Goal: Information Seeking & Learning: Learn about a topic

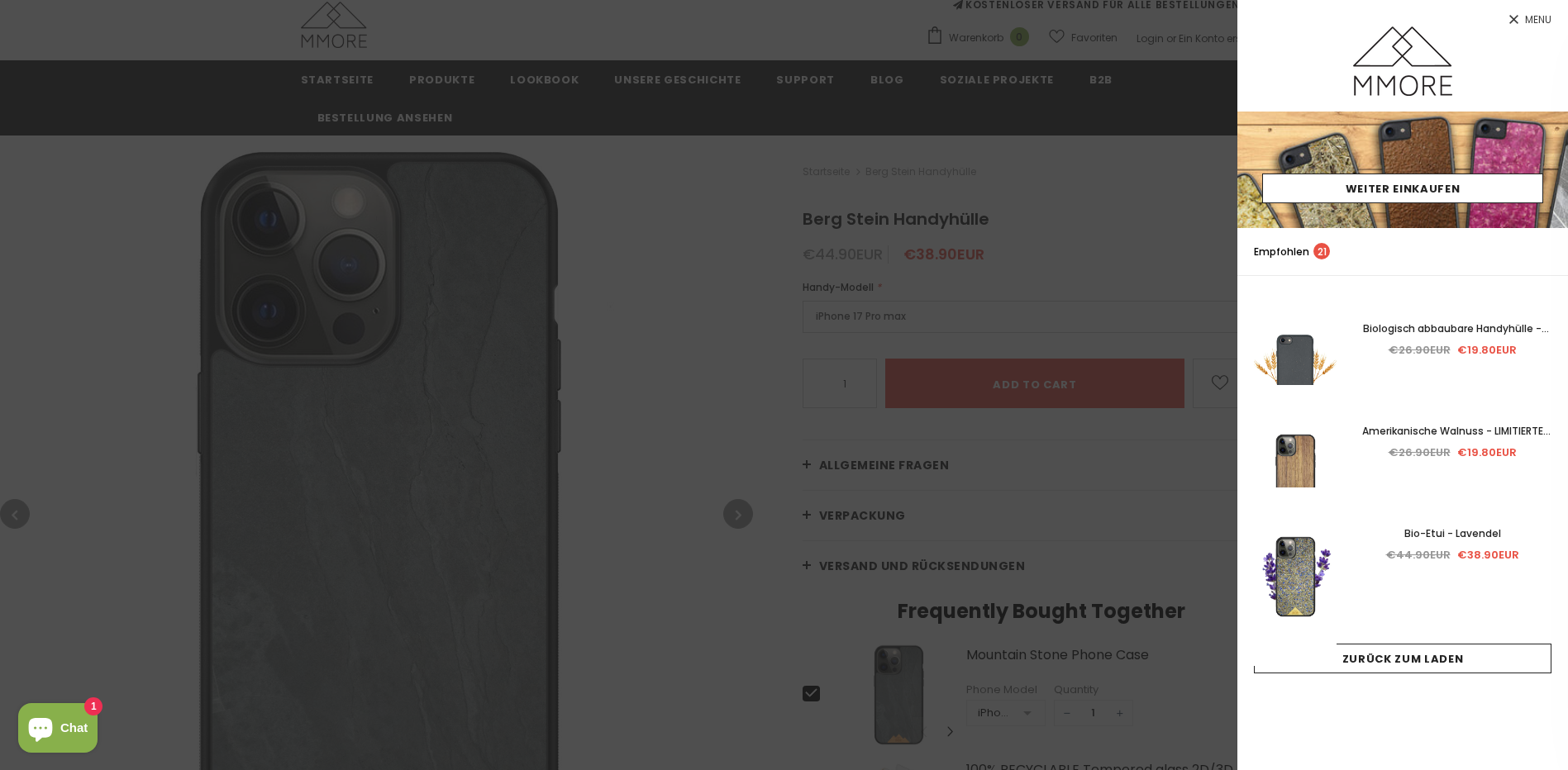
scroll to position [166, 0]
click at [704, 278] on div at bounding box center [784, 385] width 1568 height 770
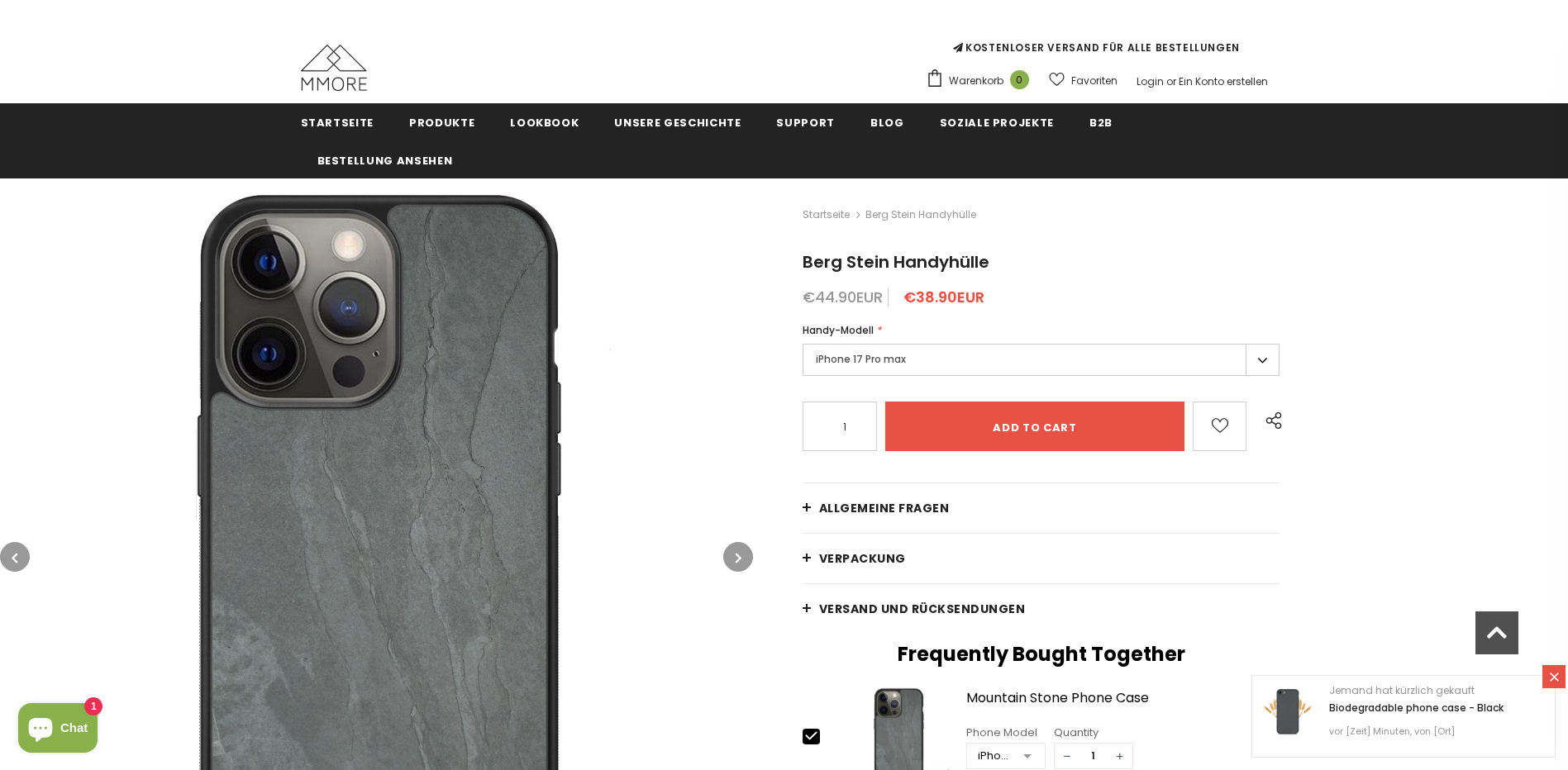
scroll to position [0, 0]
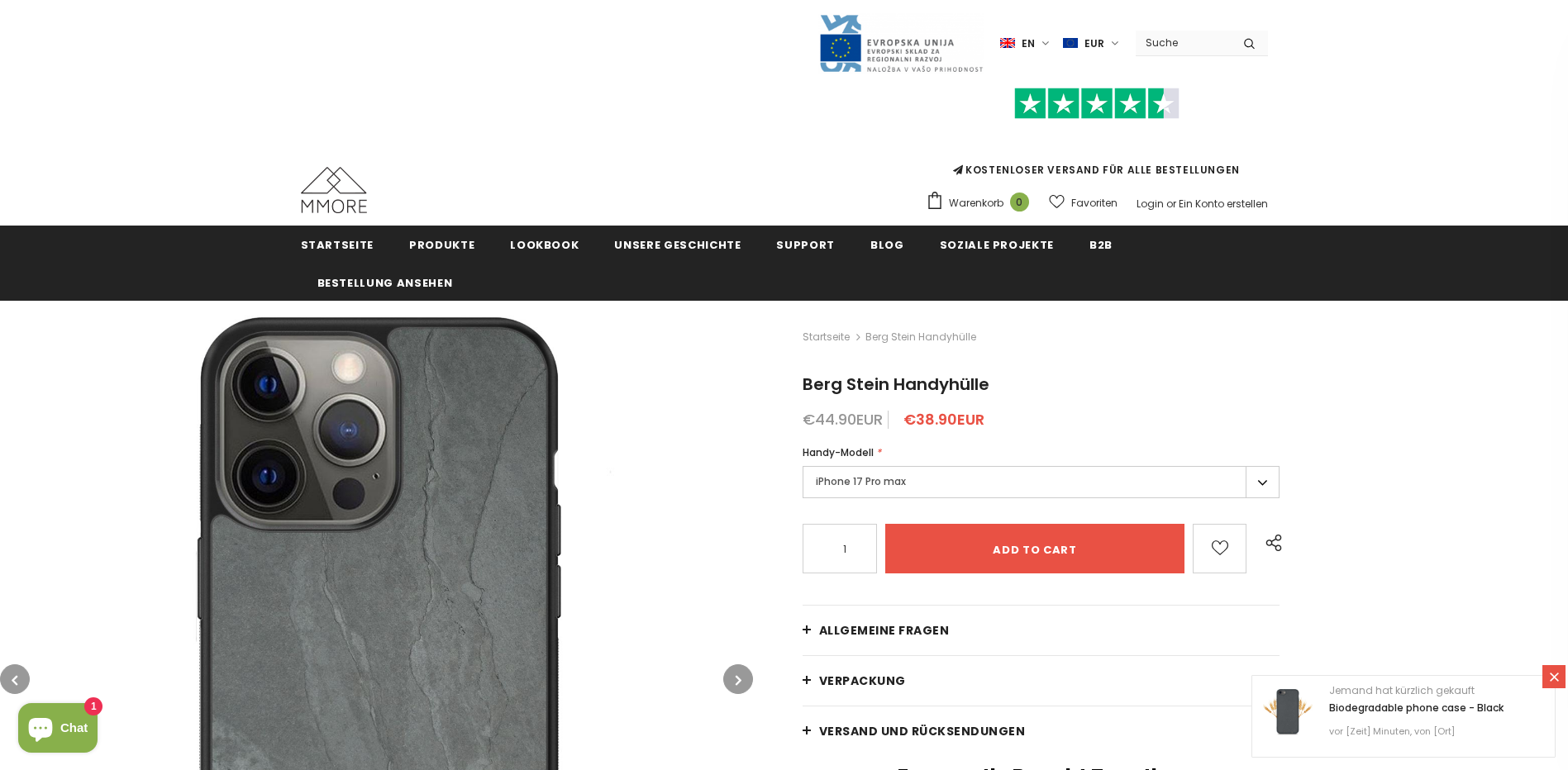
click at [1019, 472] on label "iPhone 17 Pro max" at bounding box center [1041, 482] width 478 height 33
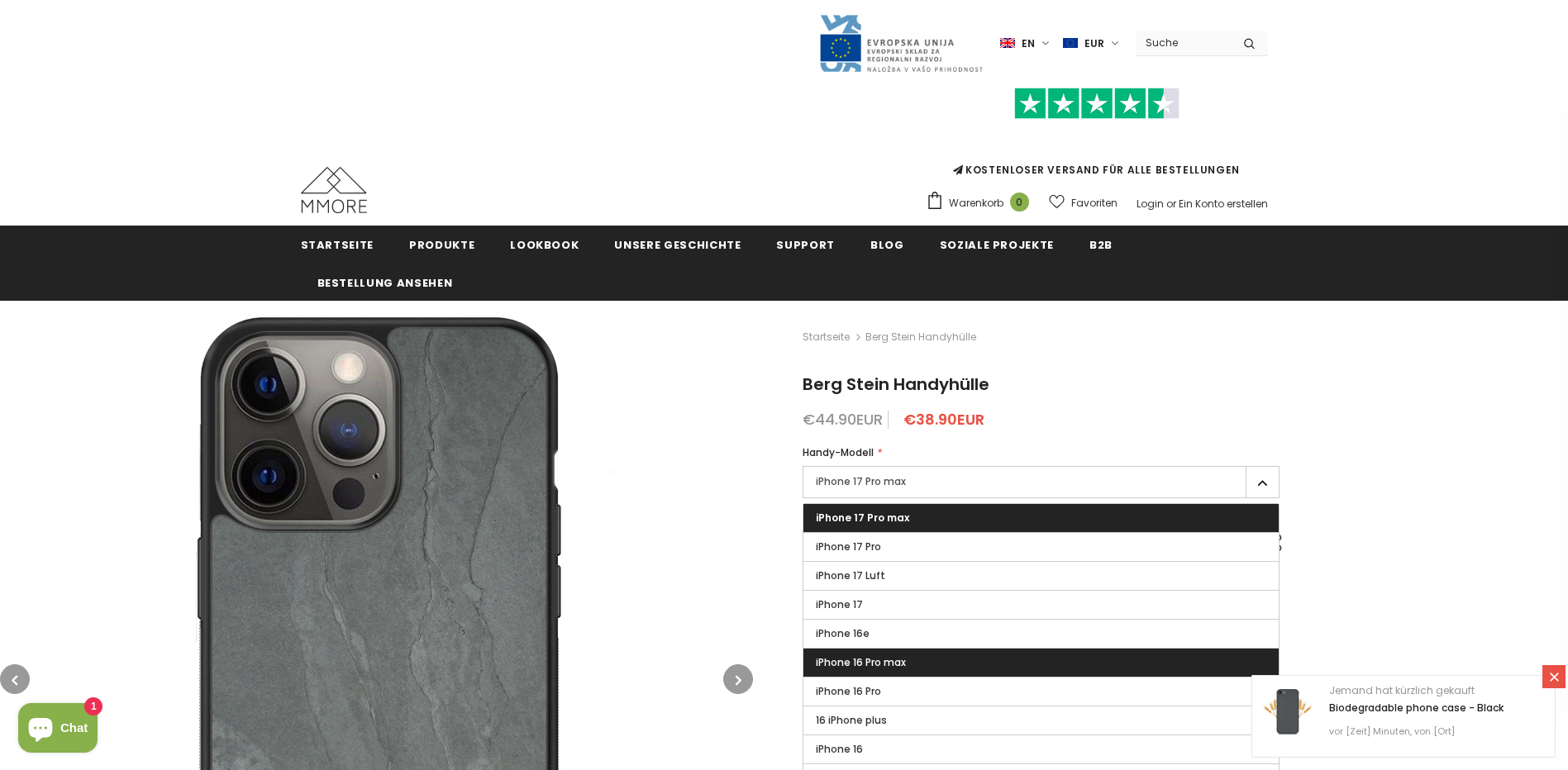
click at [879, 664] on span "iPhone 16 Pro max" at bounding box center [861, 662] width 90 height 14
click at [0, 0] on input "iPhone 16 Pro max" at bounding box center [0, 0] width 0 height 0
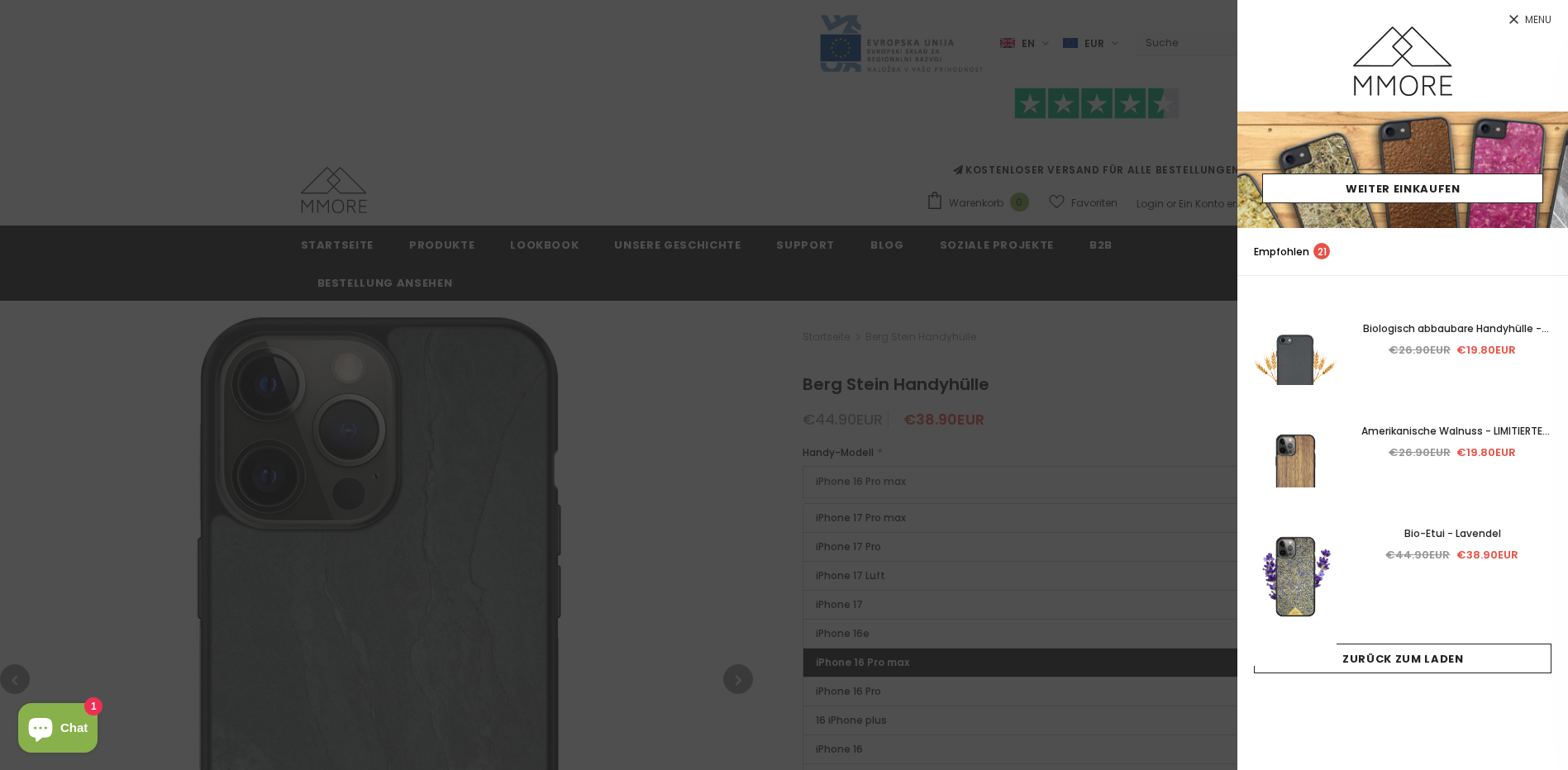
click at [1542, 17] on span "Menu" at bounding box center [1537, 19] width 26 height 10
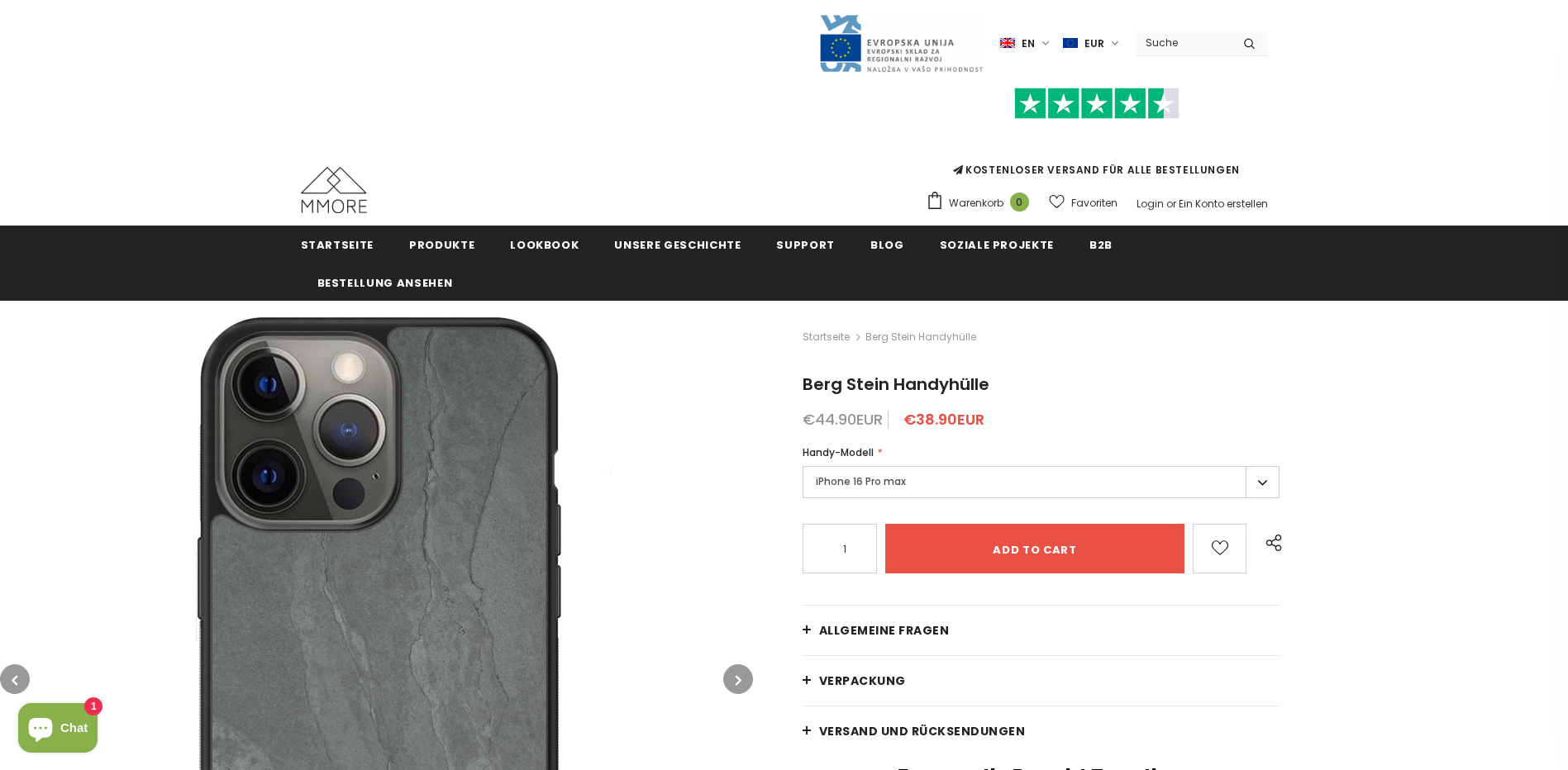
click at [974, 473] on label "iPhone 16 Pro max" at bounding box center [1041, 482] width 478 height 33
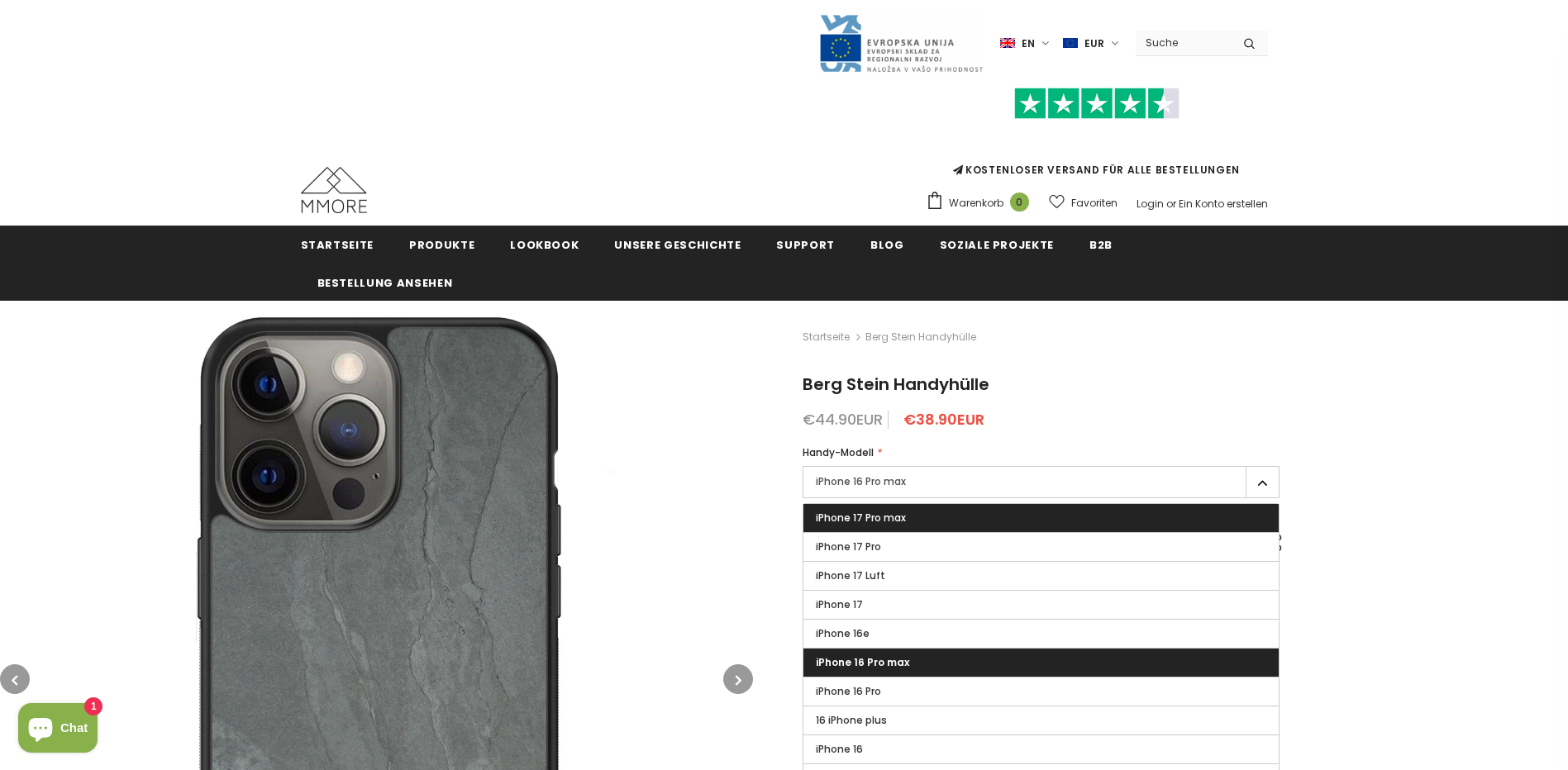
click at [913, 520] on label "iPhone 17 Pro max" at bounding box center [1041, 518] width 476 height 28
click at [0, 0] on input "iPhone 17 Pro max" at bounding box center [0, 0] width 0 height 0
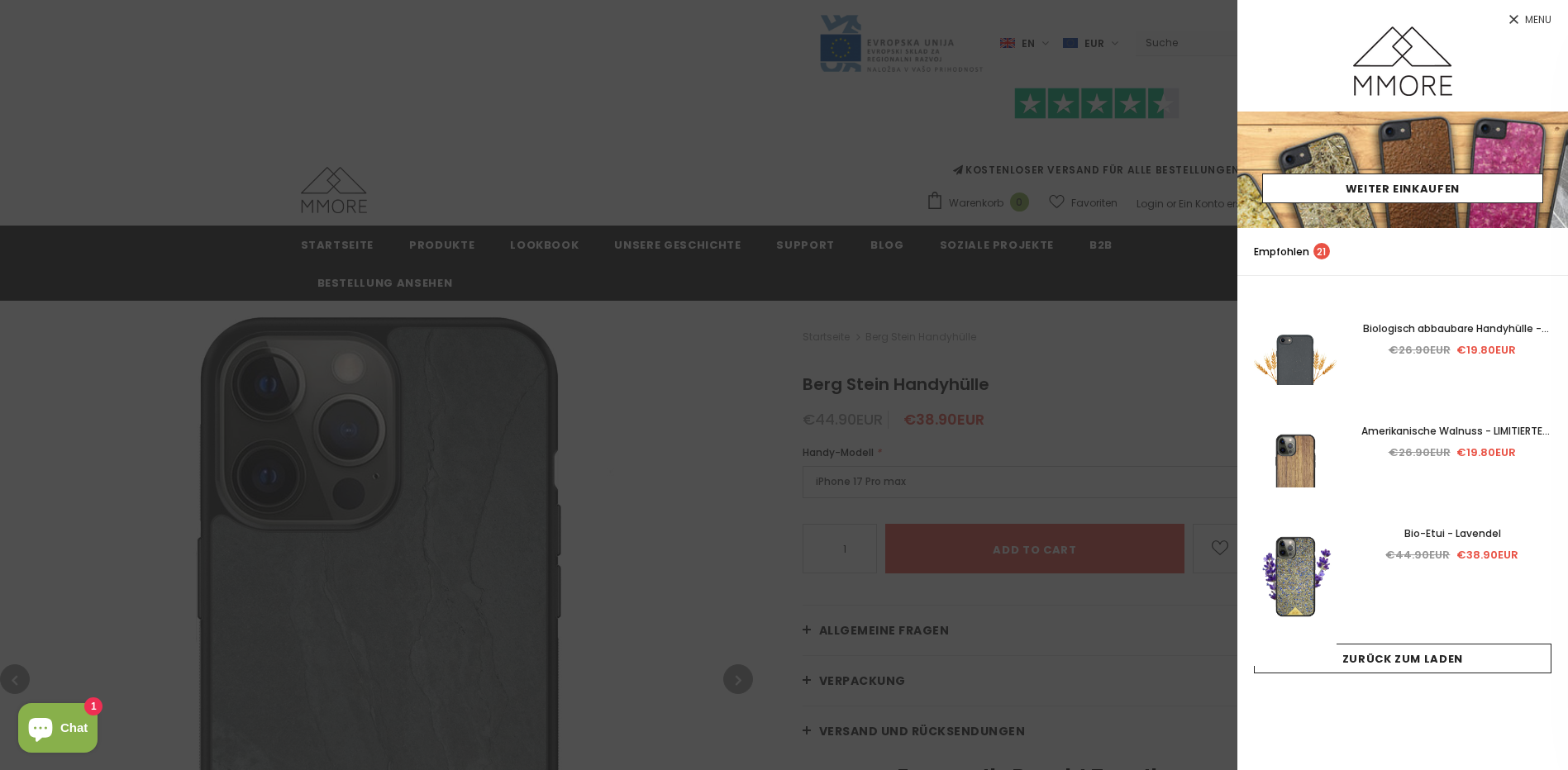
click at [1544, 22] on span "Menu" at bounding box center [1537, 19] width 26 height 10
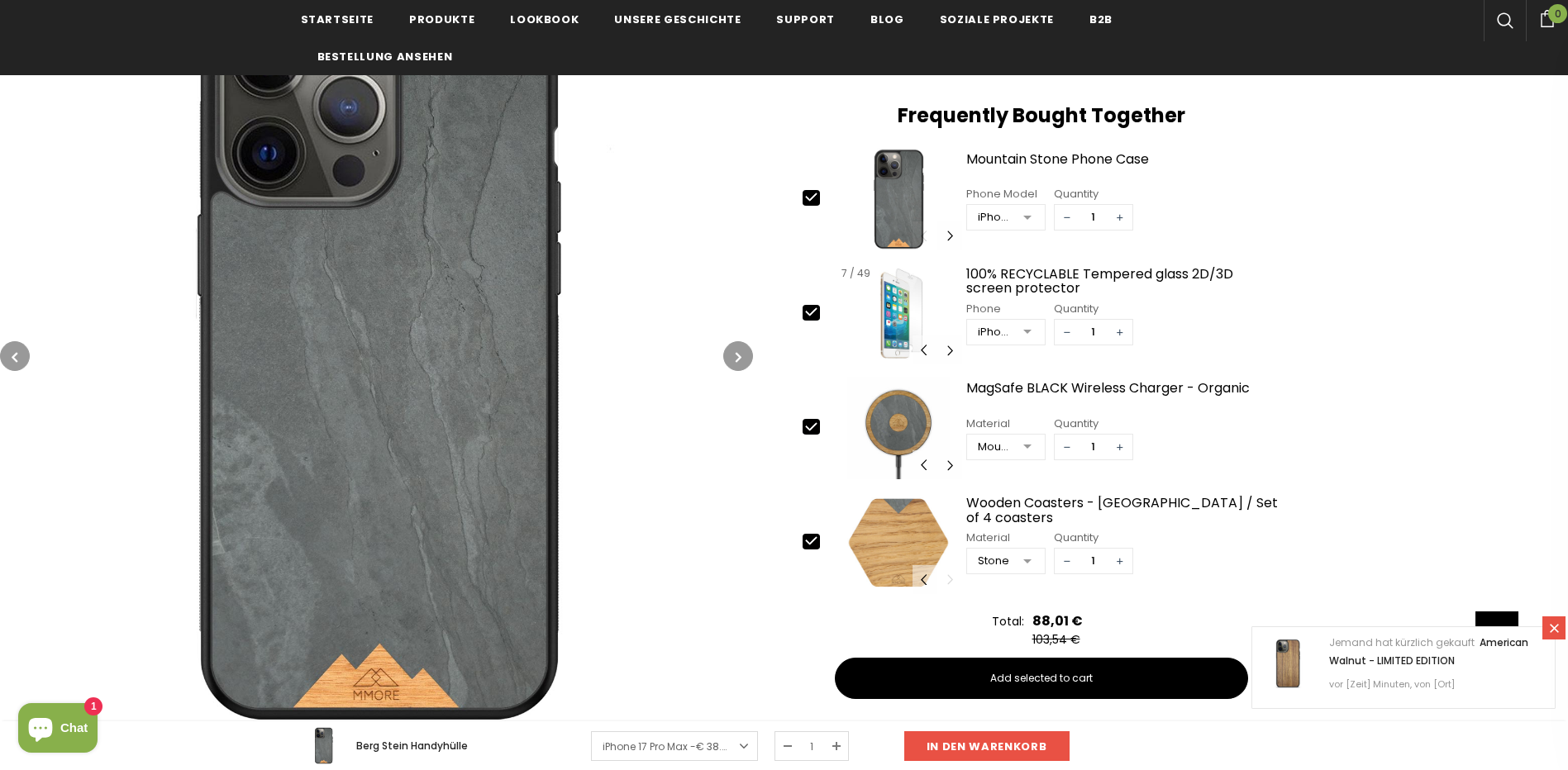
scroll to position [578, 0]
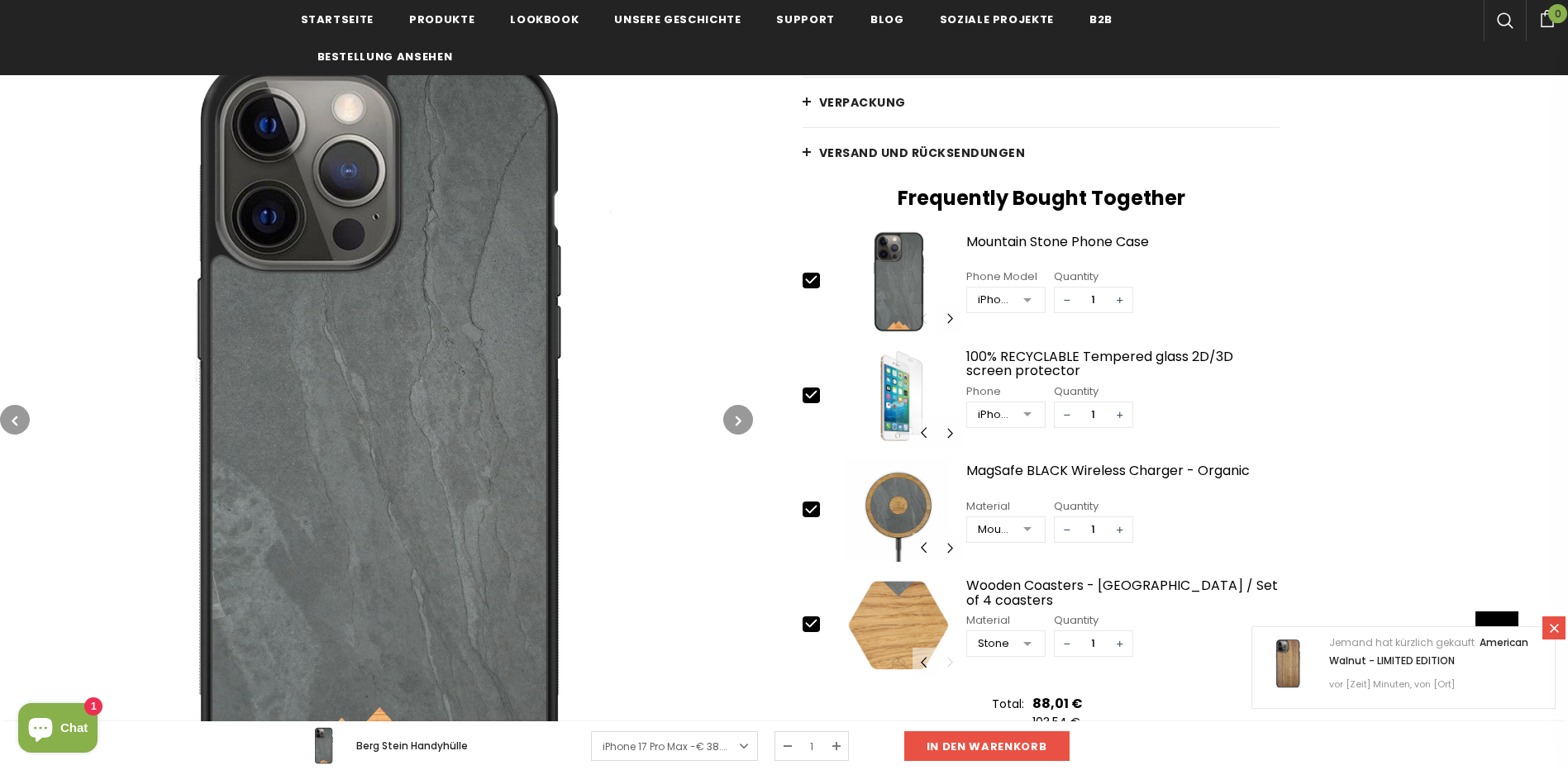
click at [816, 396] on icon at bounding box center [811, 395] width 17 height 17
type input "0"
click at [810, 620] on icon at bounding box center [811, 623] width 17 height 17
click at [813, 623] on icon at bounding box center [811, 623] width 17 height 17
type input "1"
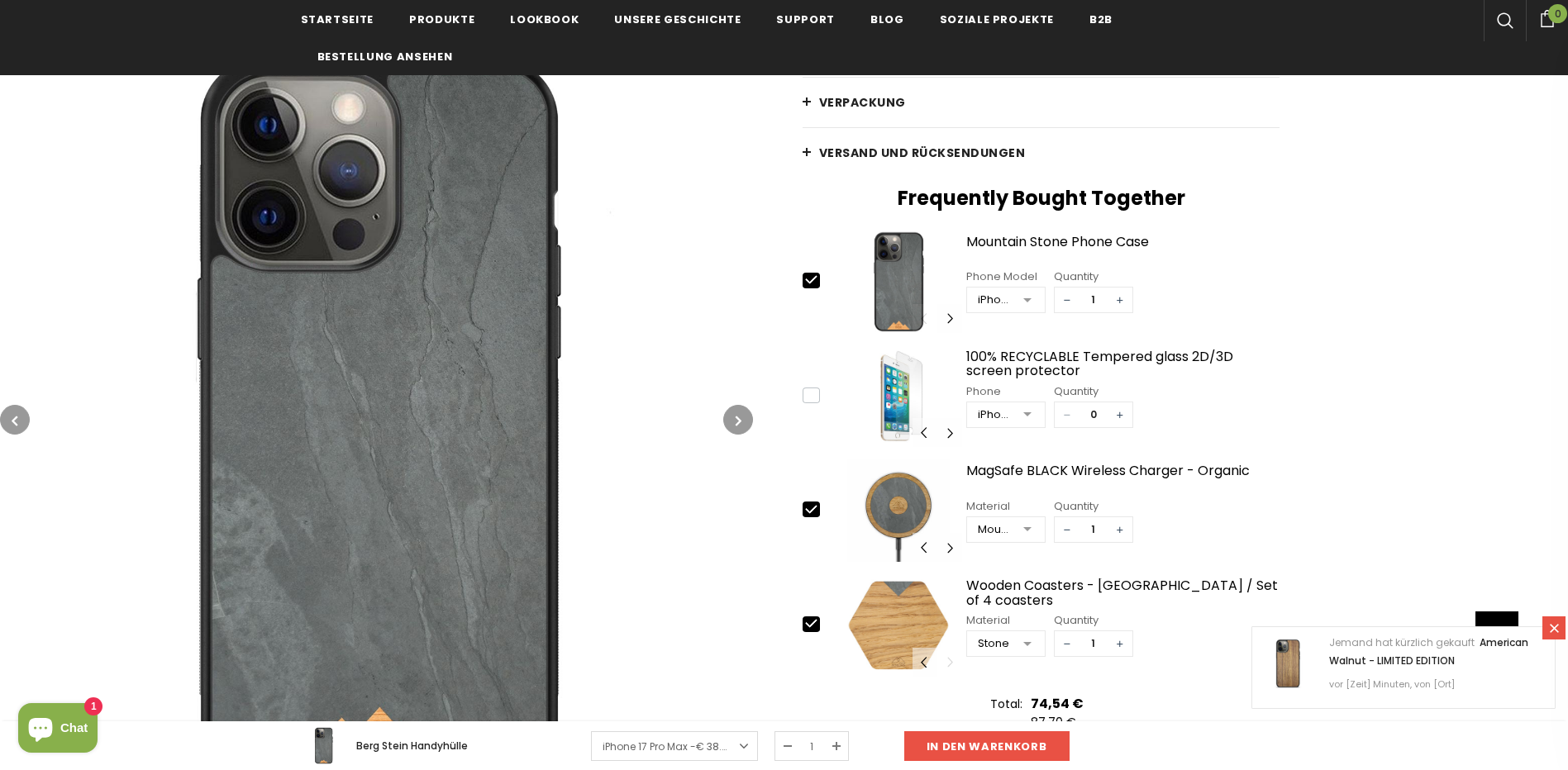
click at [811, 396] on icon at bounding box center [811, 395] width 11 height 7
type input "1"
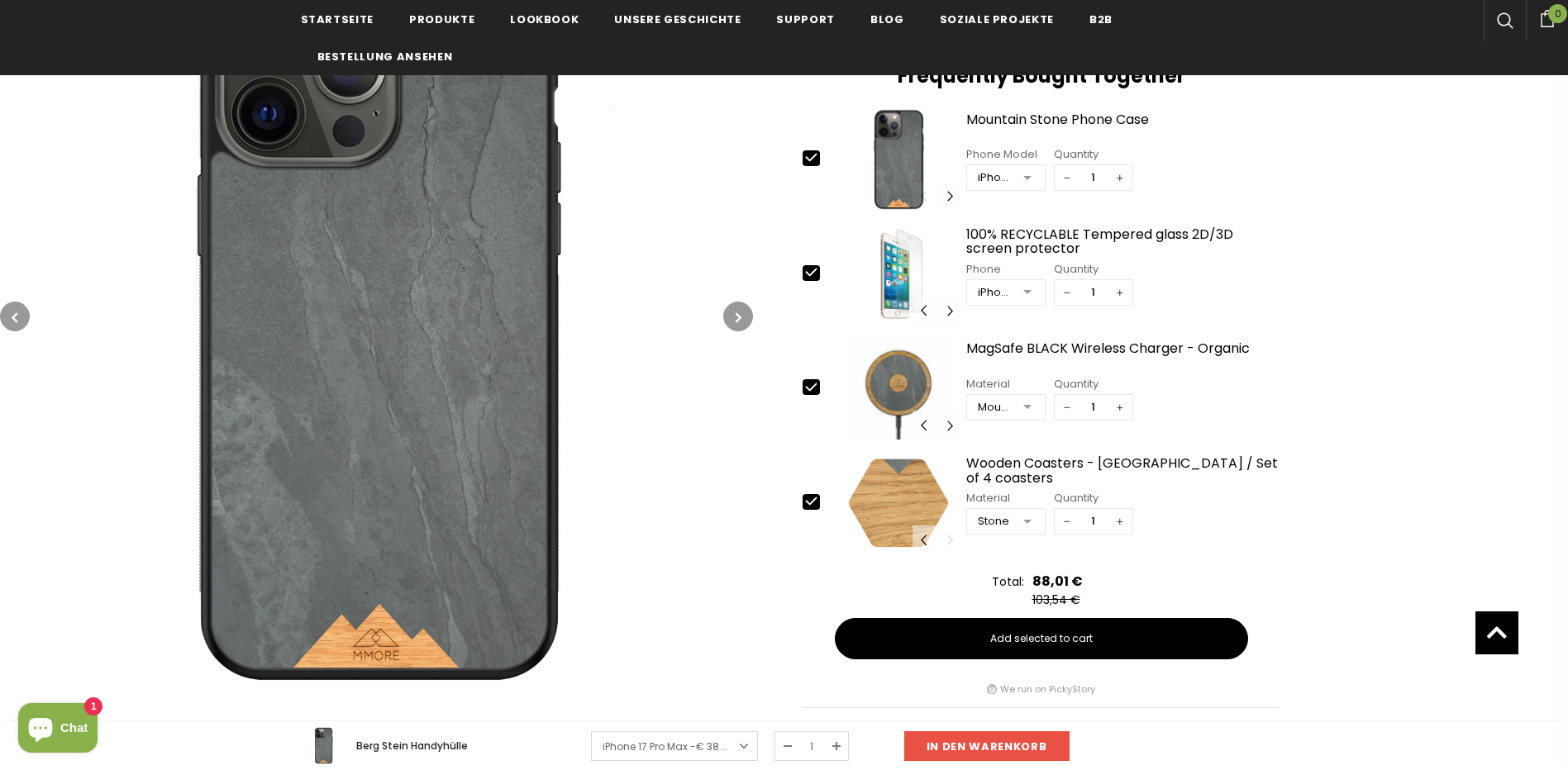
scroll to position [672, 0]
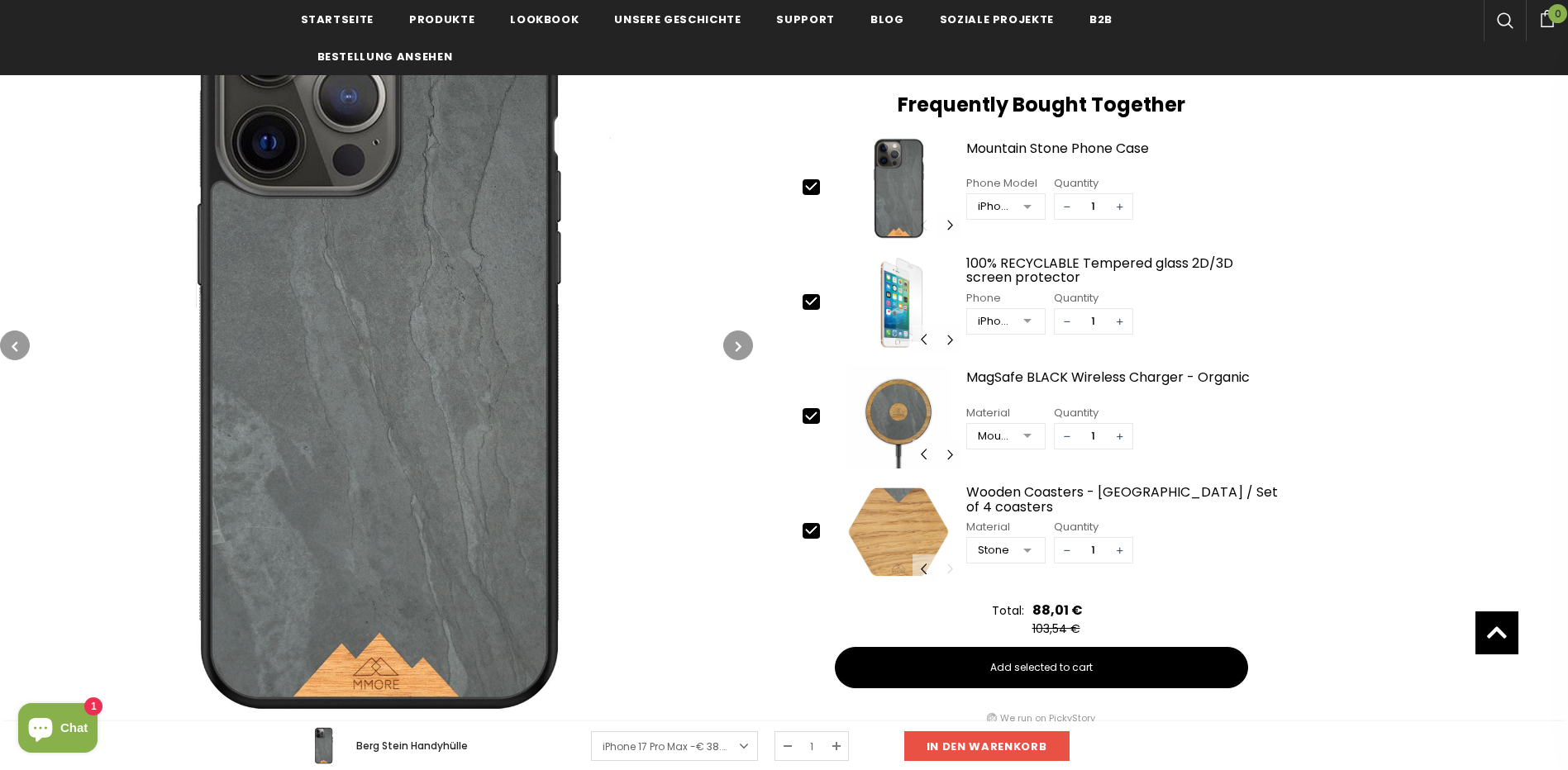
click at [813, 535] on icon at bounding box center [811, 529] width 17 height 17
type input "0"
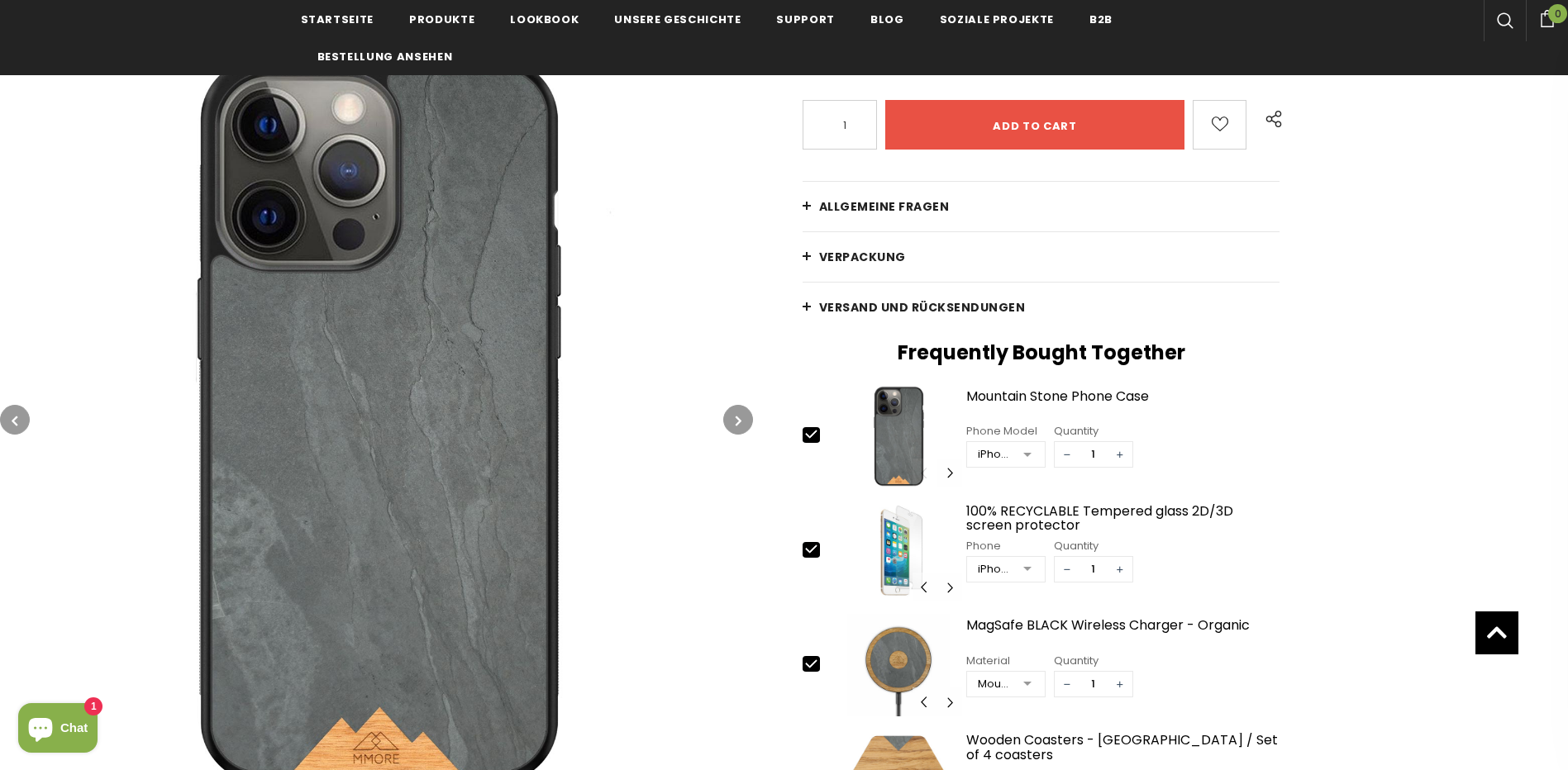
scroll to position [11, 0]
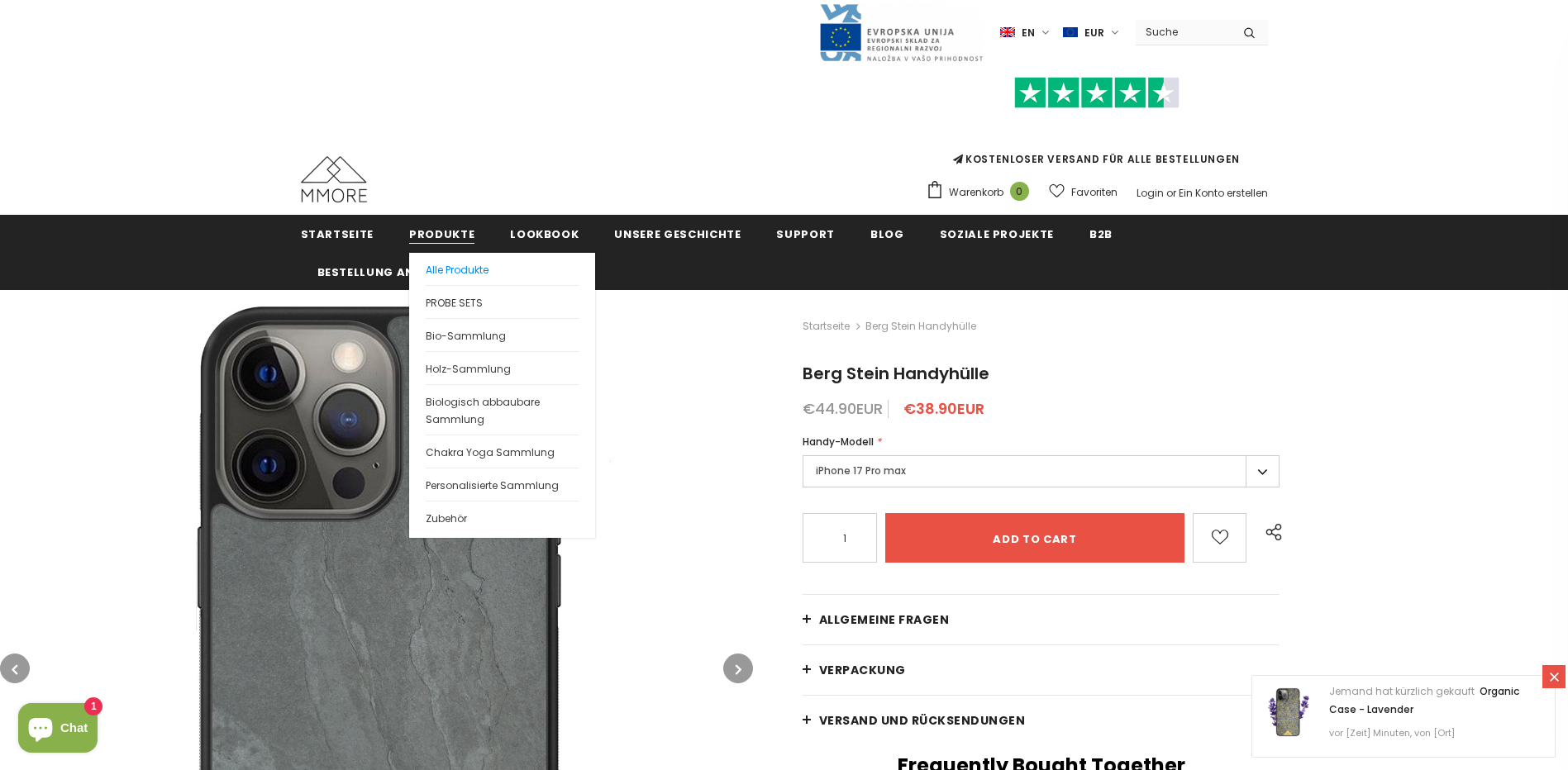
click at [448, 270] on span "Alle Produkte" at bounding box center [456, 270] width 62 height 14
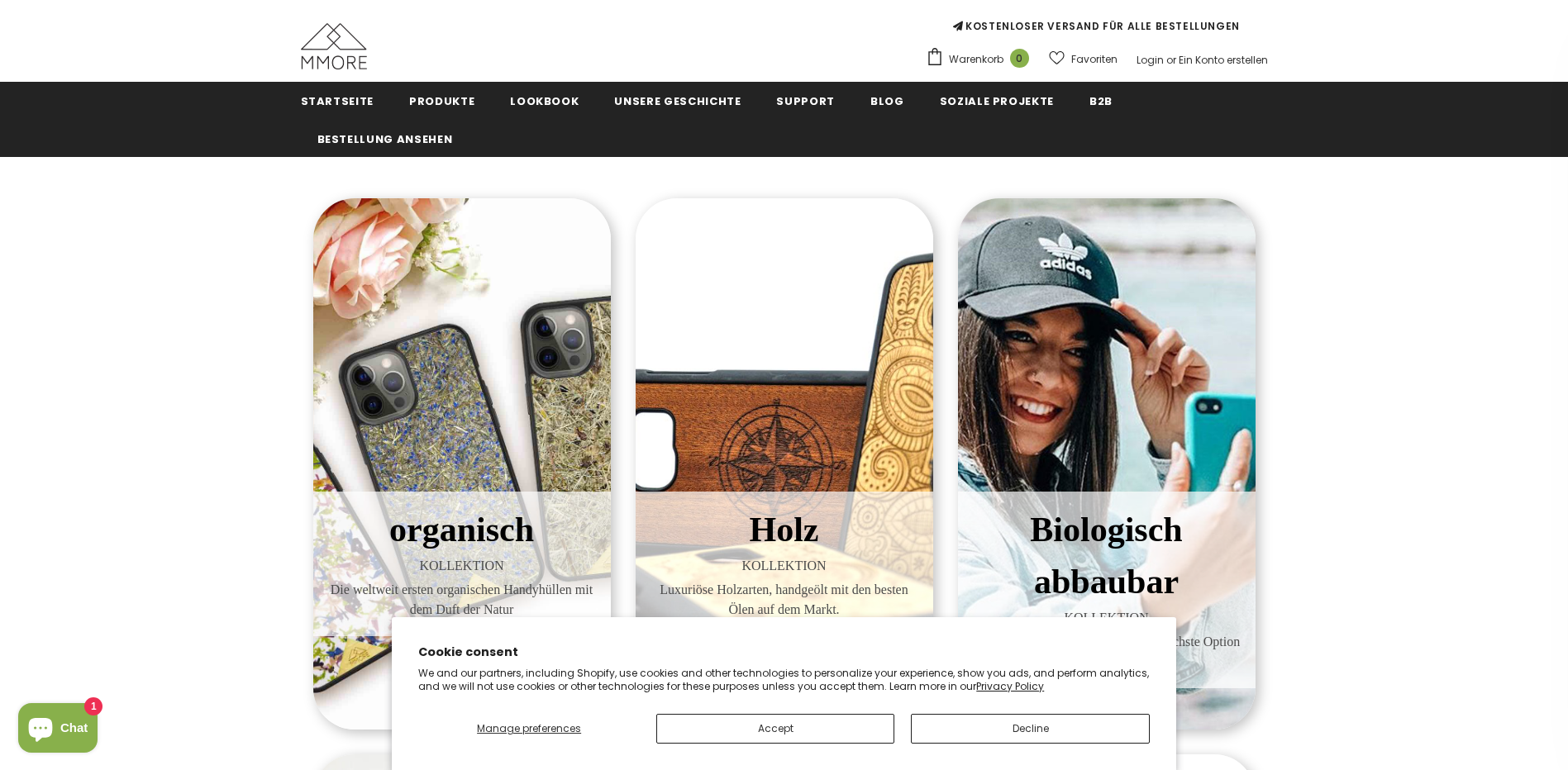
scroll to position [184, 0]
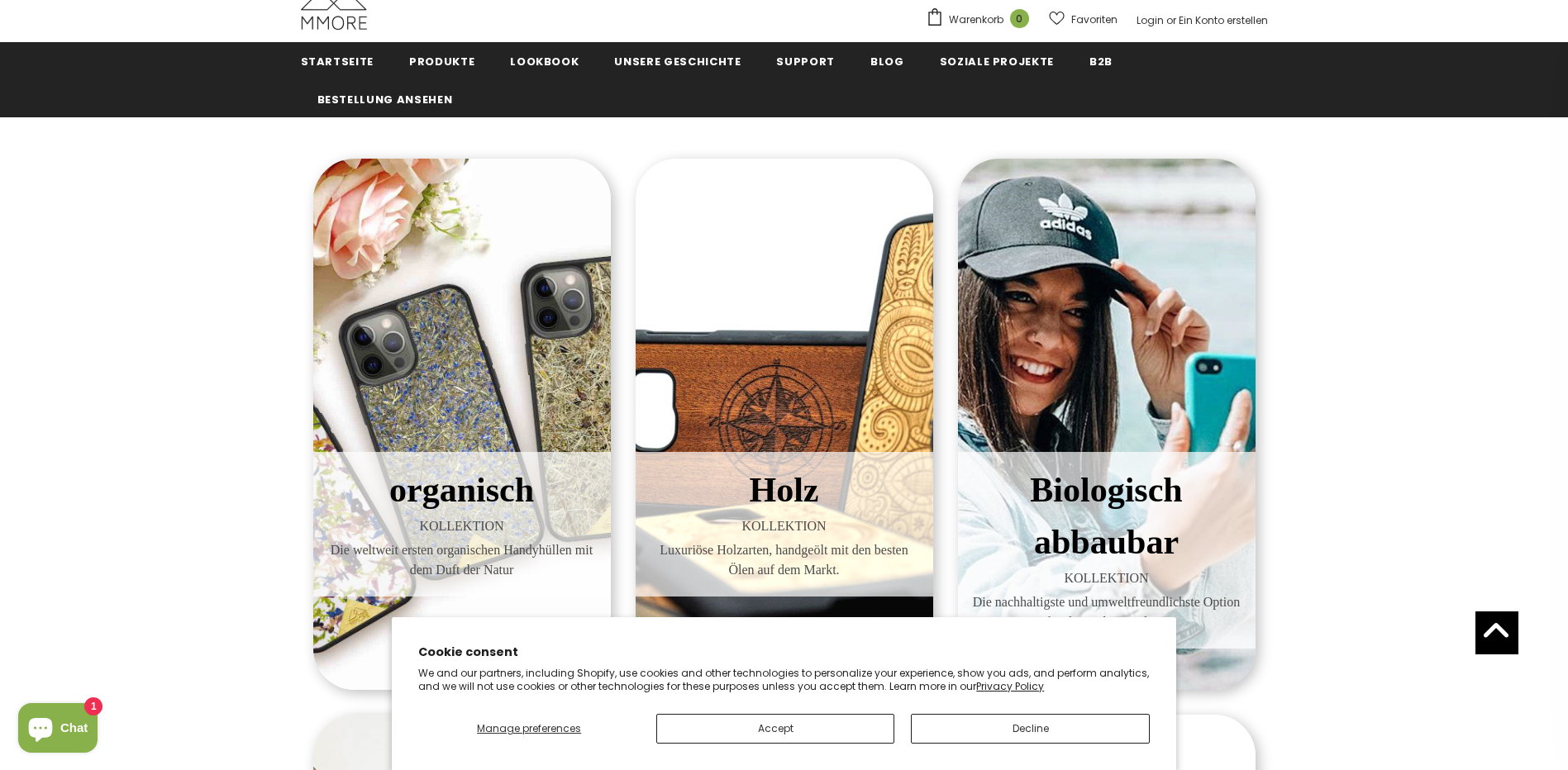
click at [783, 350] on div "Holz KOLLEKTION Luxuriöse Holzarten, handgeölt mit den besten Ölen auf dem Mark…" at bounding box center [784, 423] width 298 height 531
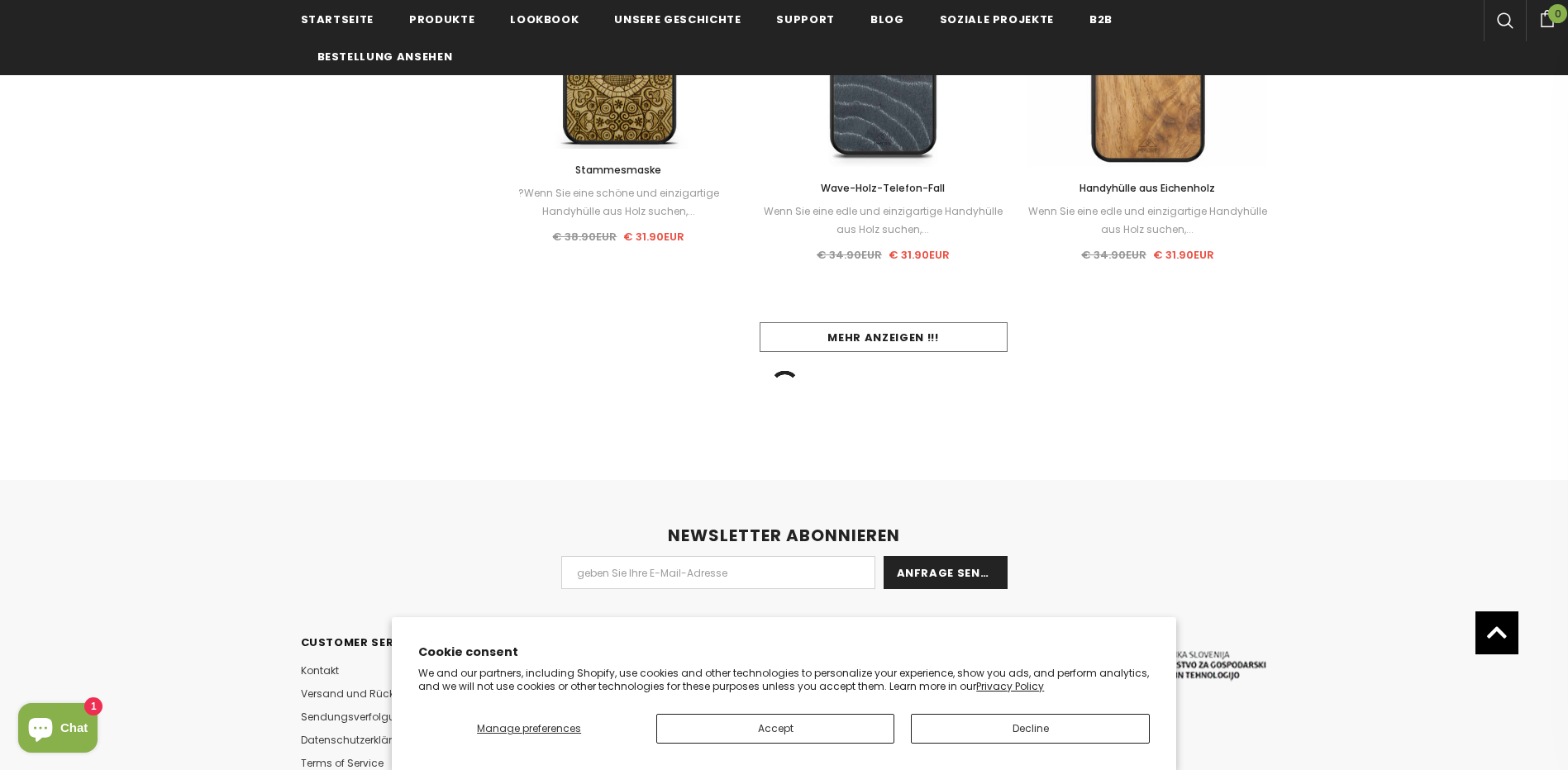
scroll to position [1488, 0]
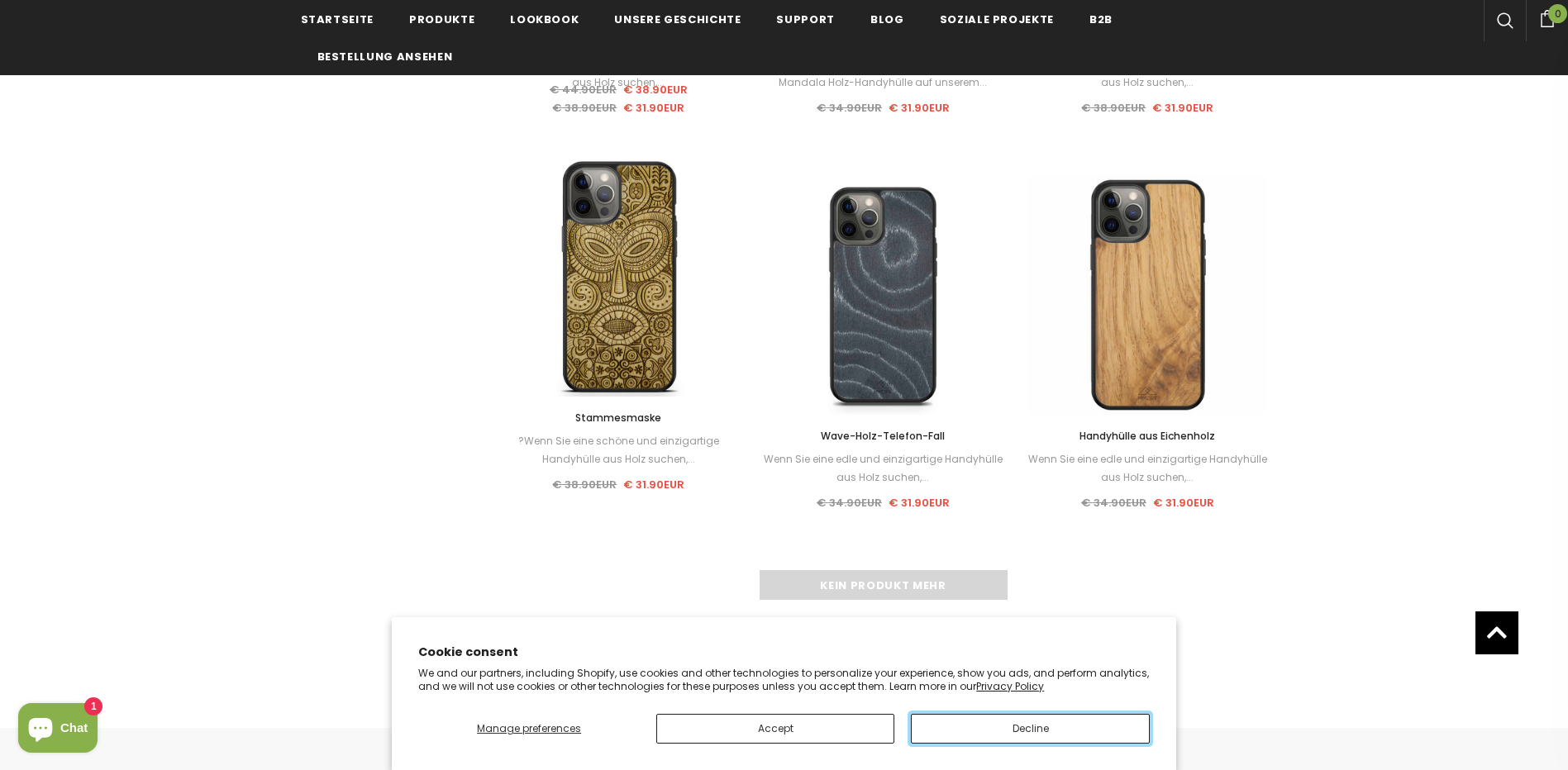
click at [1016, 734] on button "Decline" at bounding box center [1030, 728] width 238 height 30
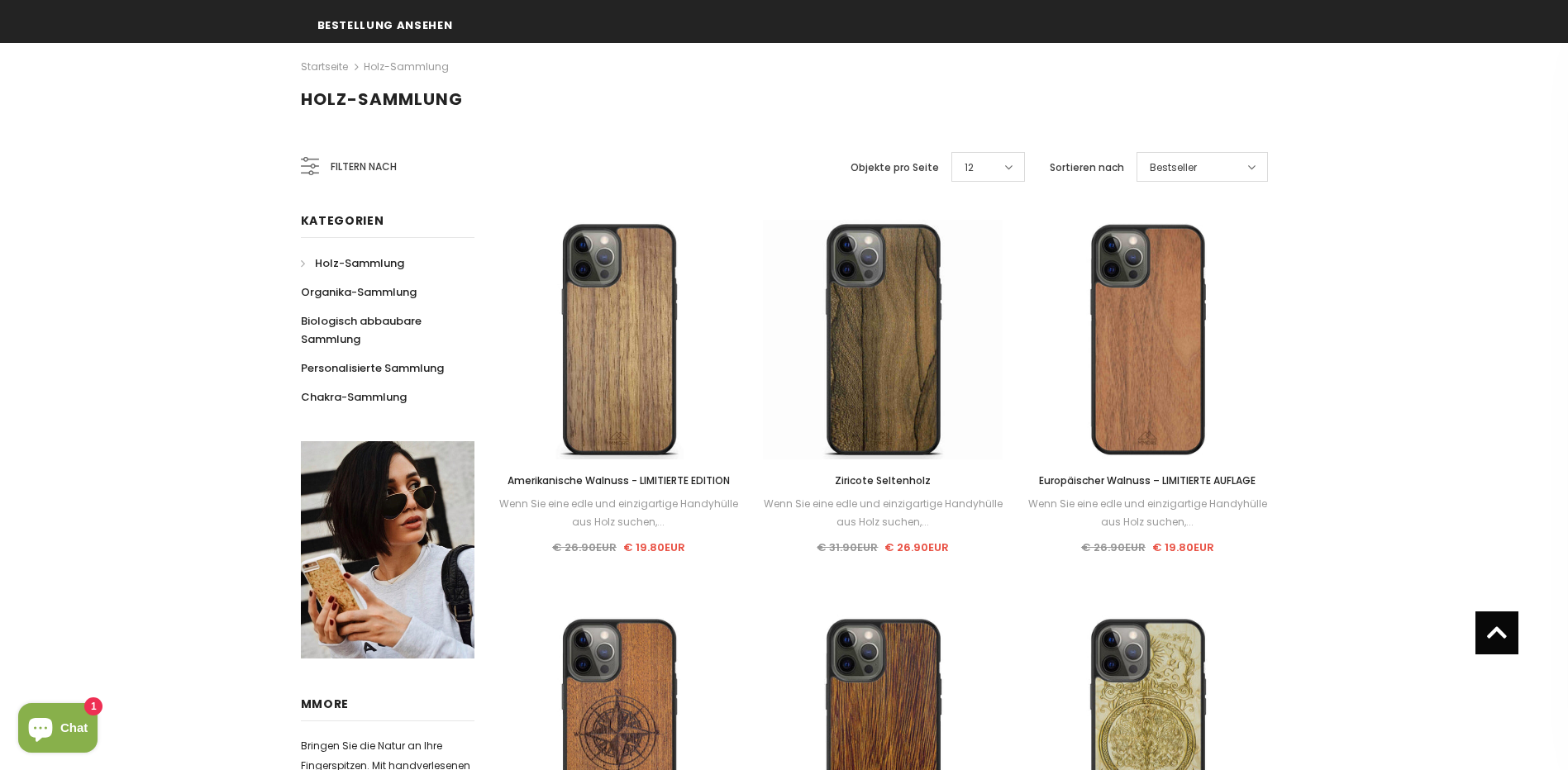
scroll to position [82, 0]
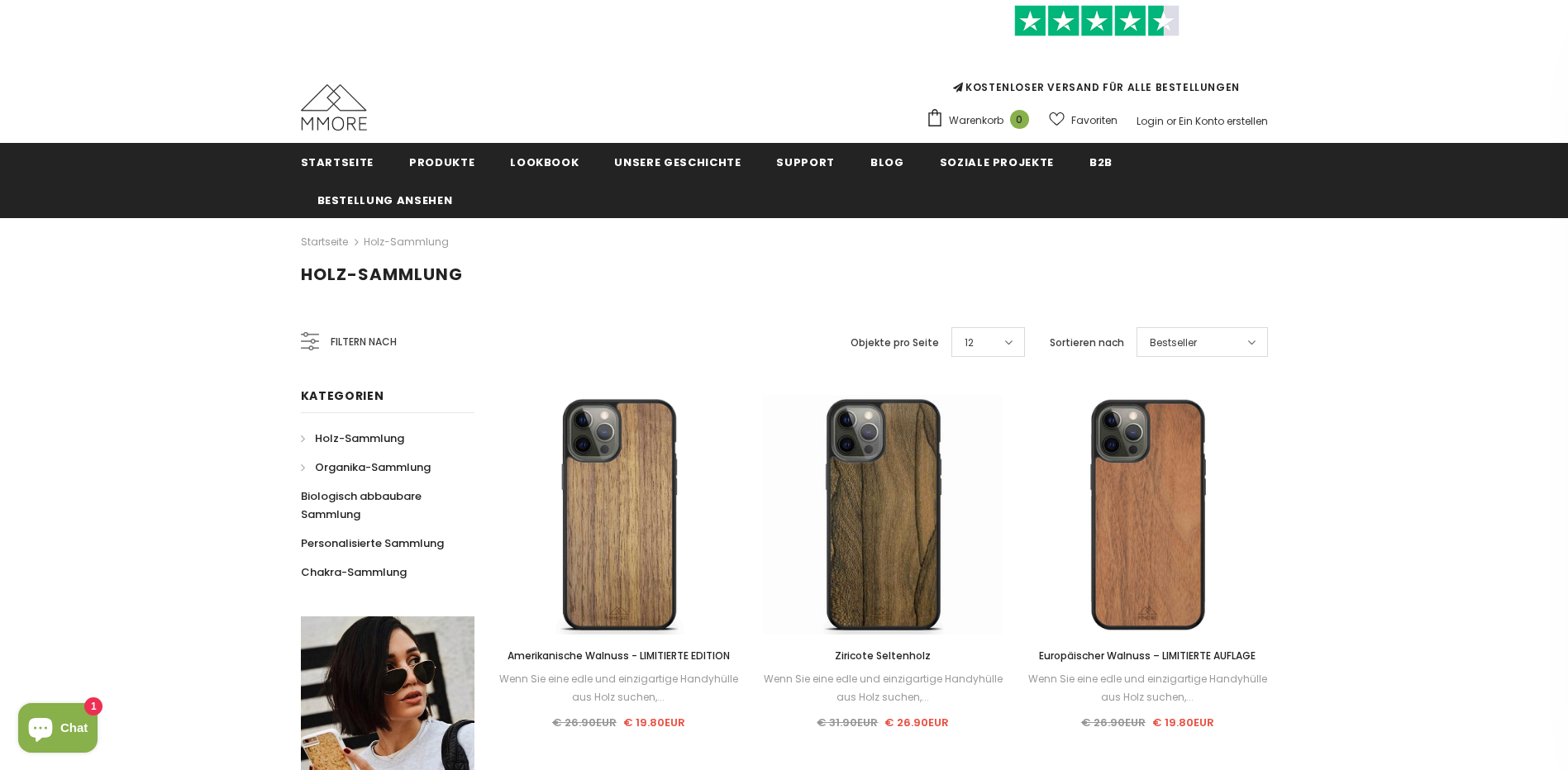
click at [366, 467] on span "Organika-Sammlung" at bounding box center [373, 467] width 116 height 15
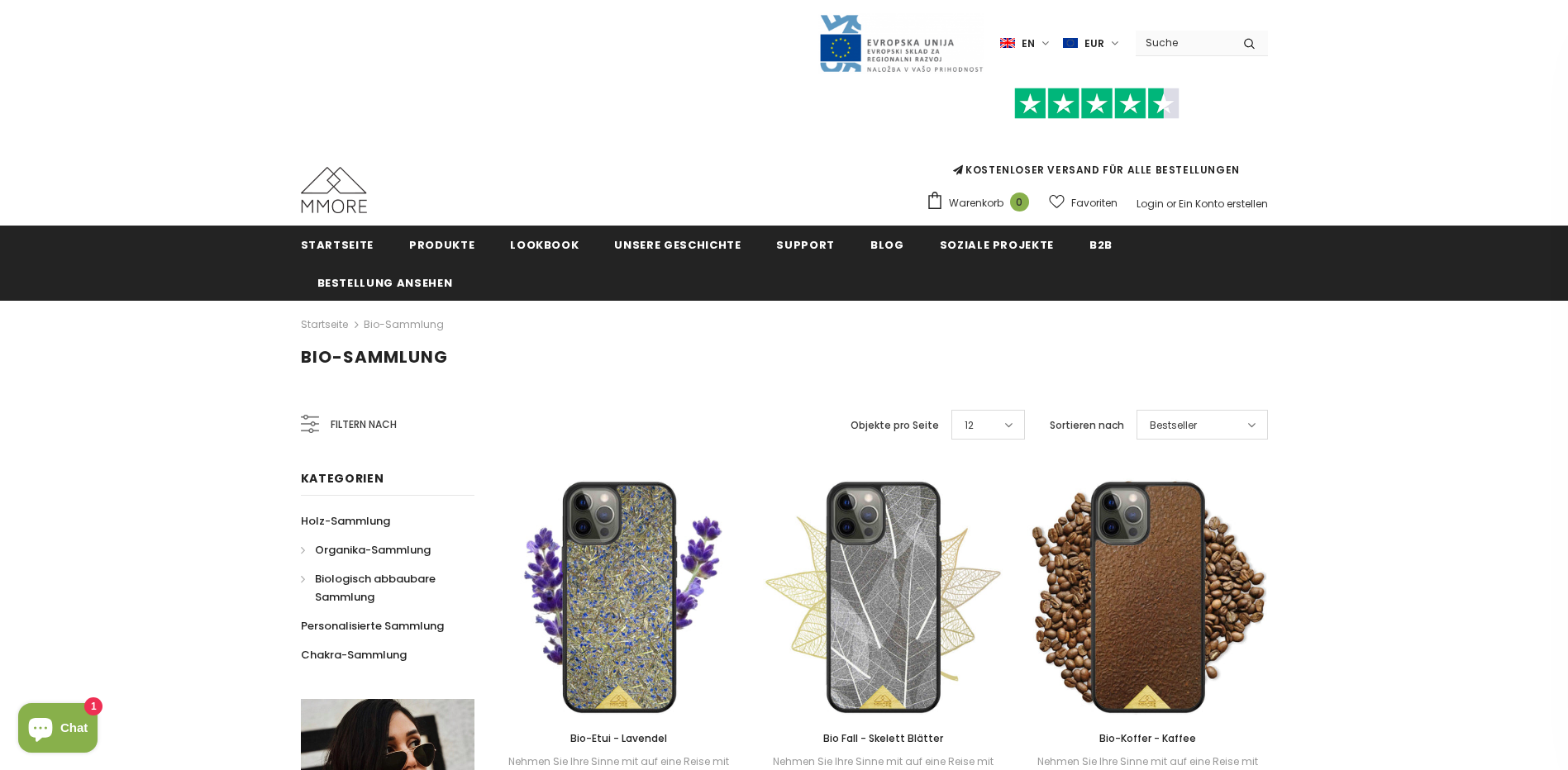
click at [333, 575] on span "Biologisch abbaubare Sammlung" at bounding box center [375, 587] width 120 height 33
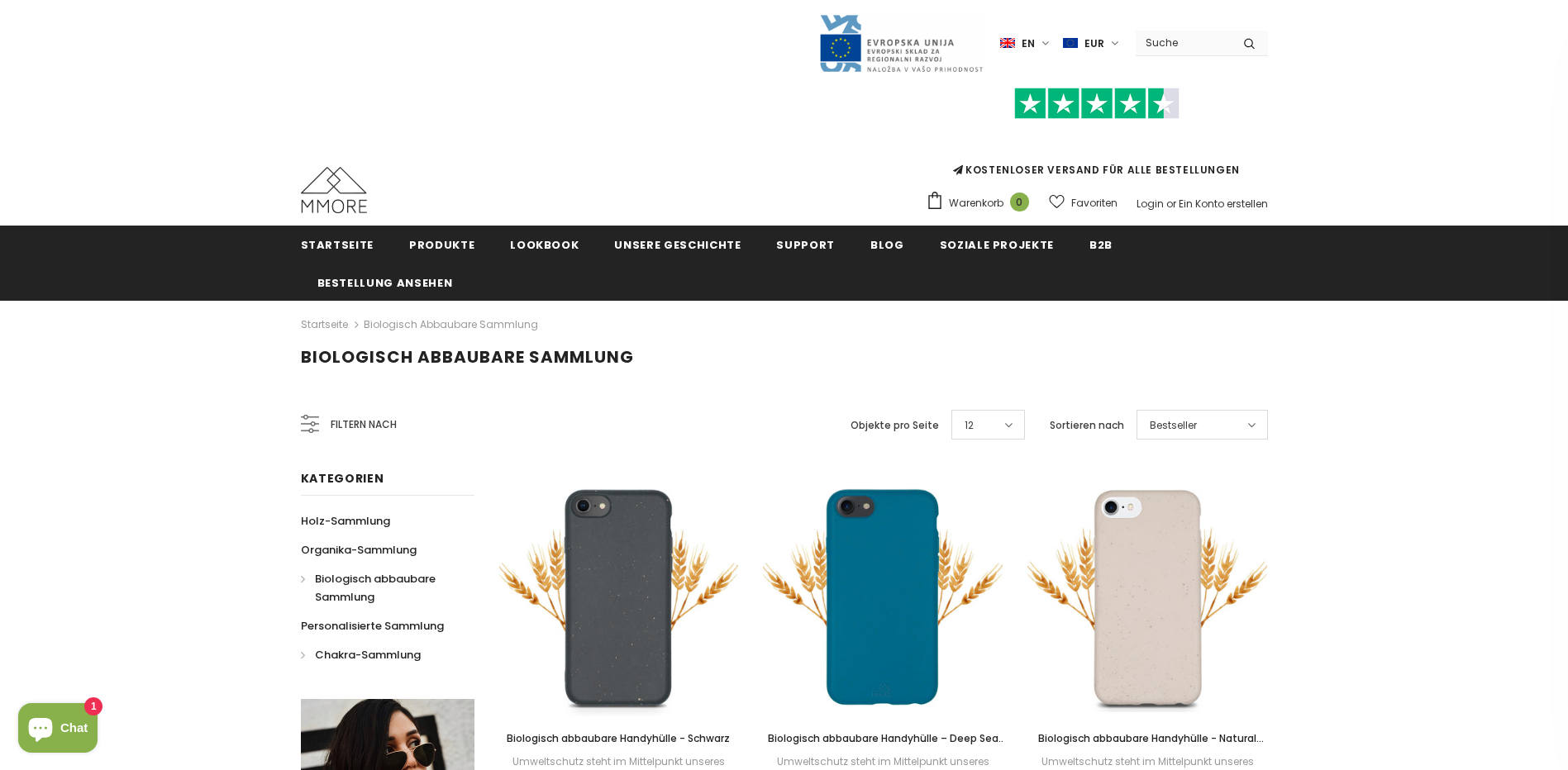
click at [329, 655] on span "Chakra-Sammlung" at bounding box center [367, 654] width 106 height 15
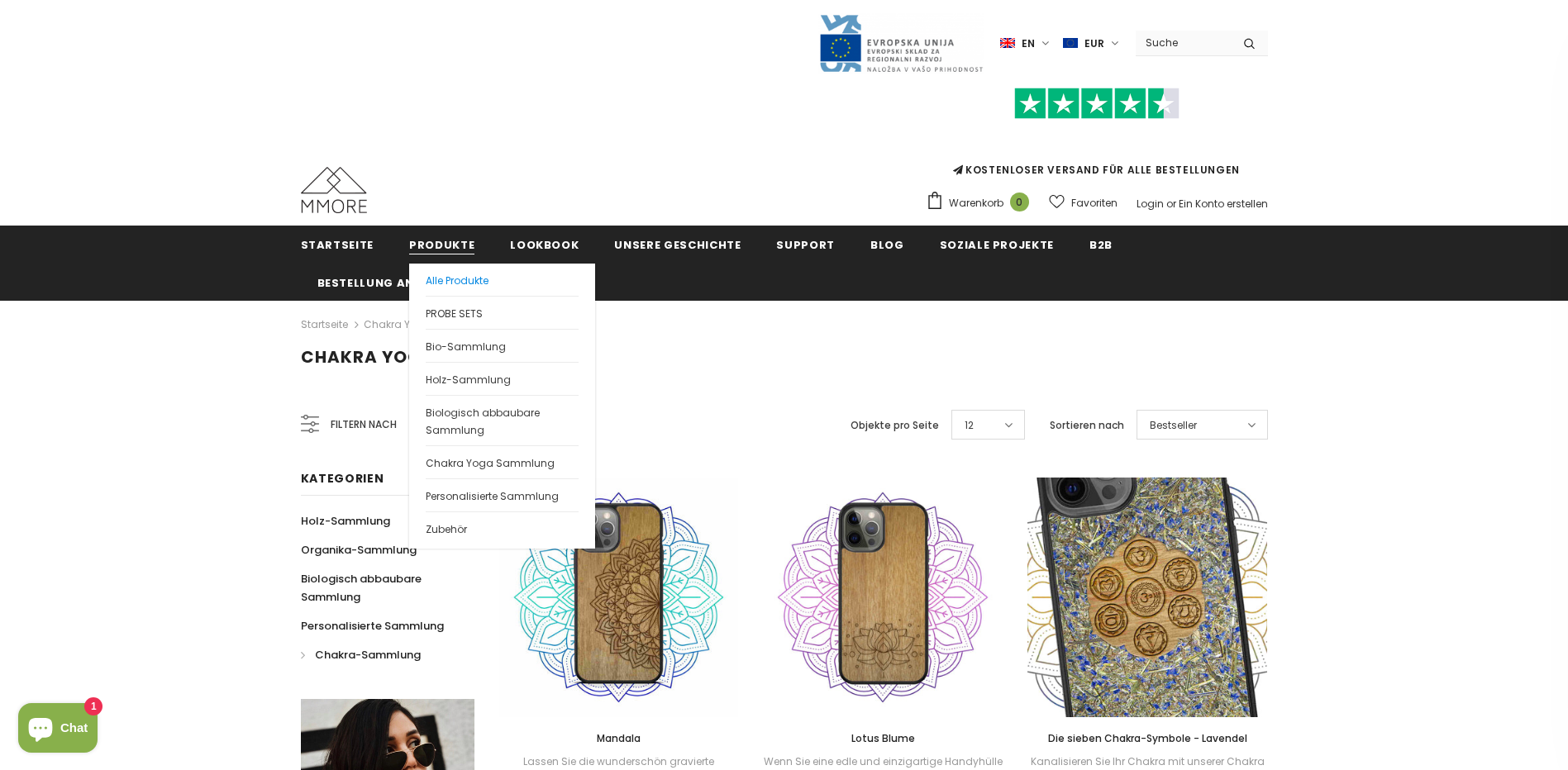
click at [438, 273] on span "Alle Produkte" at bounding box center [456, 280] width 62 height 14
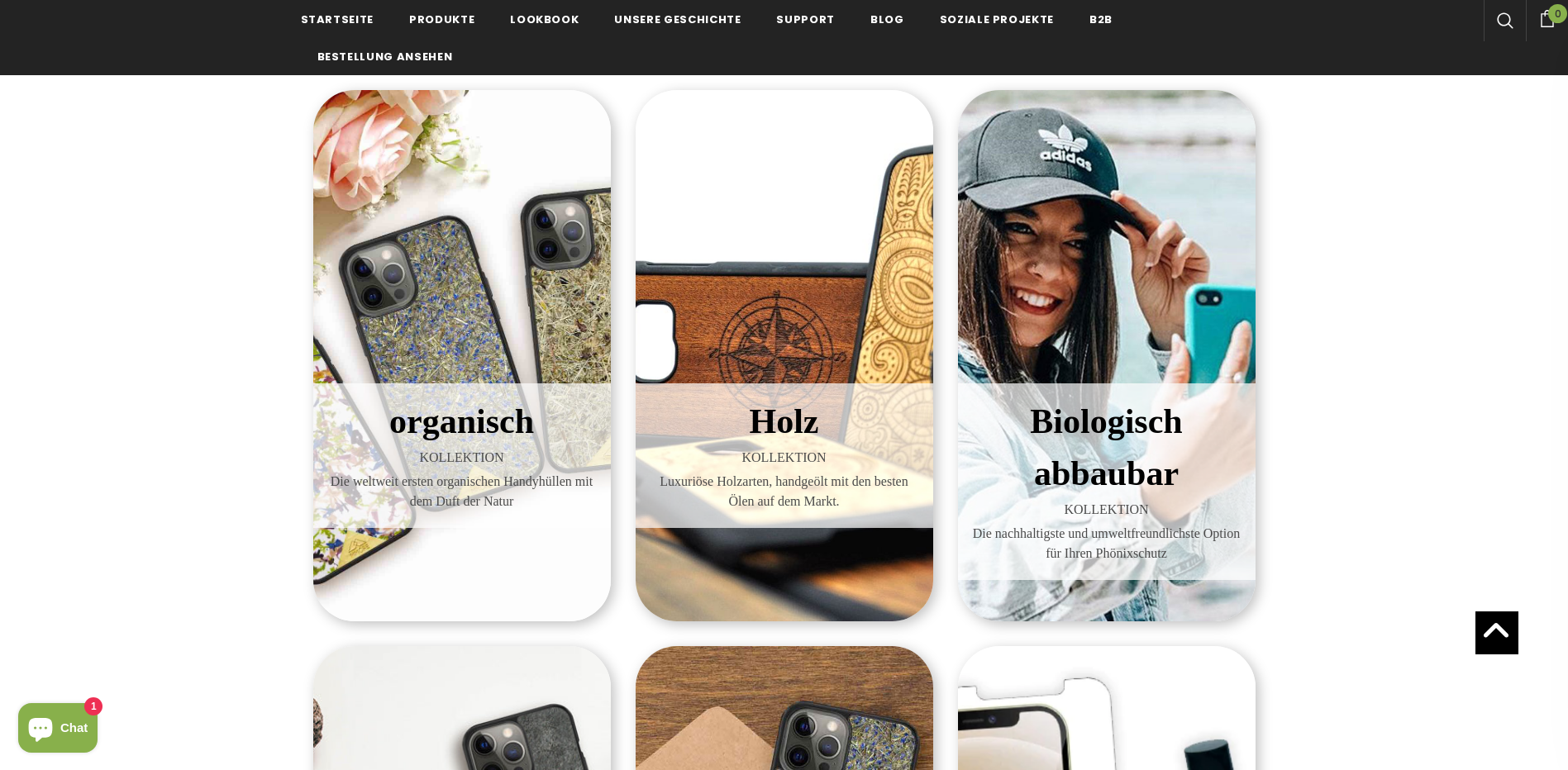
scroll to position [248, 0]
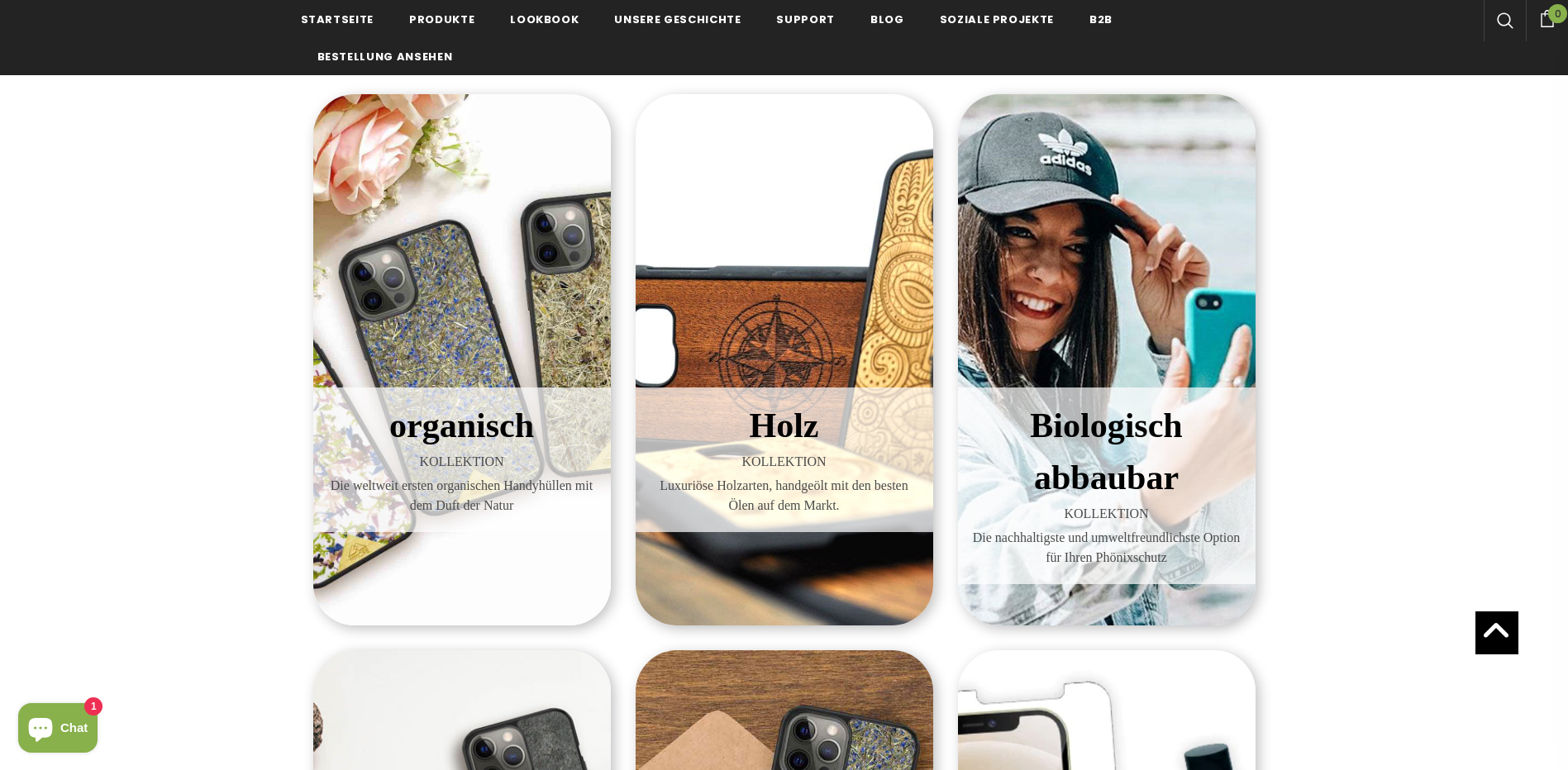
click at [561, 281] on div "organisch KOLLEKTION Die weltweit ersten organischen Handyhüllen mit dem Duft d…" at bounding box center [461, 359] width 298 height 531
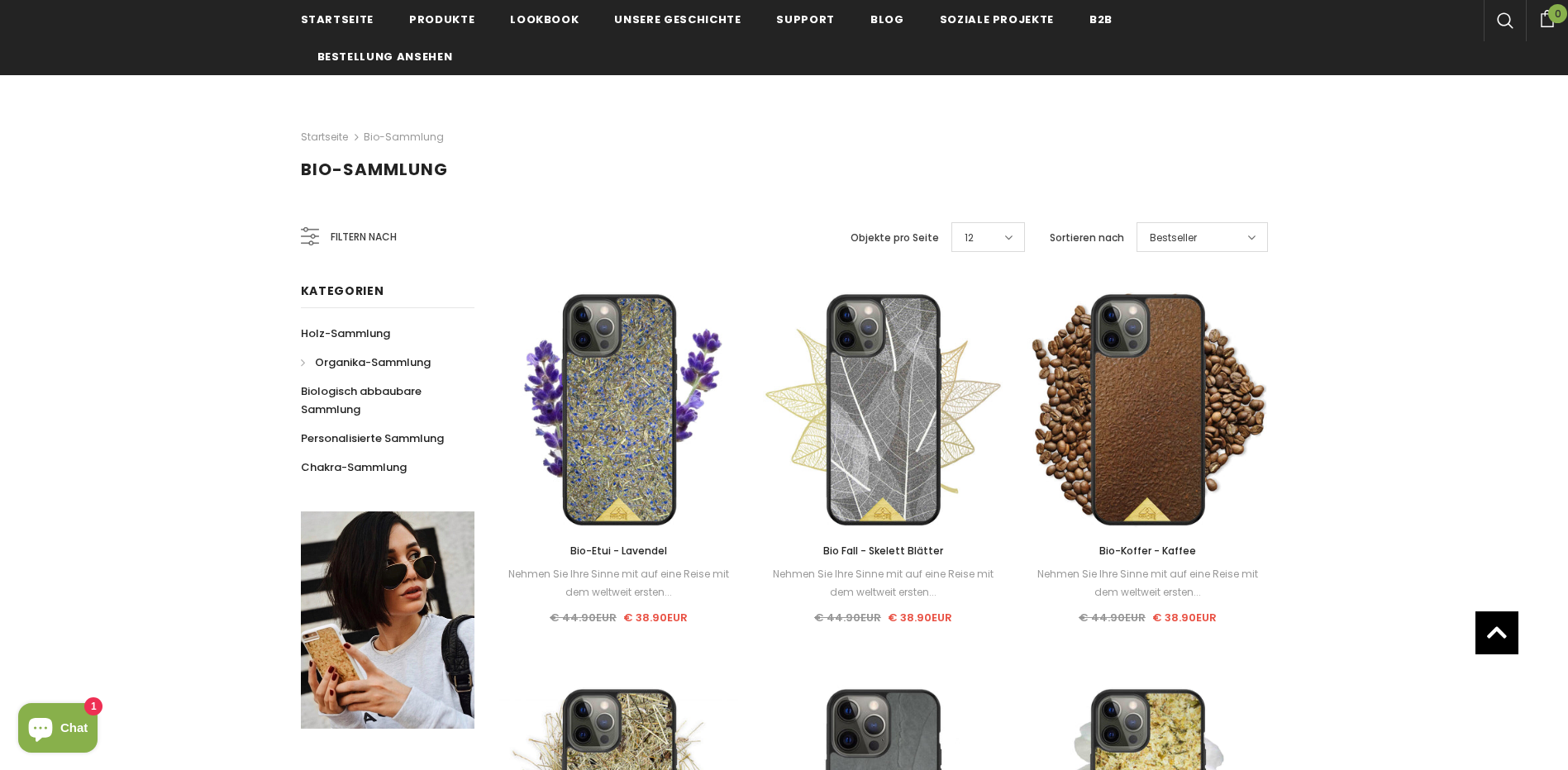
scroll to position [578, 0]
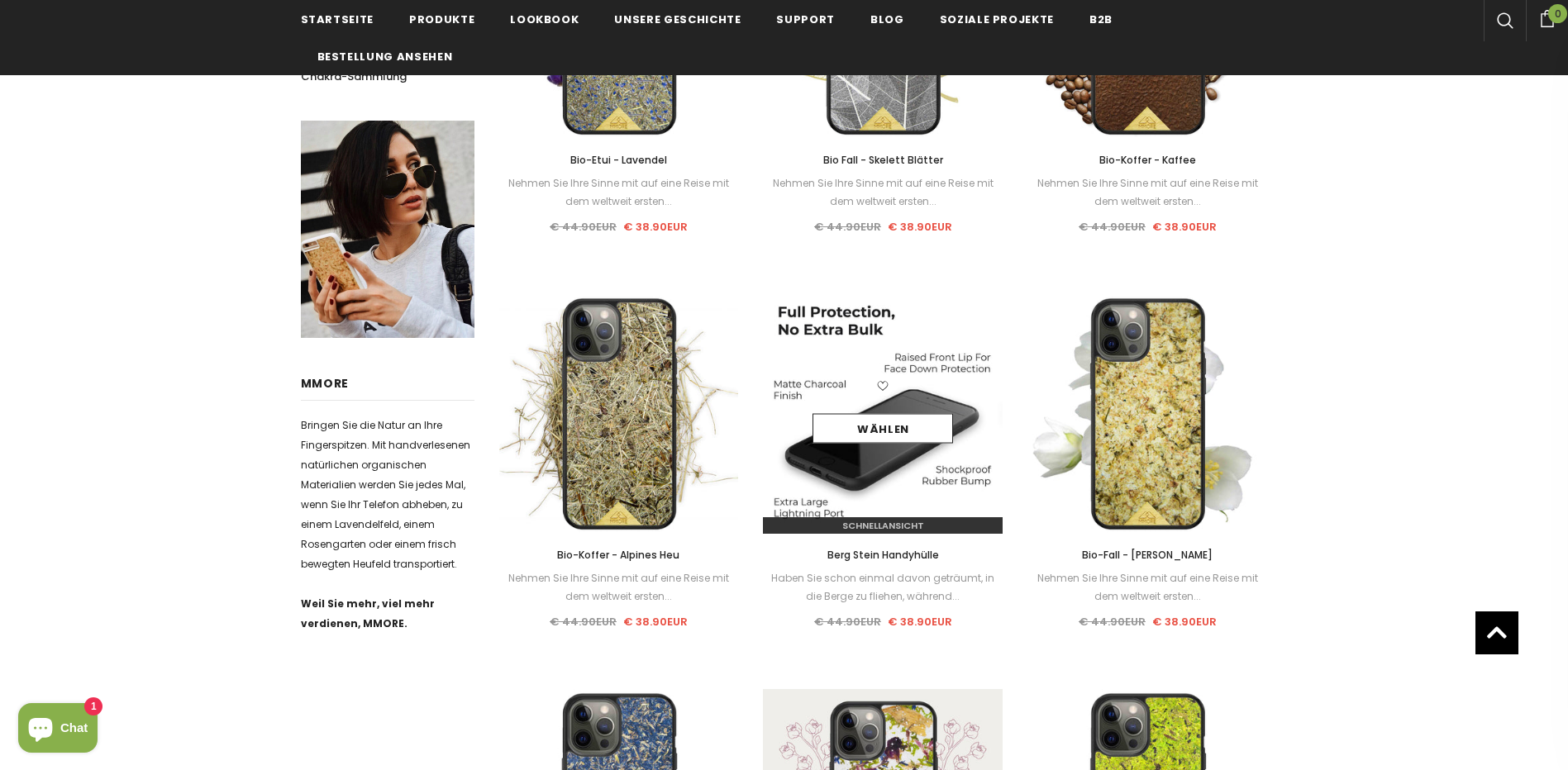
click at [883, 332] on img at bounding box center [882, 414] width 240 height 240
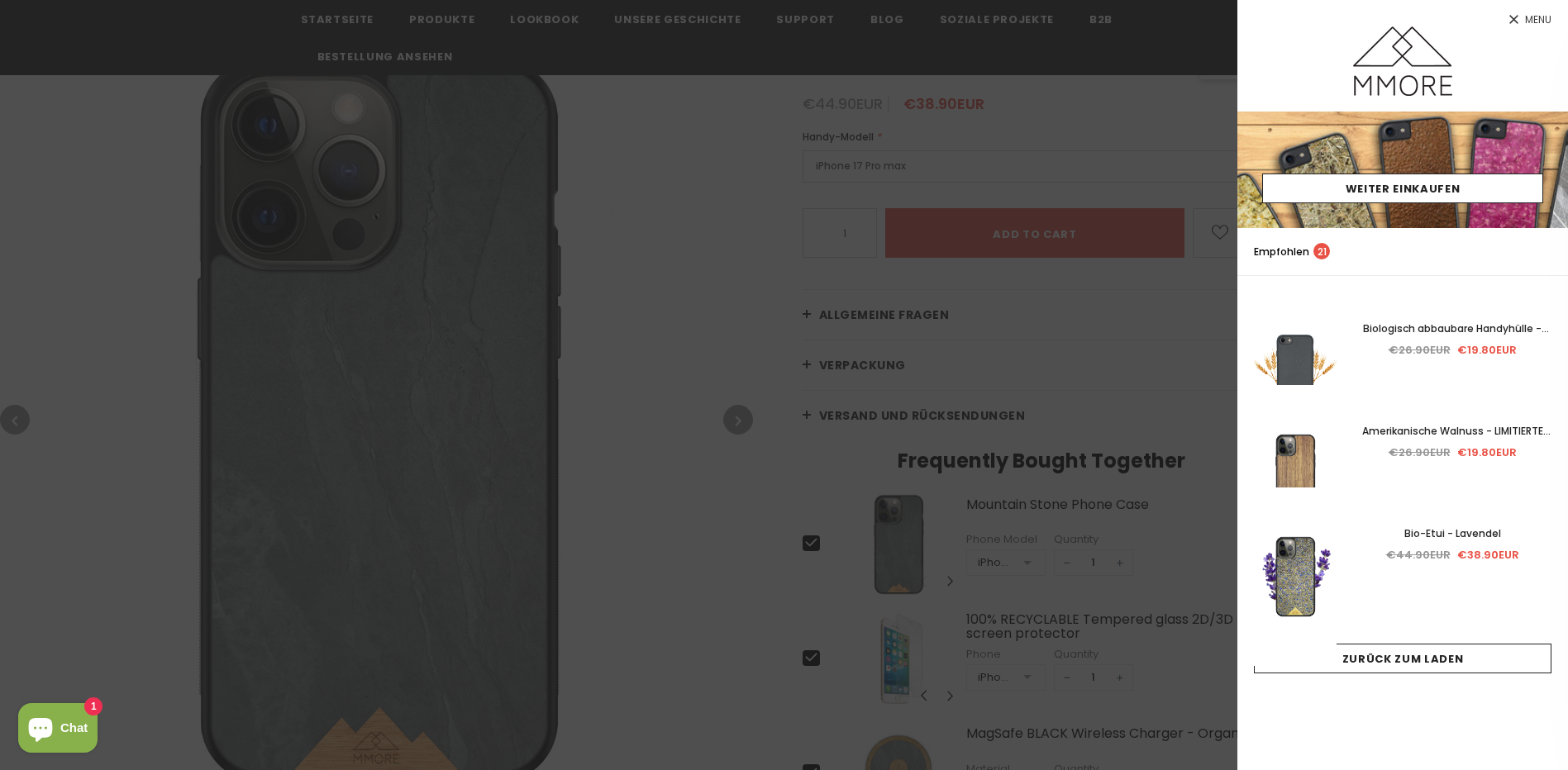
scroll to position [496, 0]
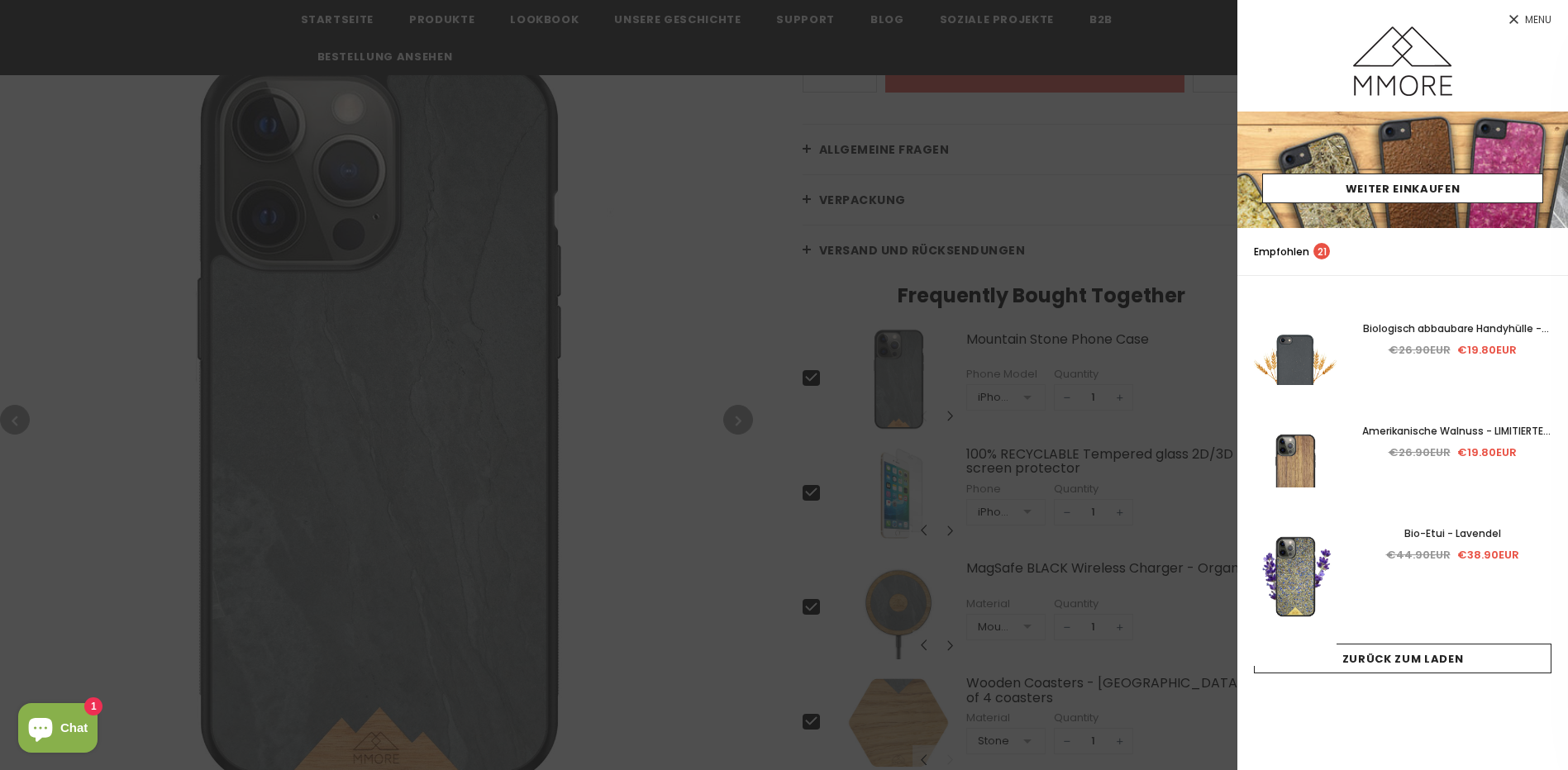
click at [619, 184] on div at bounding box center [784, 385] width 1568 height 770
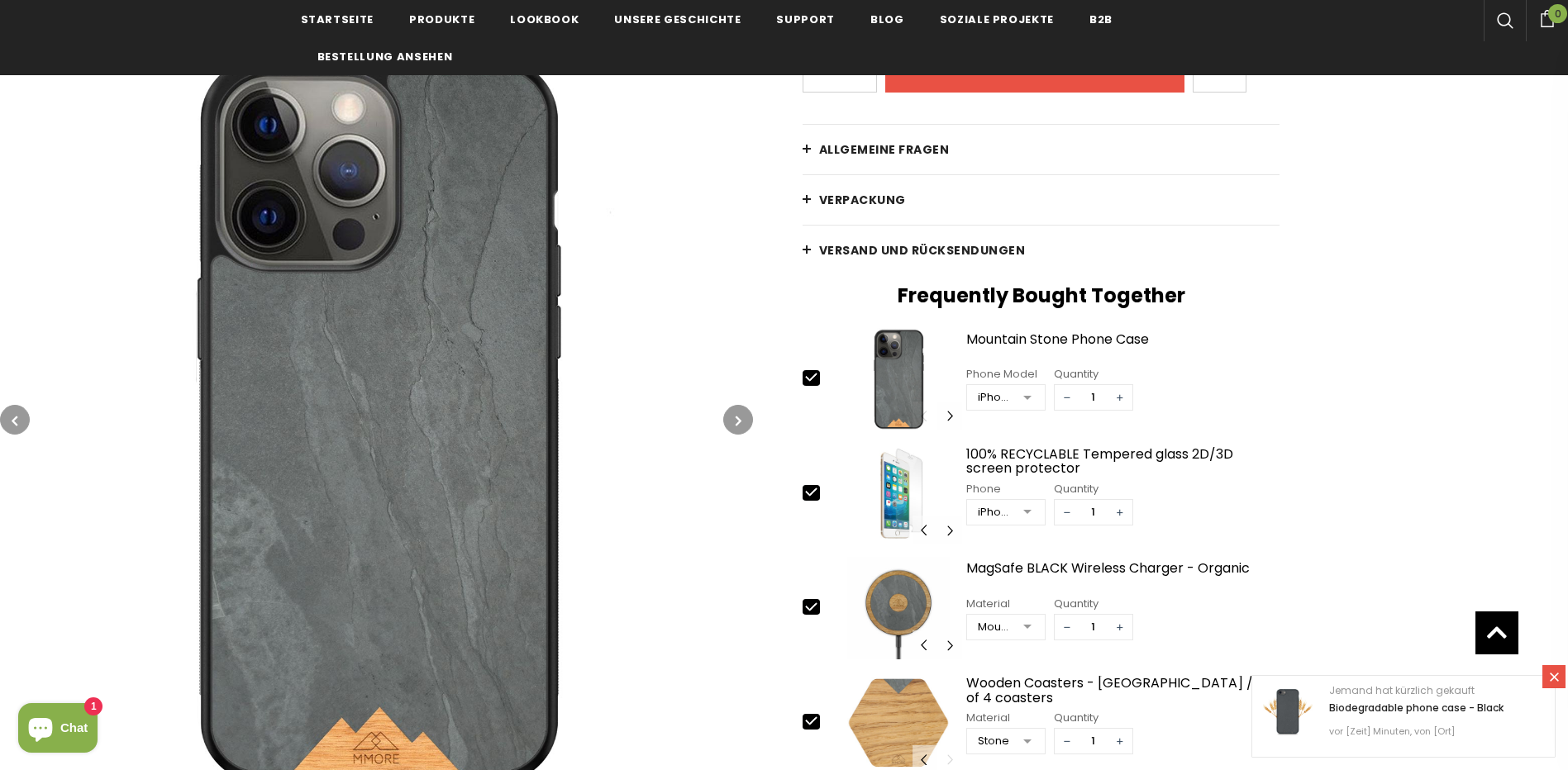
click at [737, 419] on icon "button" at bounding box center [738, 421] width 5 height 16
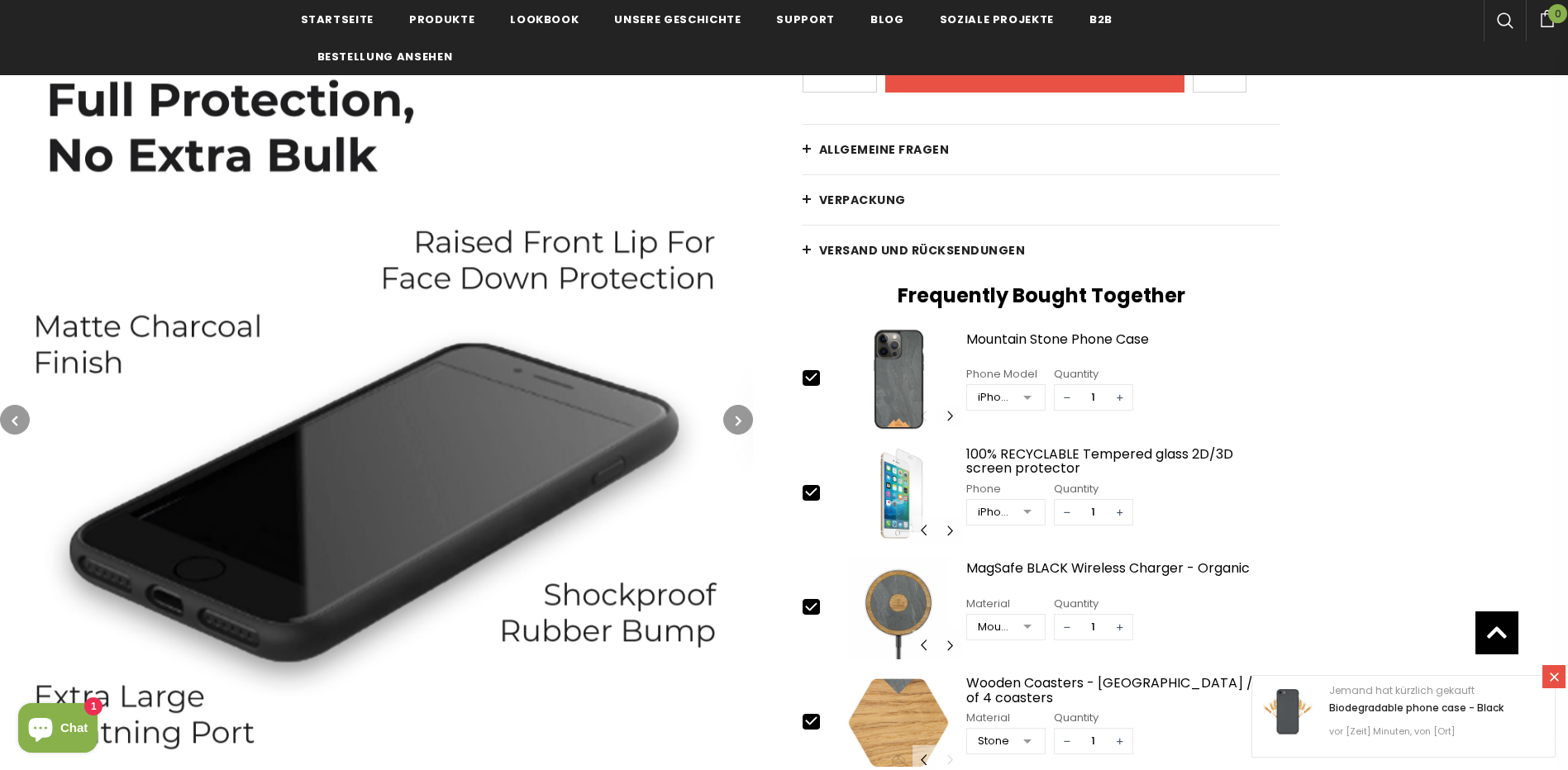
click at [737, 419] on icon "button" at bounding box center [738, 421] width 5 height 16
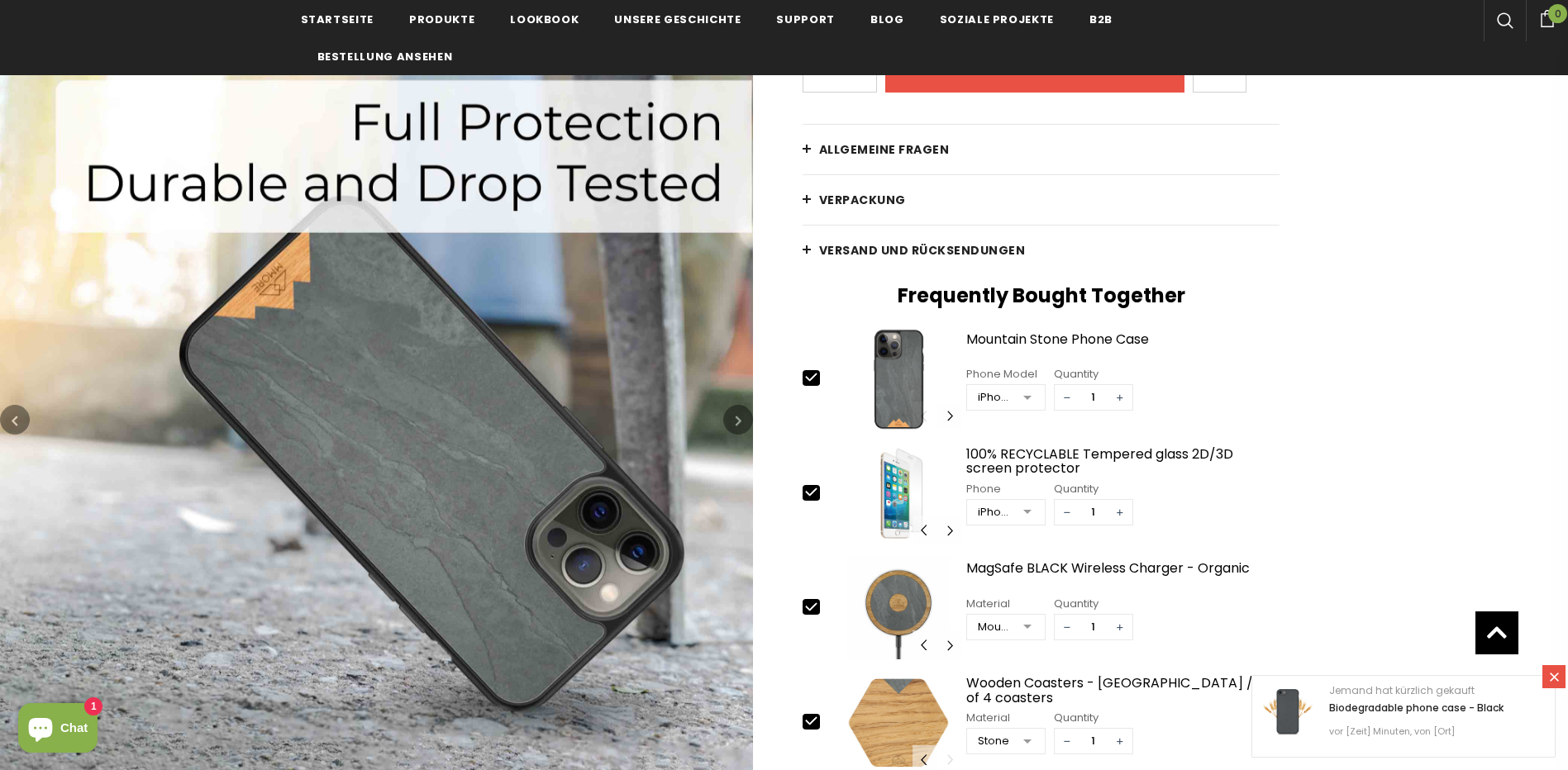
click at [737, 419] on icon "button" at bounding box center [738, 421] width 5 height 16
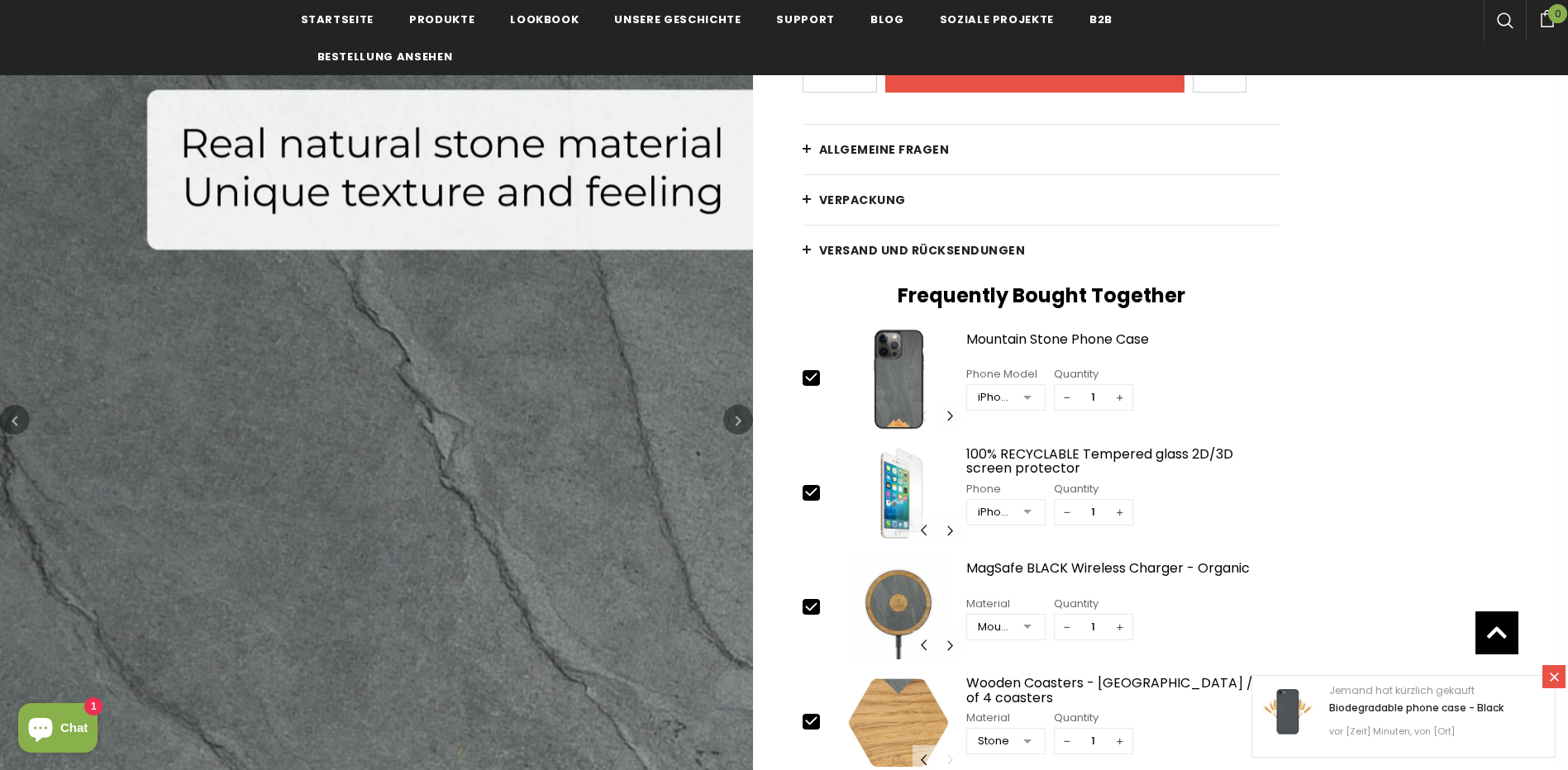
click at [737, 419] on icon "button" at bounding box center [738, 421] width 5 height 16
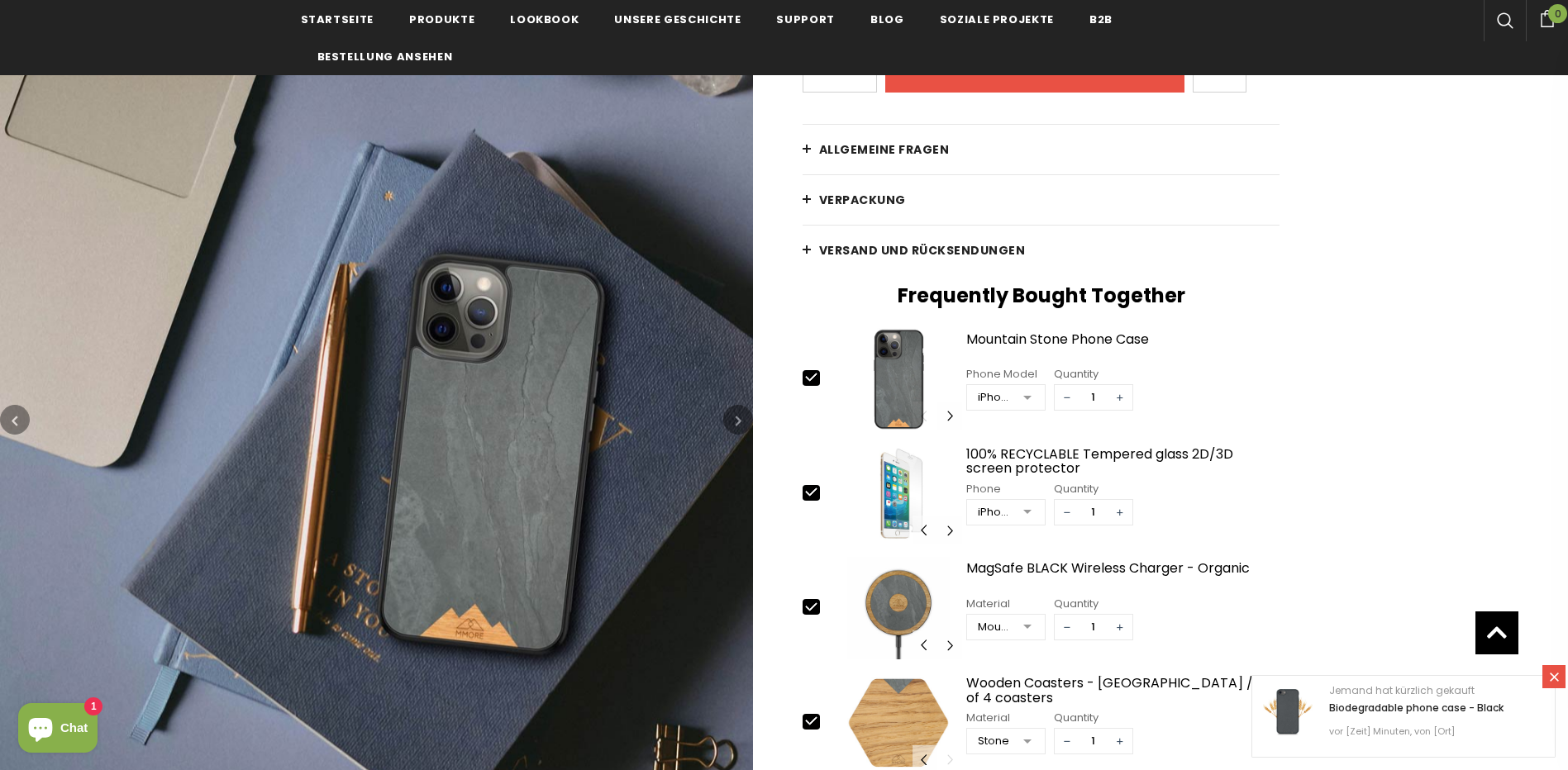
click at [737, 419] on icon "button" at bounding box center [738, 421] width 5 height 16
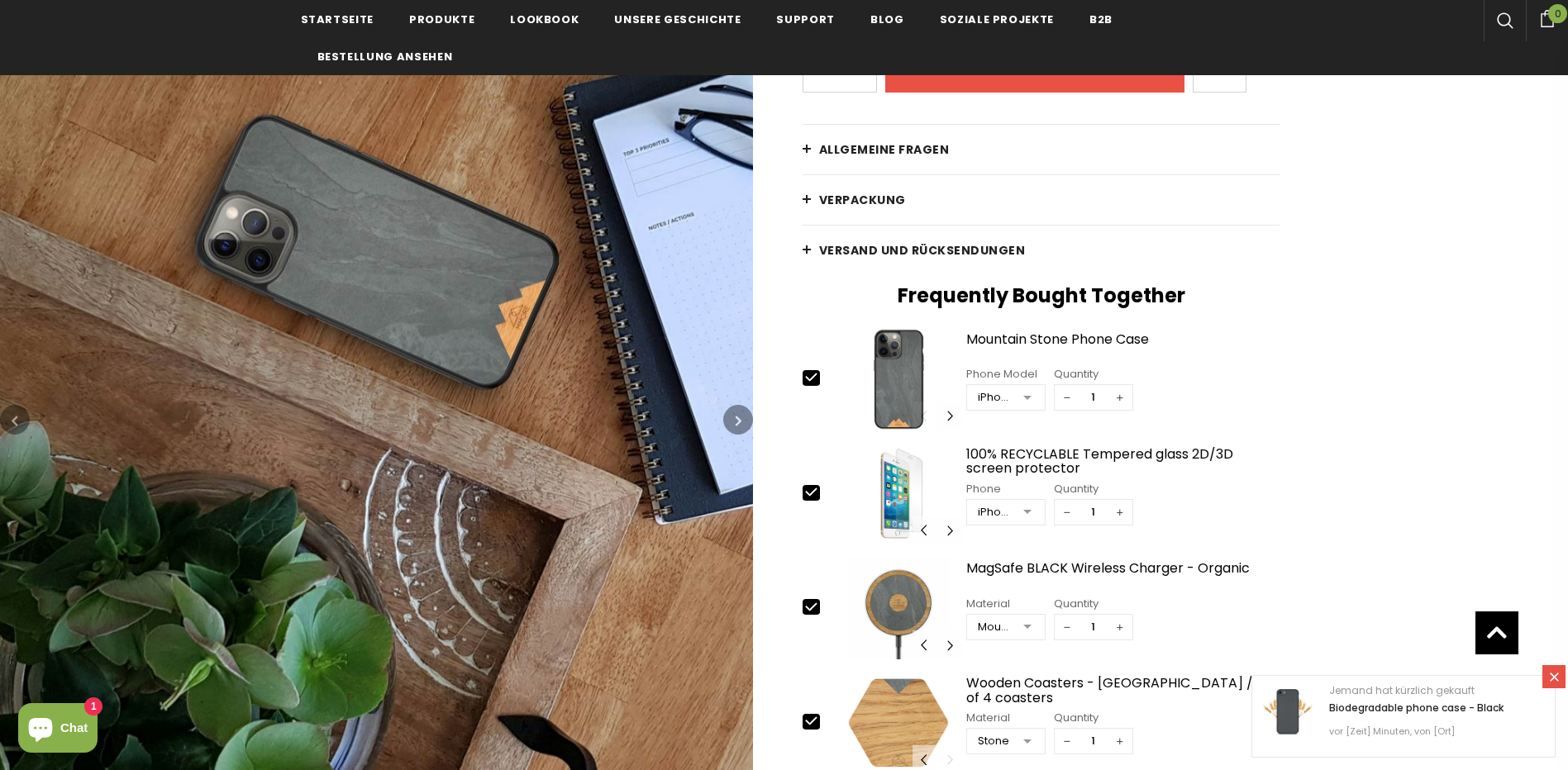
click at [737, 419] on icon "button" at bounding box center [738, 421] width 5 height 16
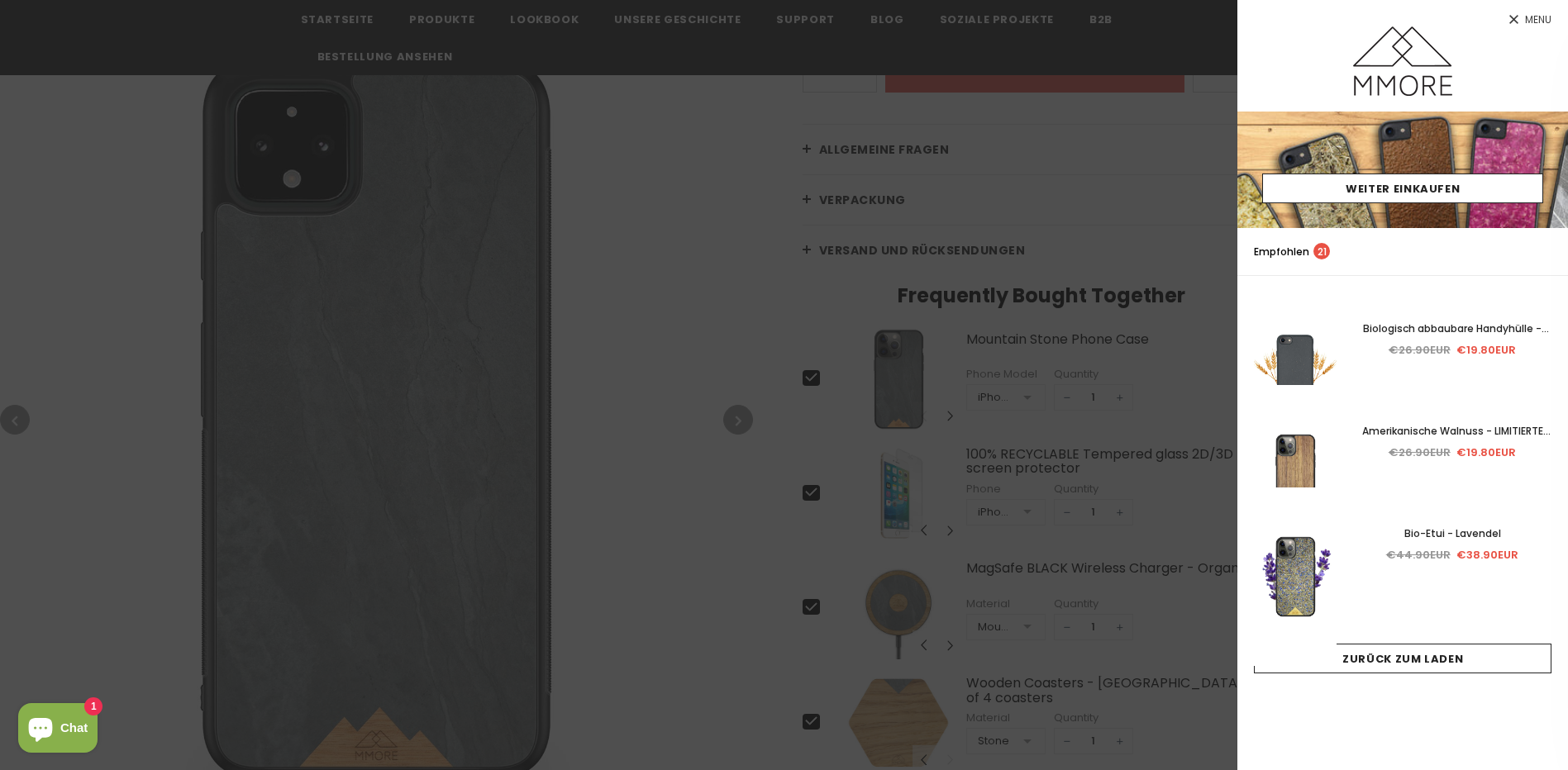
click at [737, 419] on div at bounding box center [784, 385] width 1568 height 770
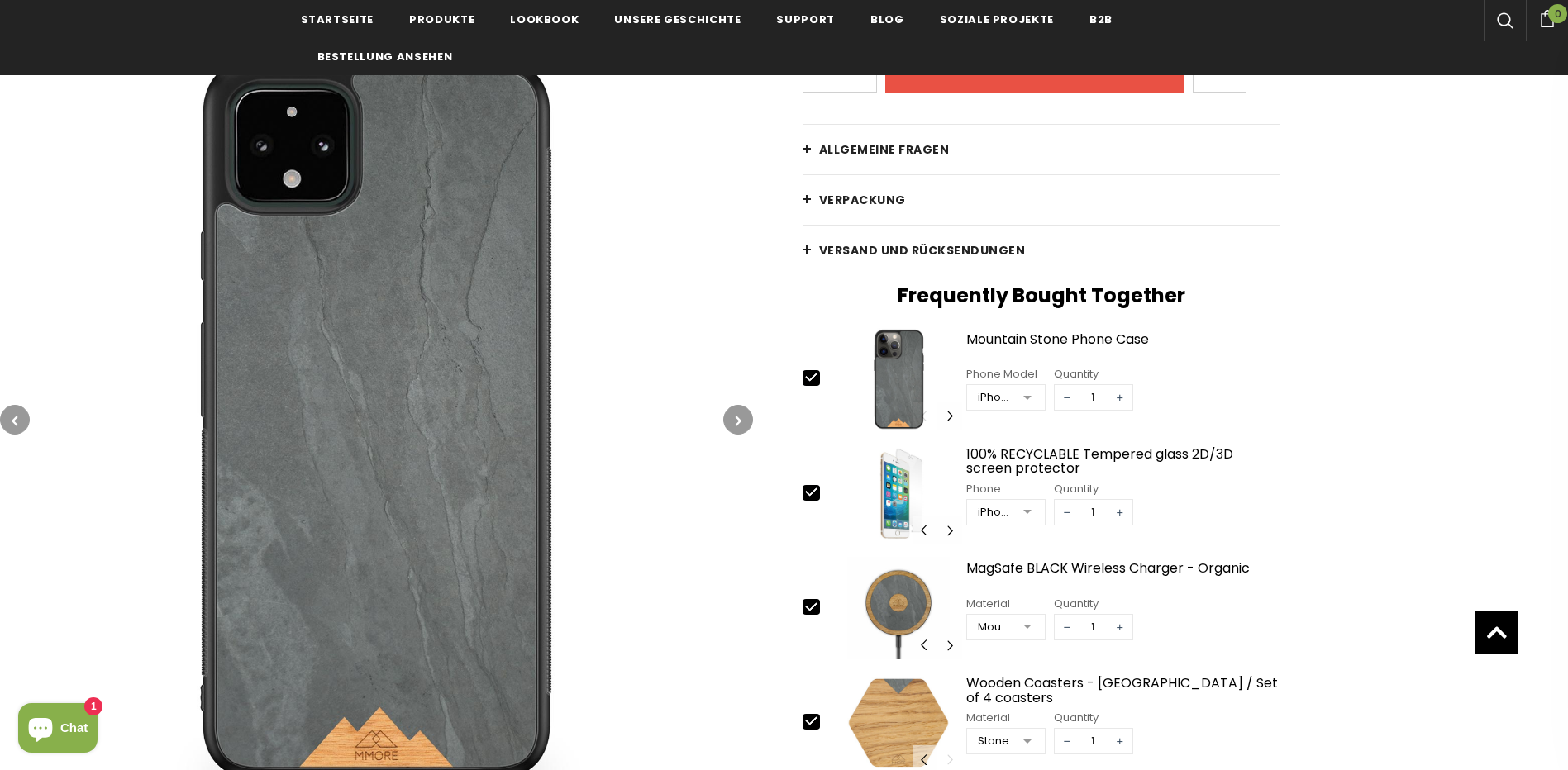
click at [737, 419] on icon "button" at bounding box center [738, 421] width 5 height 16
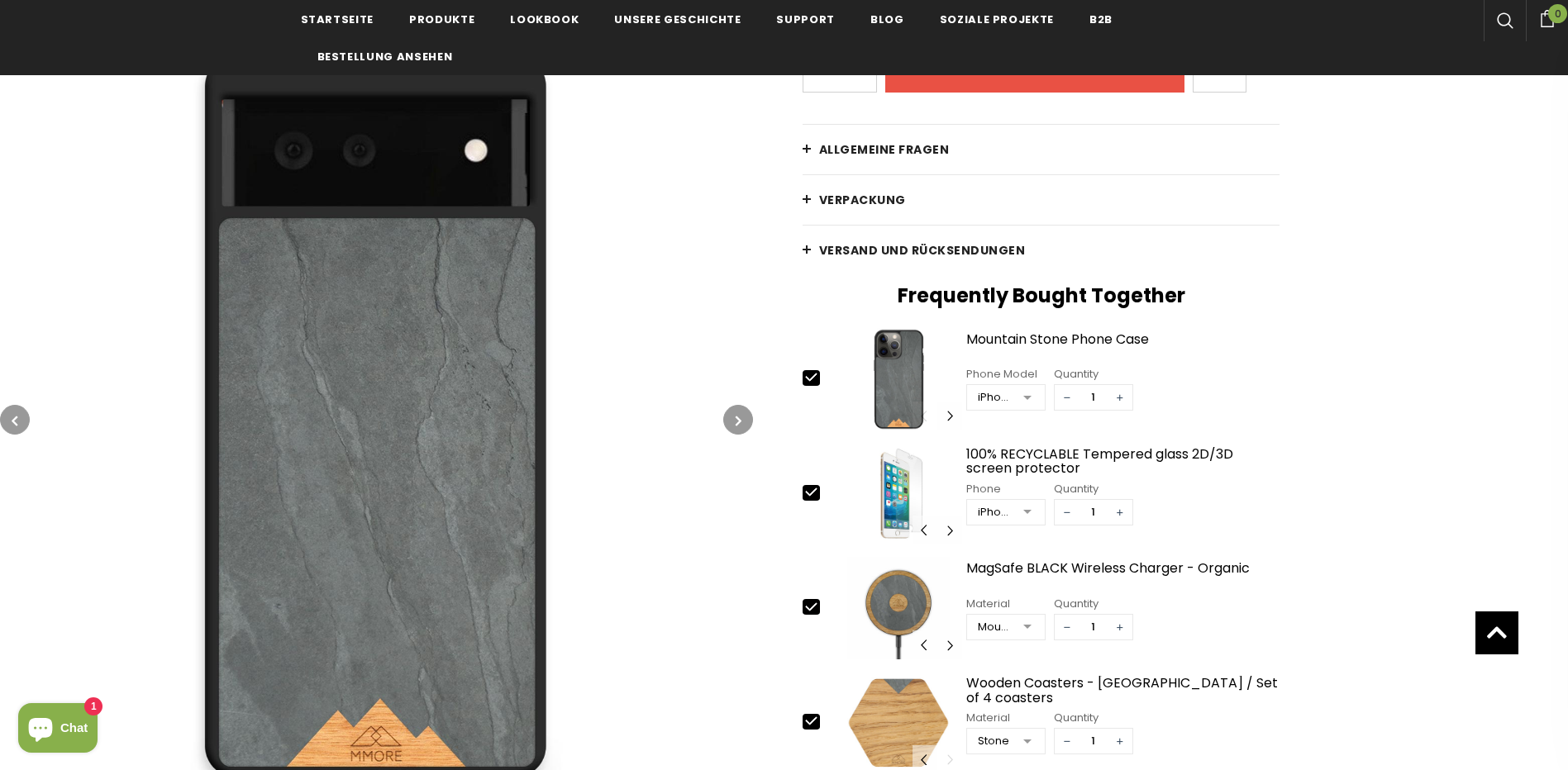
click at [740, 415] on icon "button" at bounding box center [738, 421] width 5 height 16
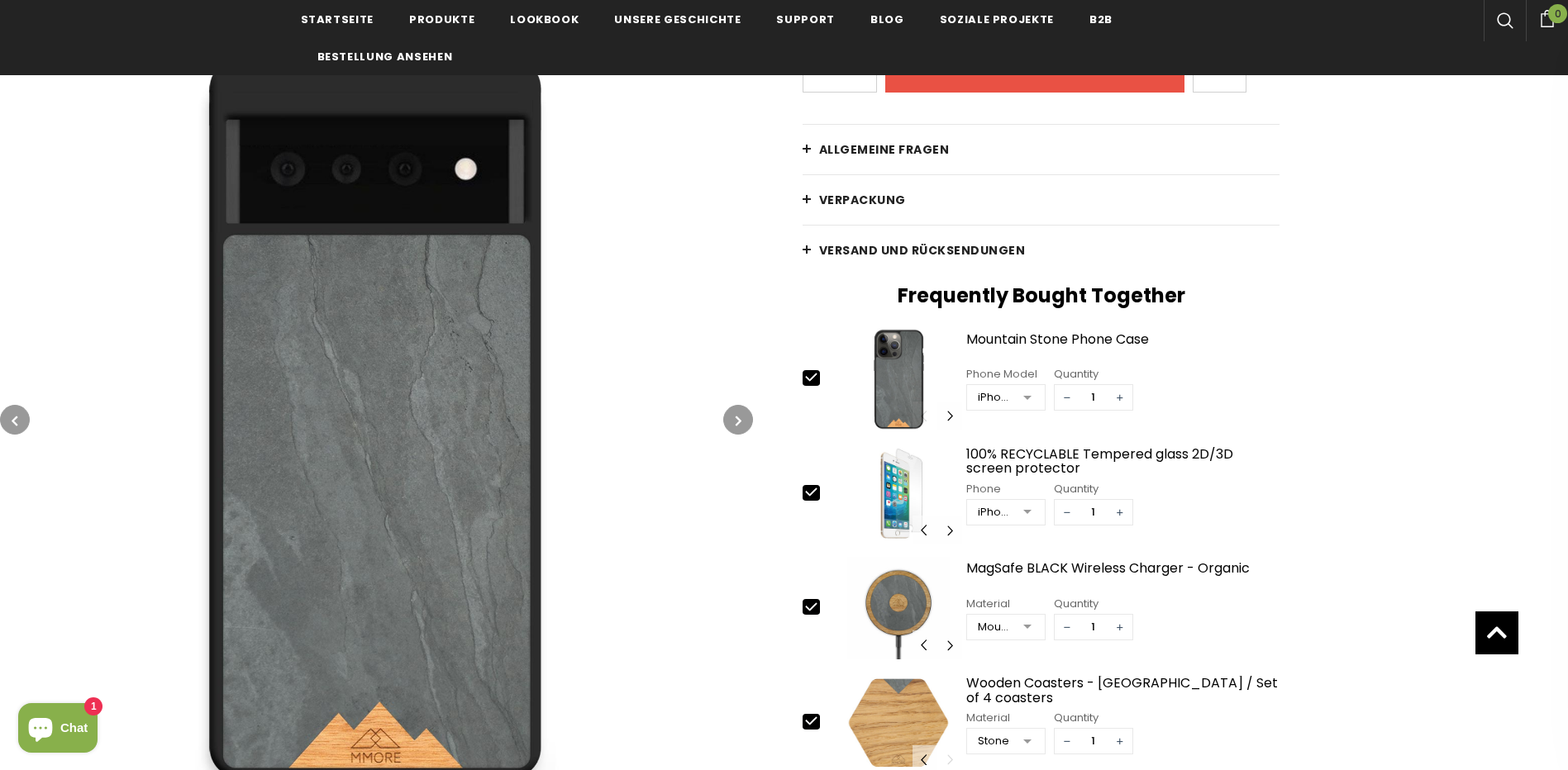
click at [740, 414] on icon "button" at bounding box center [738, 421] width 5 height 16
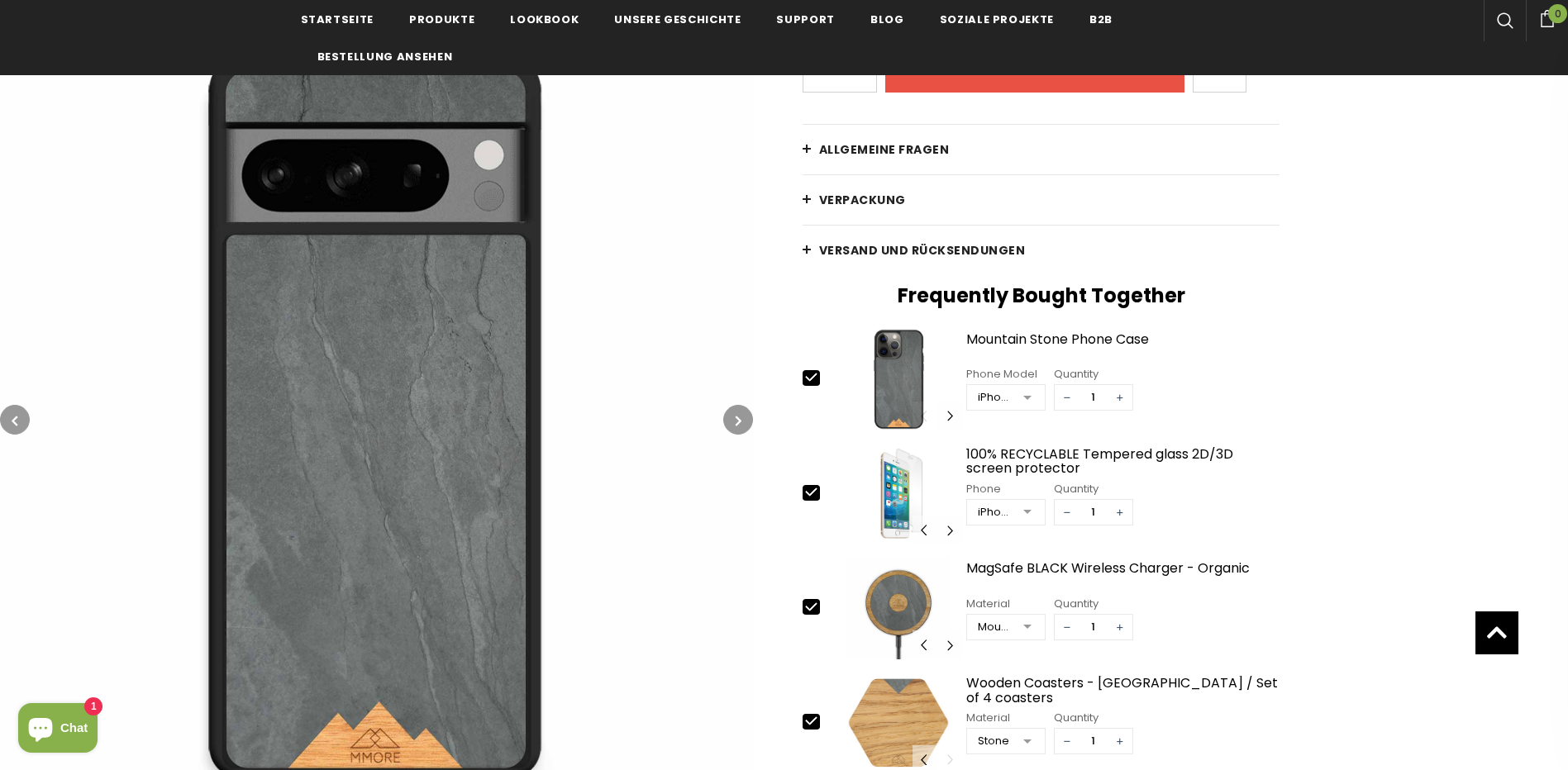
click at [740, 414] on icon "button" at bounding box center [738, 421] width 5 height 16
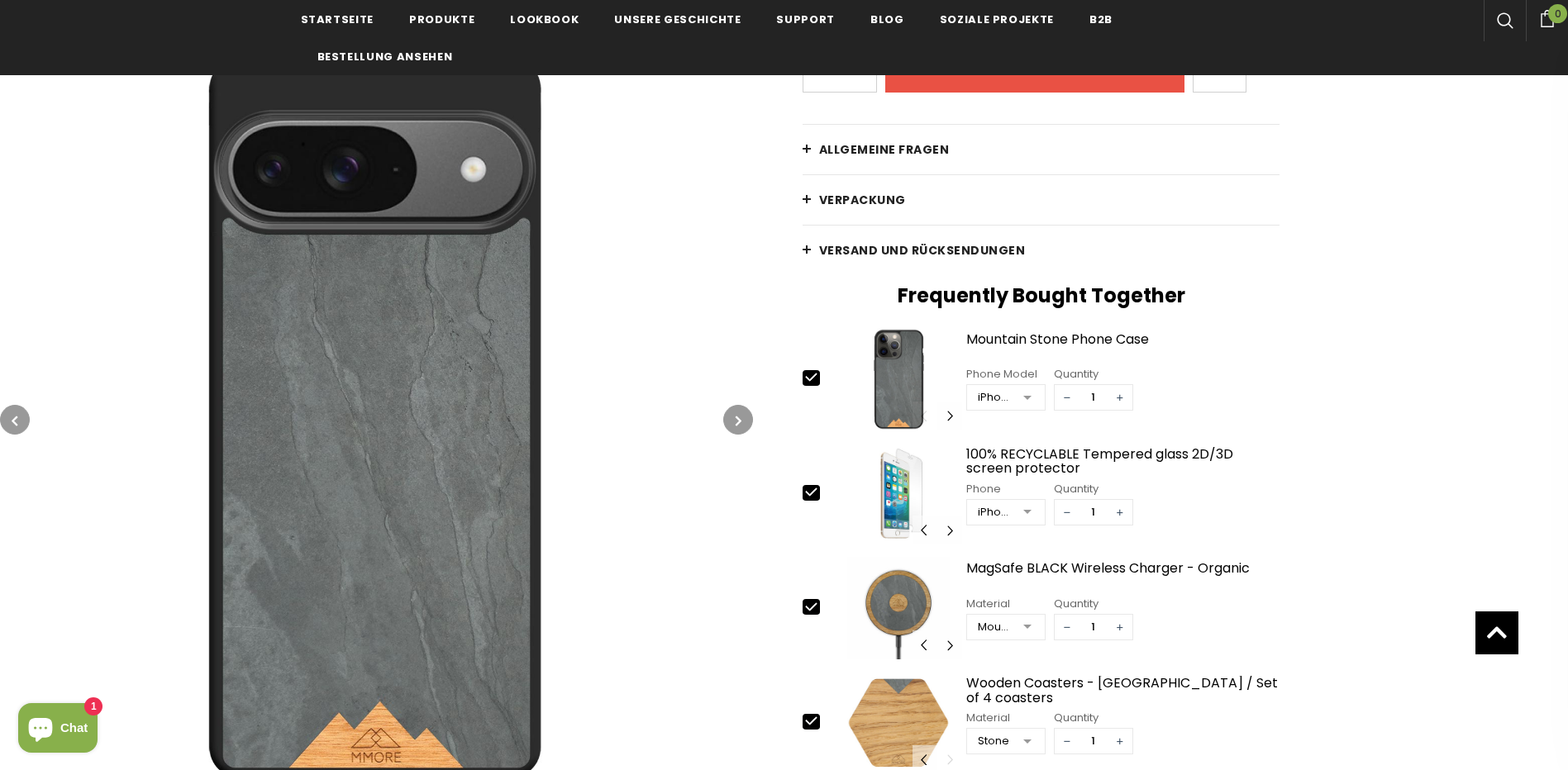
click at [740, 414] on icon "button" at bounding box center [738, 421] width 5 height 16
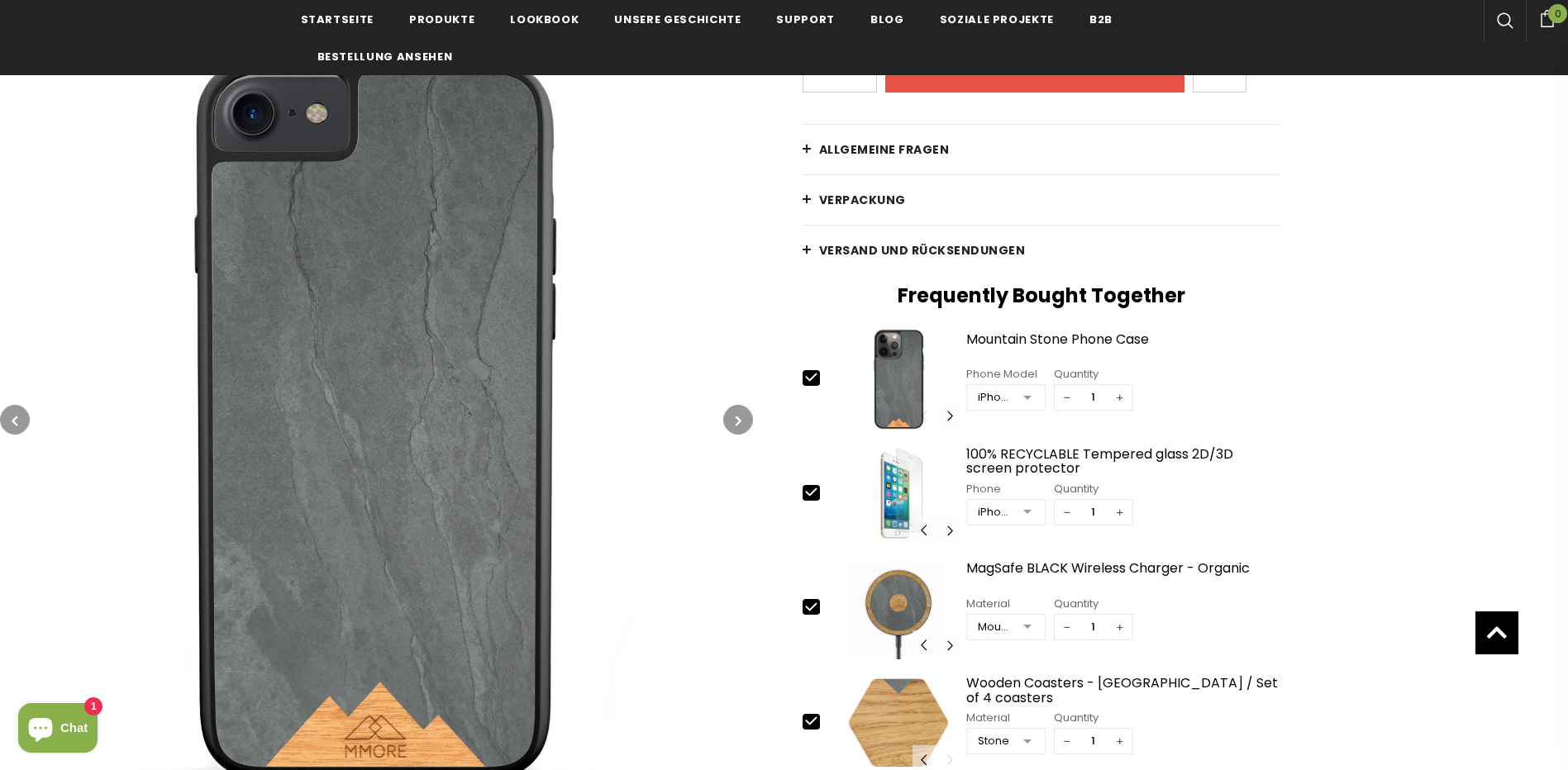
click at [740, 414] on icon "button" at bounding box center [738, 421] width 5 height 16
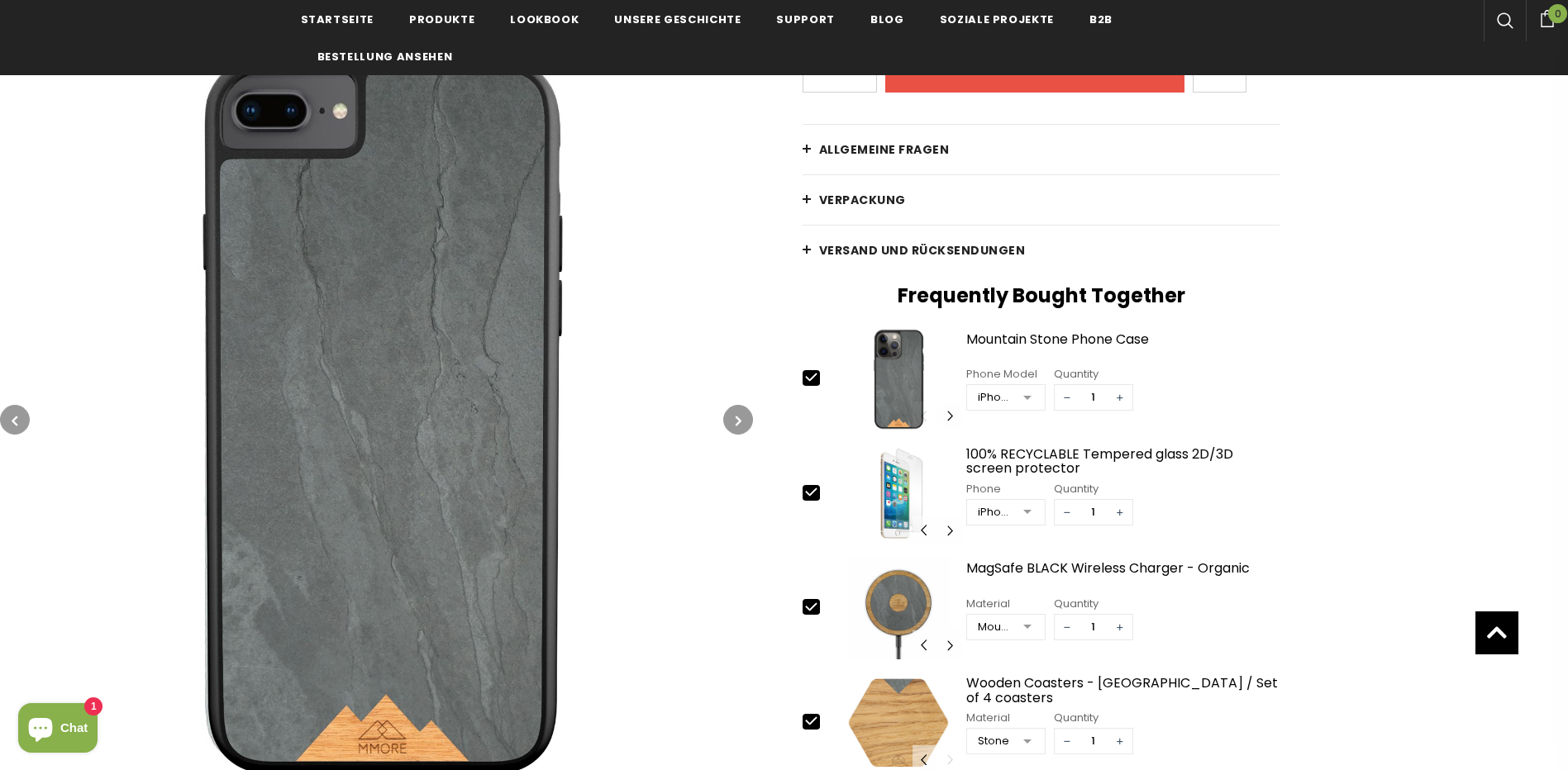
click at [740, 414] on icon "button" at bounding box center [738, 421] width 5 height 16
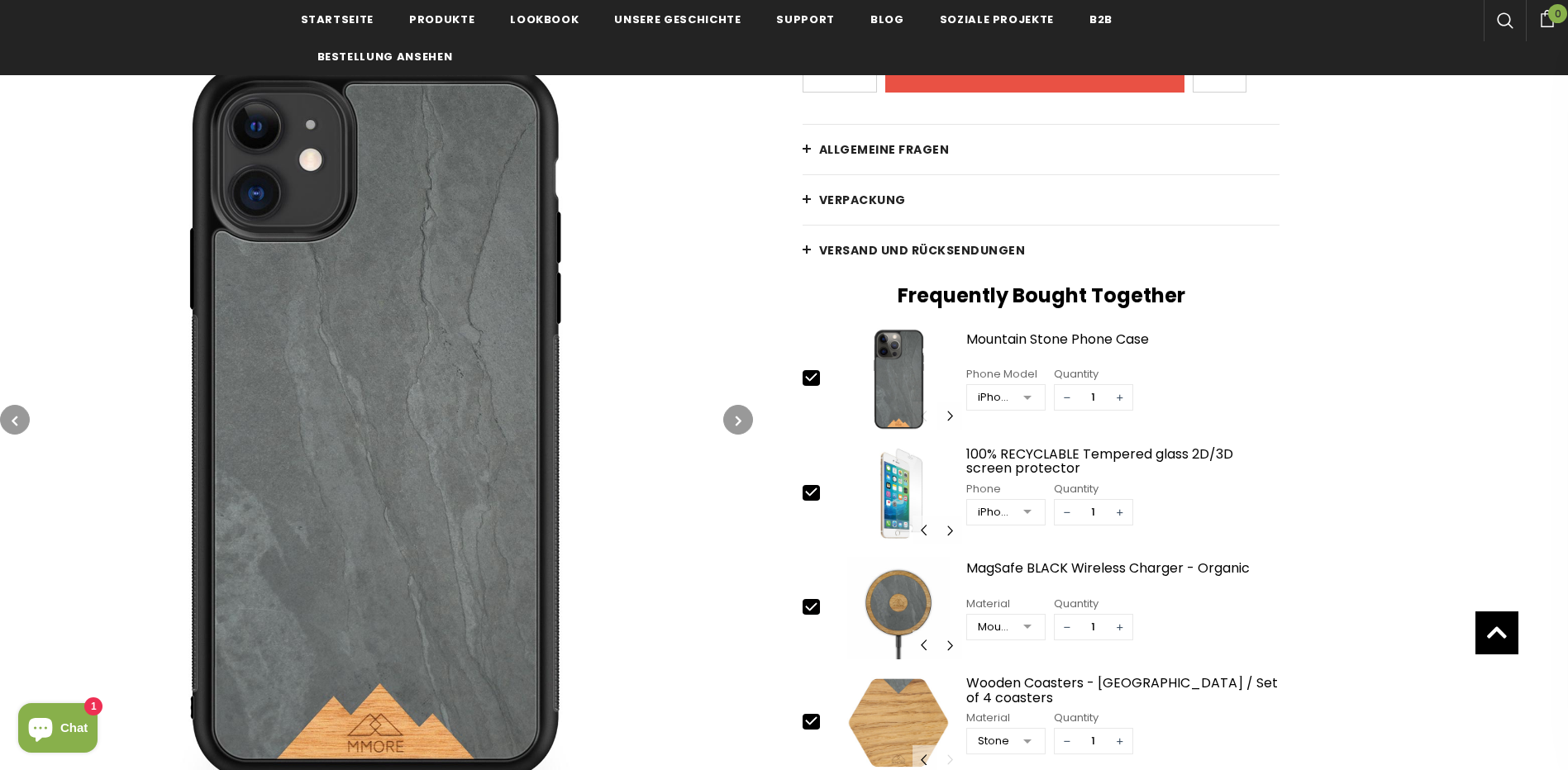
click at [740, 414] on icon "button" at bounding box center [738, 421] width 5 height 16
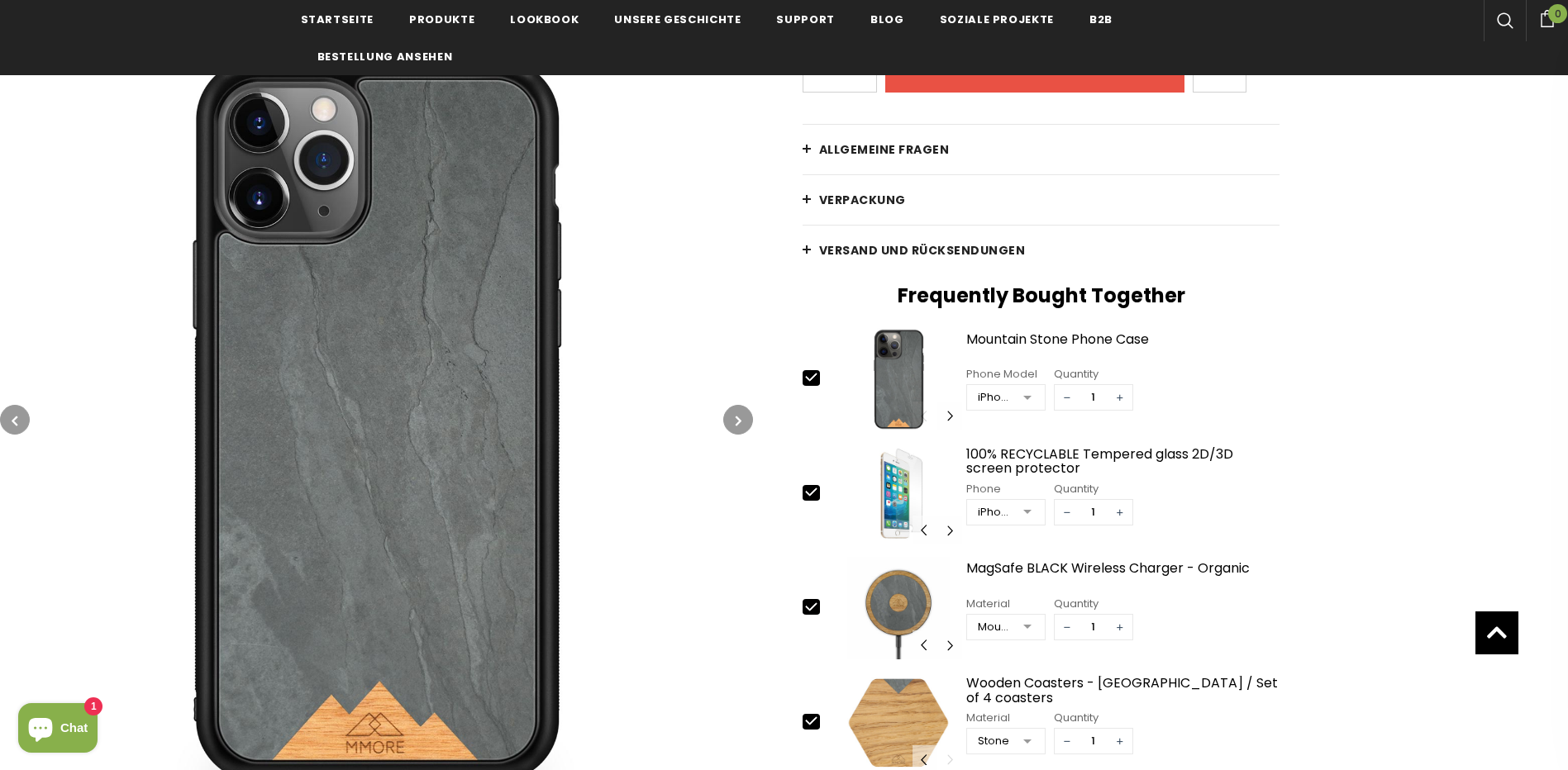
click at [740, 414] on icon "button" at bounding box center [738, 421] width 5 height 16
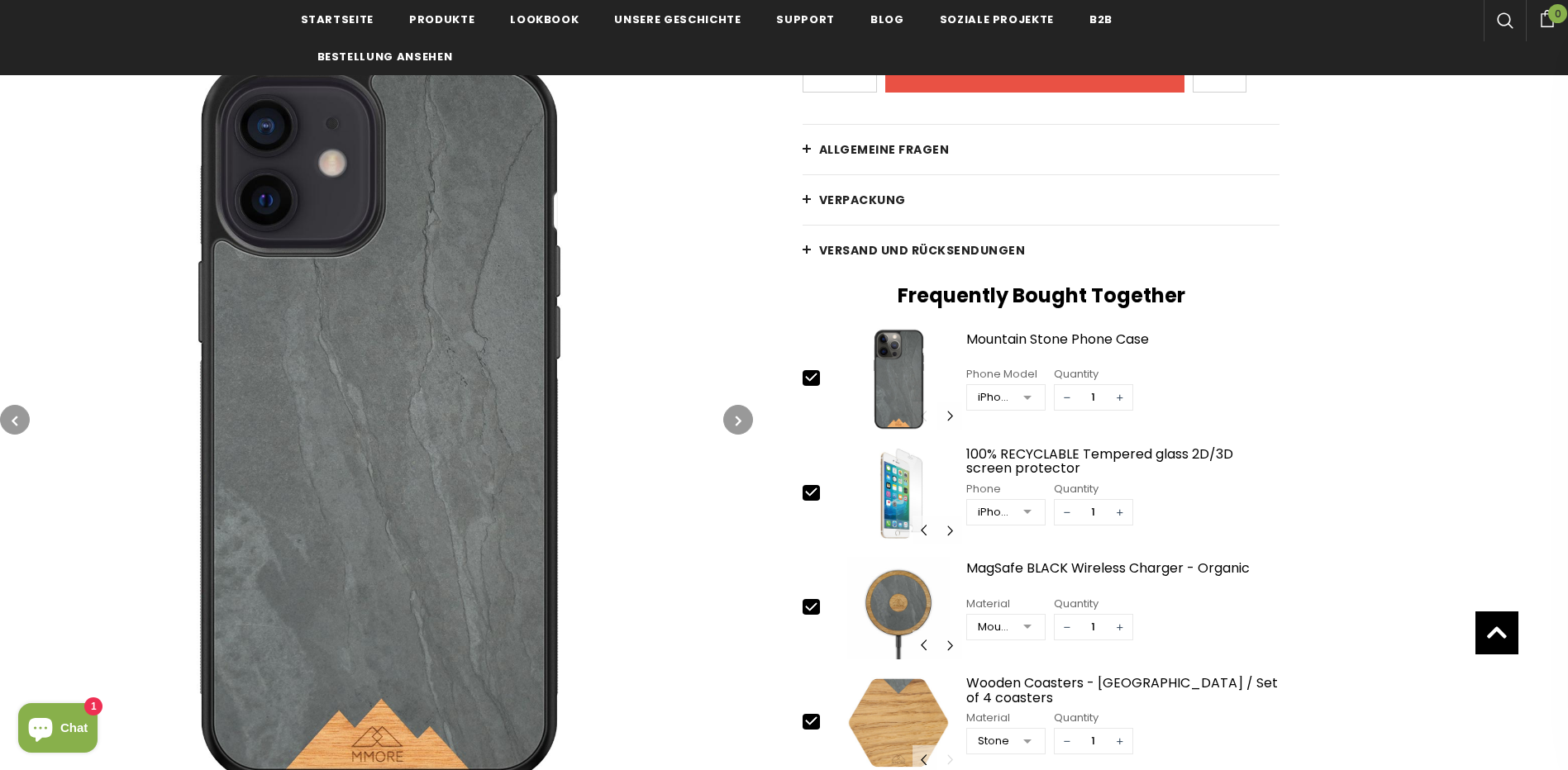
click at [738, 416] on icon "button" at bounding box center [738, 421] width 5 height 16
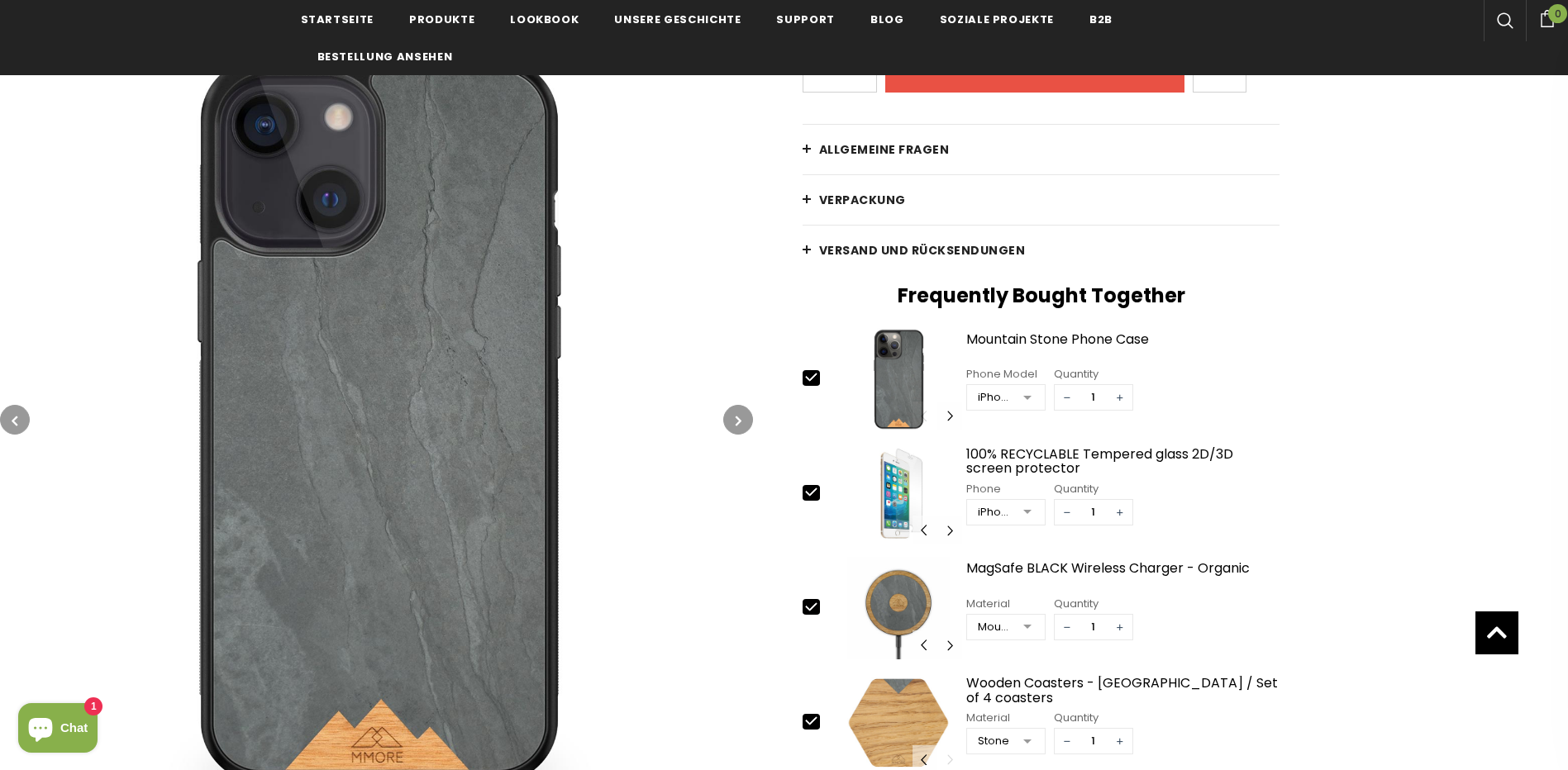
click at [738, 416] on icon "button" at bounding box center [738, 421] width 5 height 16
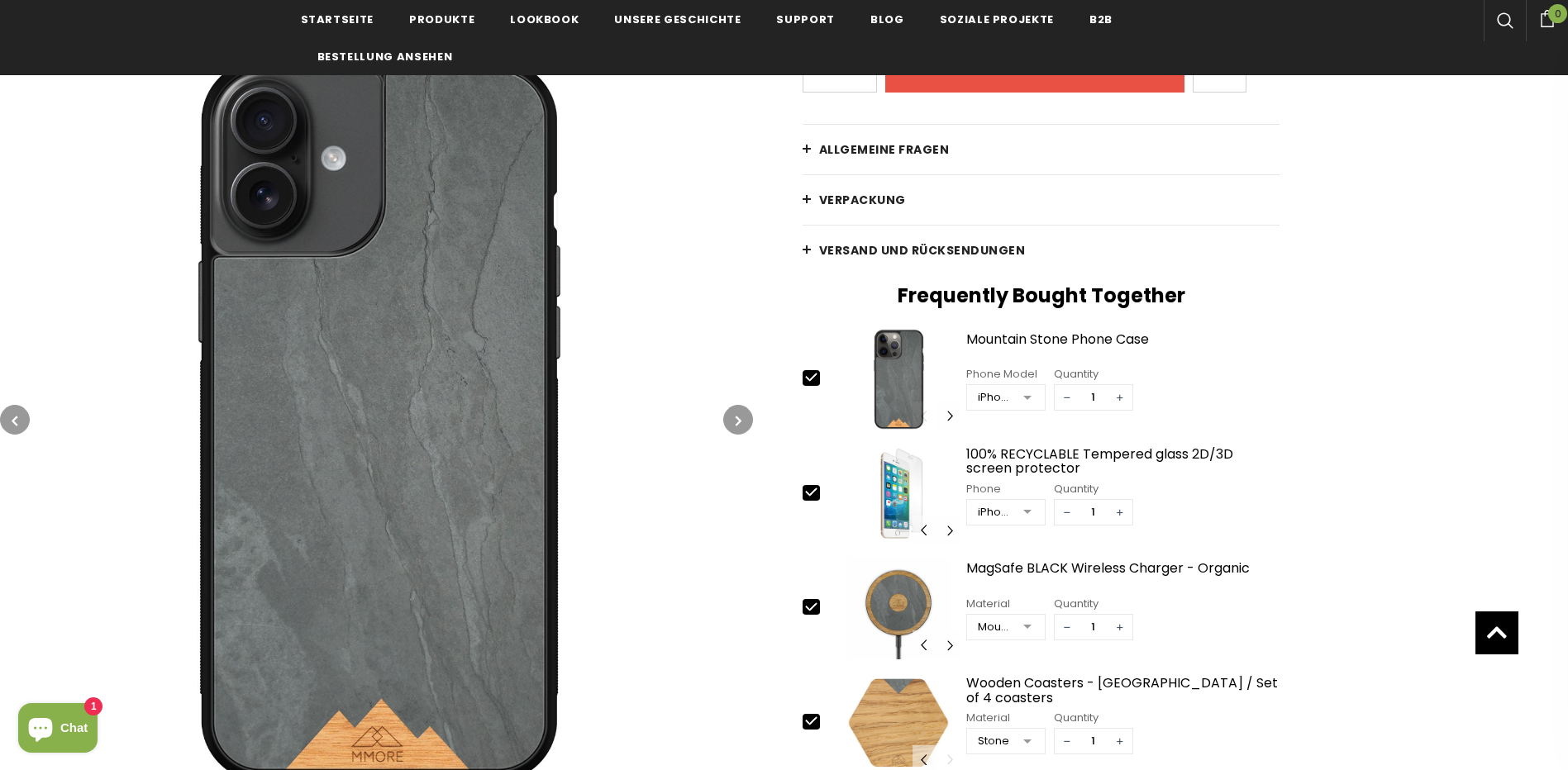
click at [738, 416] on icon "button" at bounding box center [738, 421] width 5 height 16
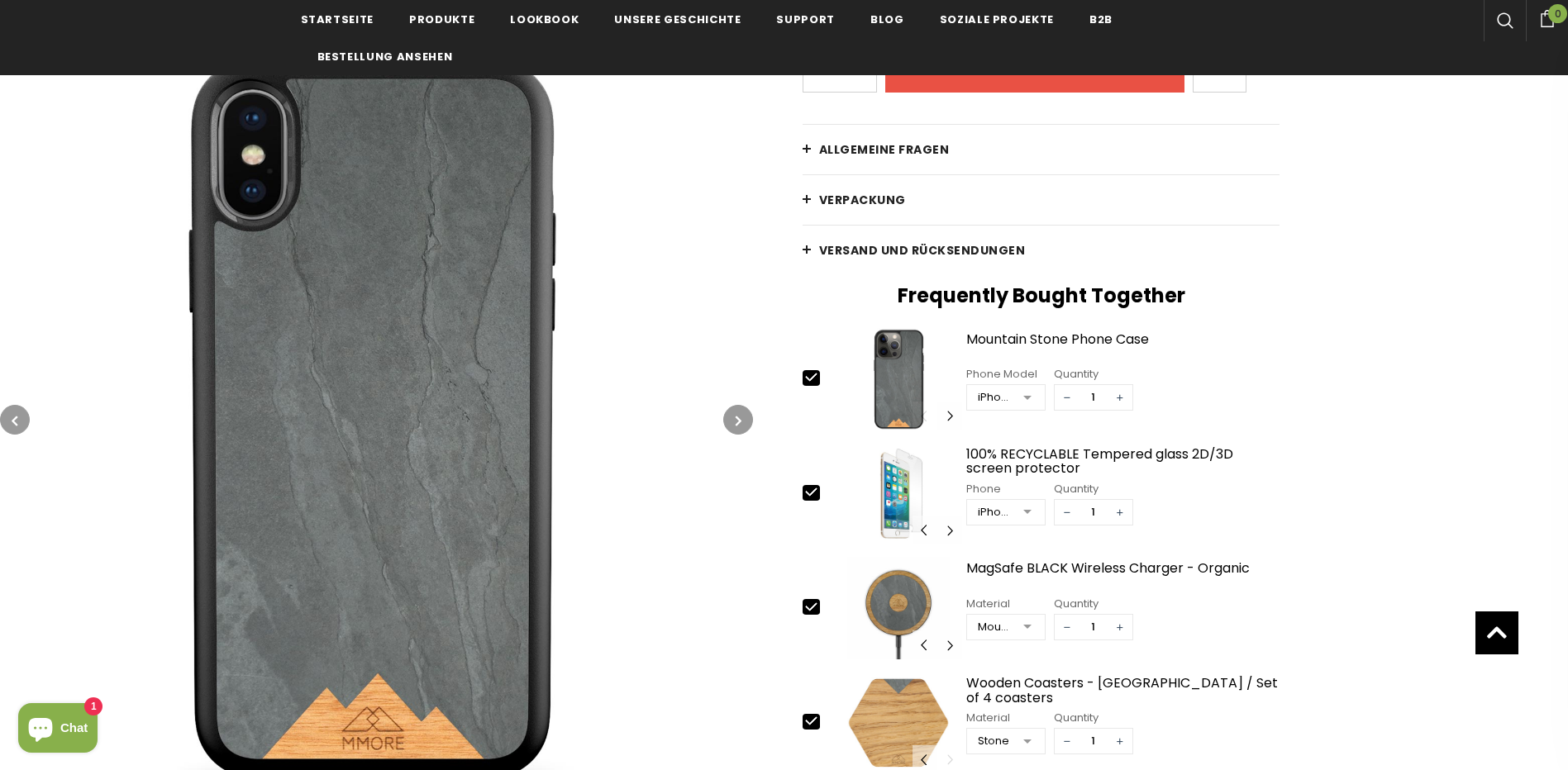
click at [738, 416] on icon "button" at bounding box center [738, 421] width 5 height 16
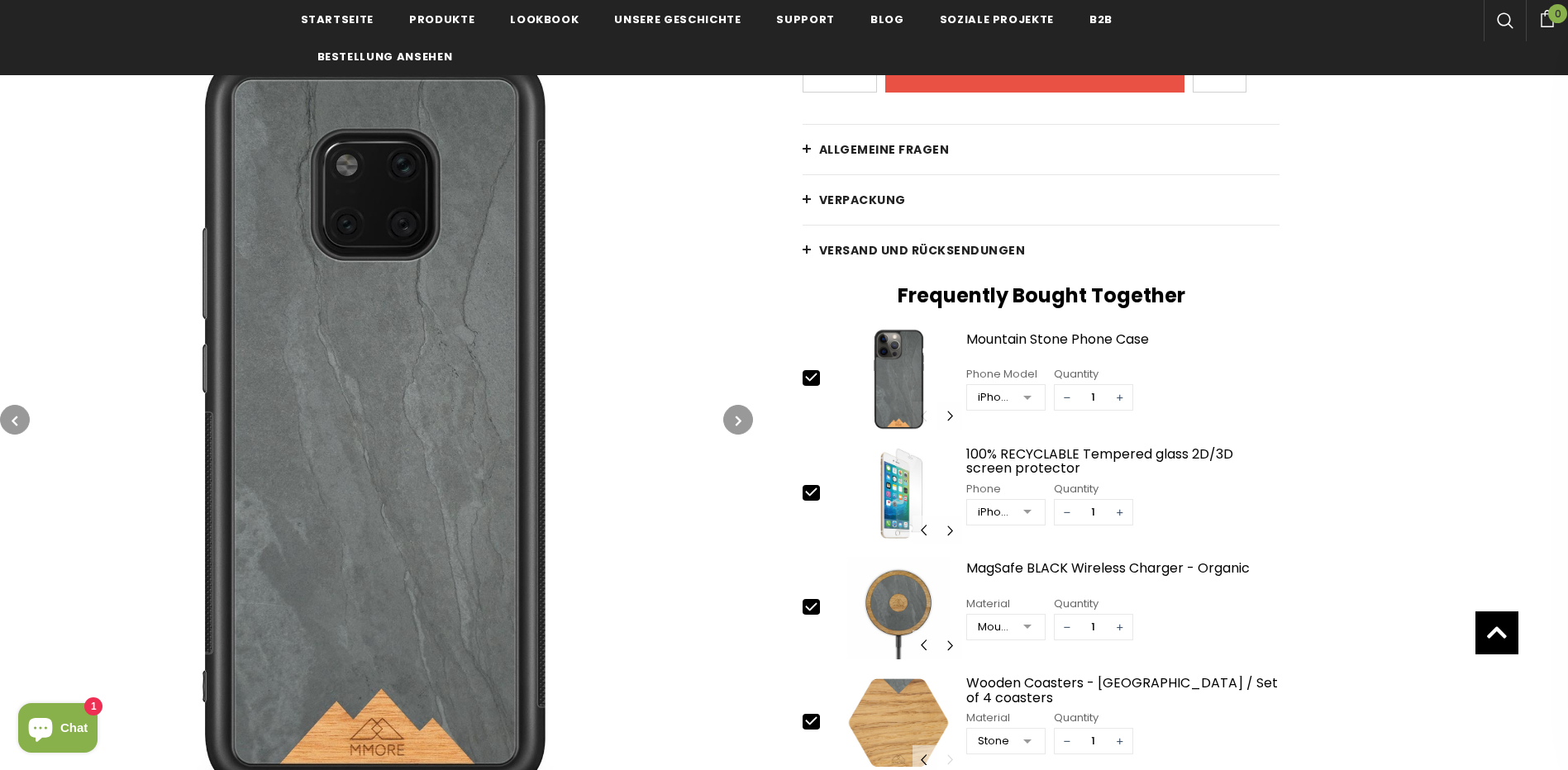
click at [738, 416] on icon "button" at bounding box center [738, 421] width 5 height 16
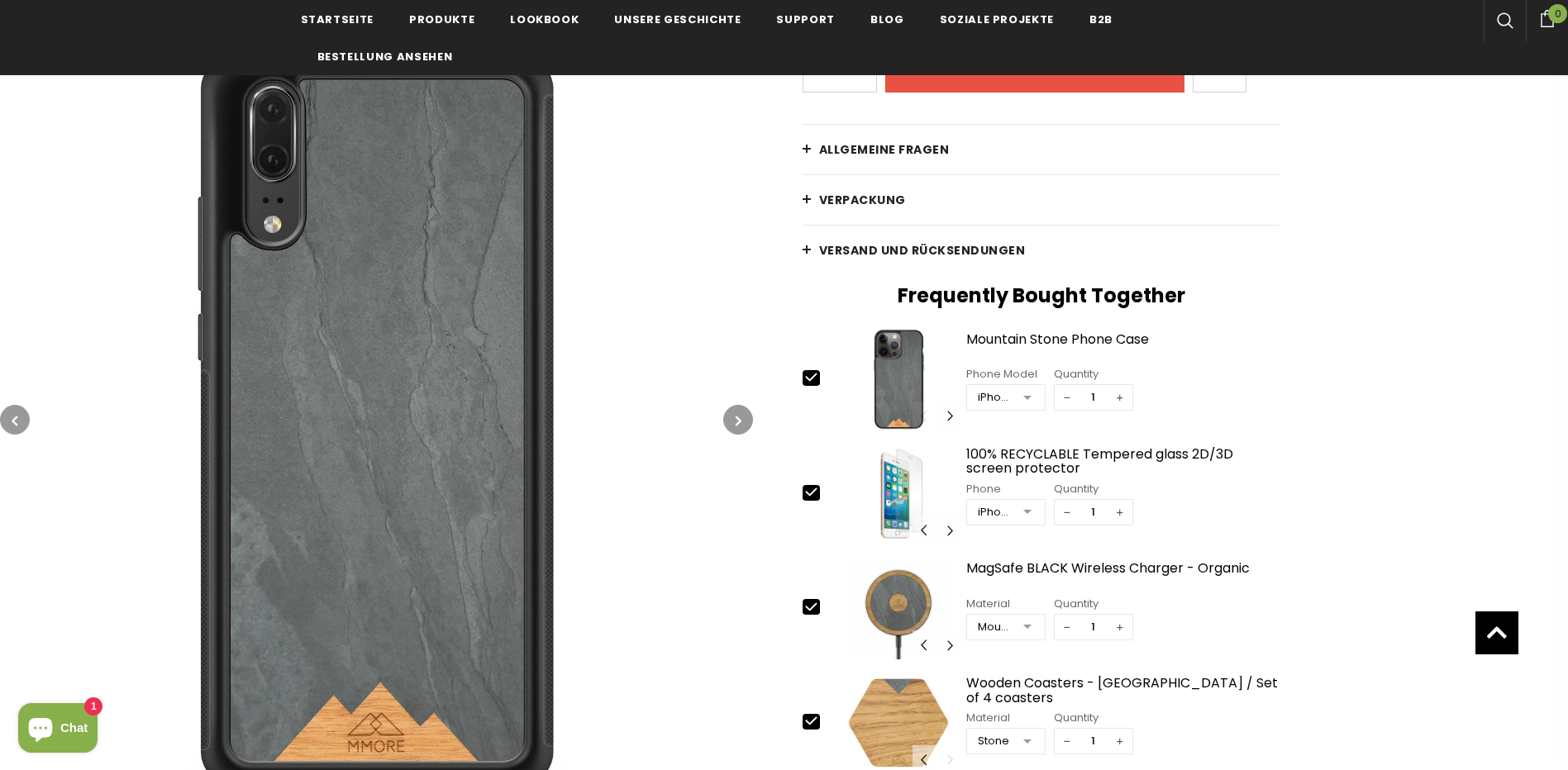
click at [738, 416] on icon "button" at bounding box center [738, 421] width 5 height 16
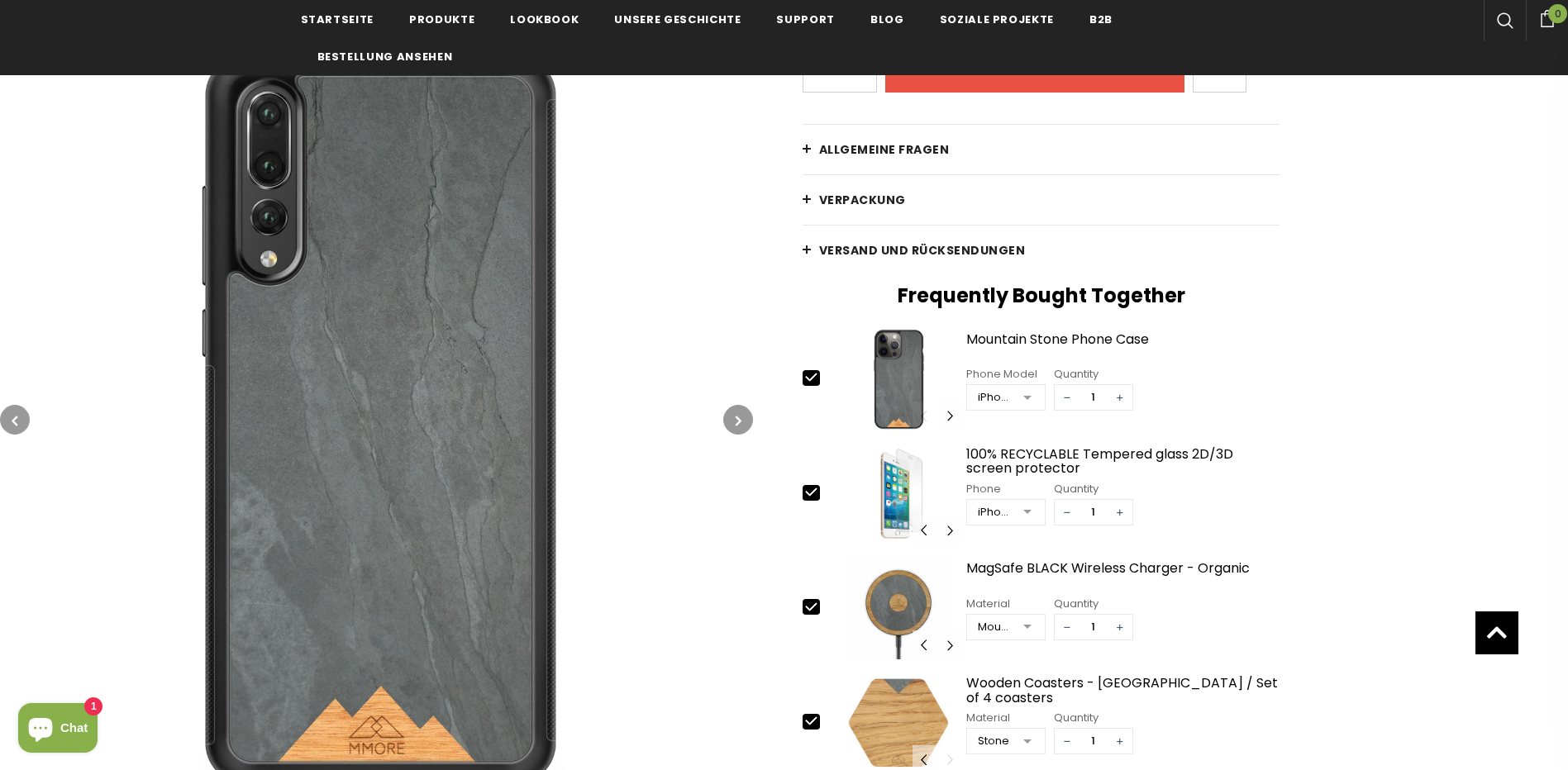
click at [738, 416] on icon "button" at bounding box center [738, 421] width 5 height 16
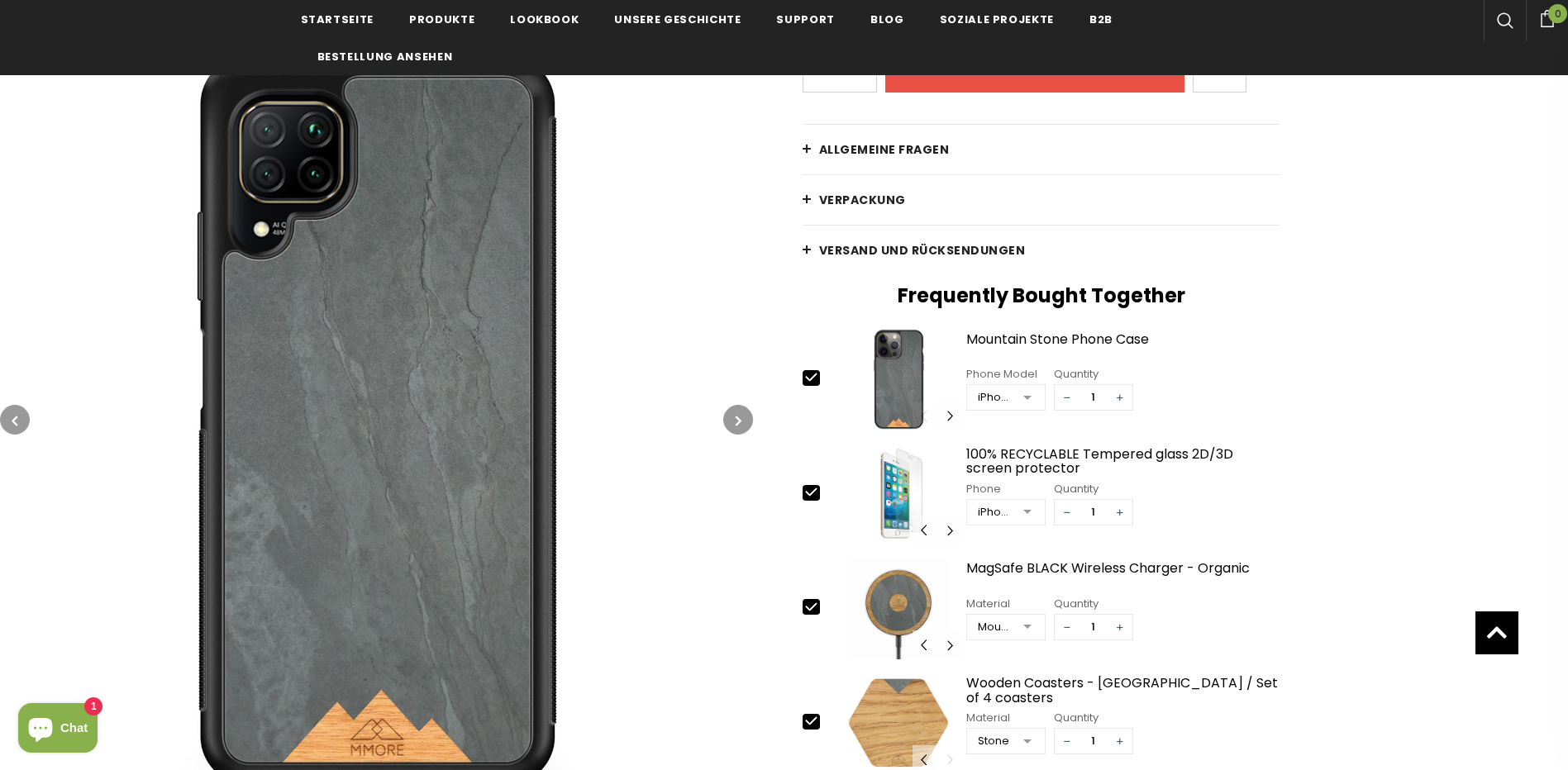
click at [738, 416] on icon "button" at bounding box center [738, 421] width 5 height 16
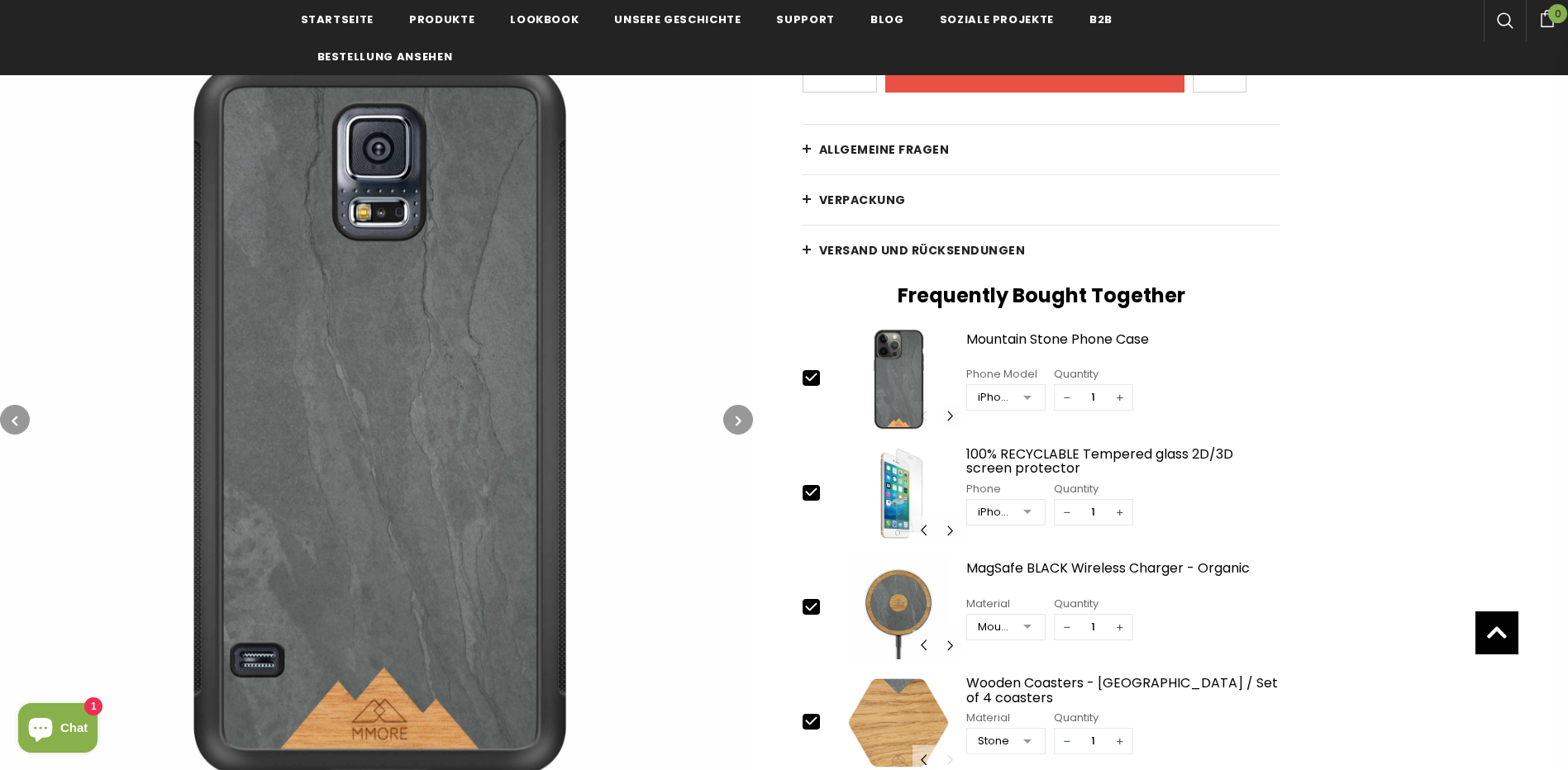
click at [738, 416] on icon "button" at bounding box center [738, 421] width 5 height 16
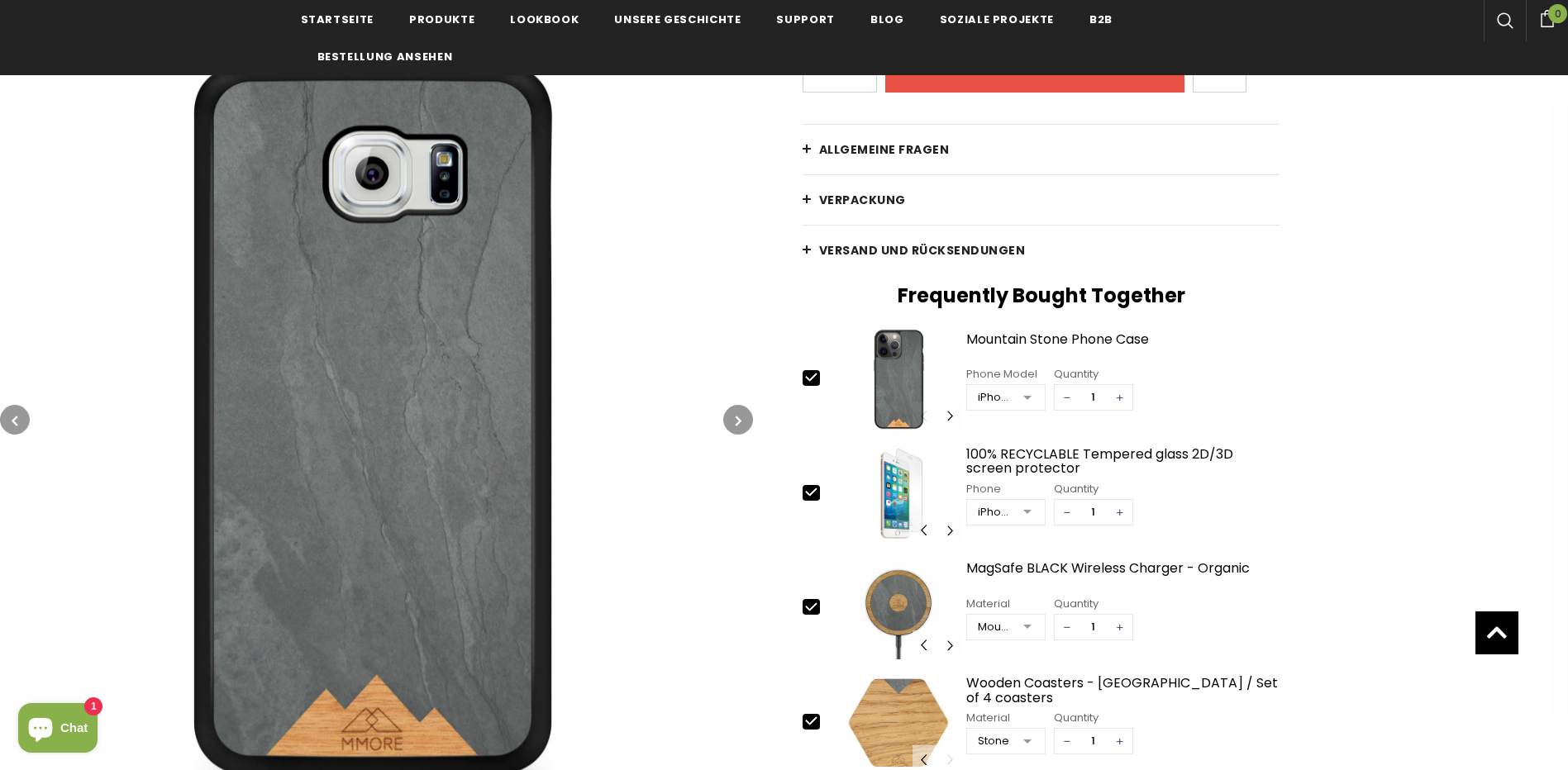
click at [738, 416] on icon "button" at bounding box center [738, 421] width 5 height 16
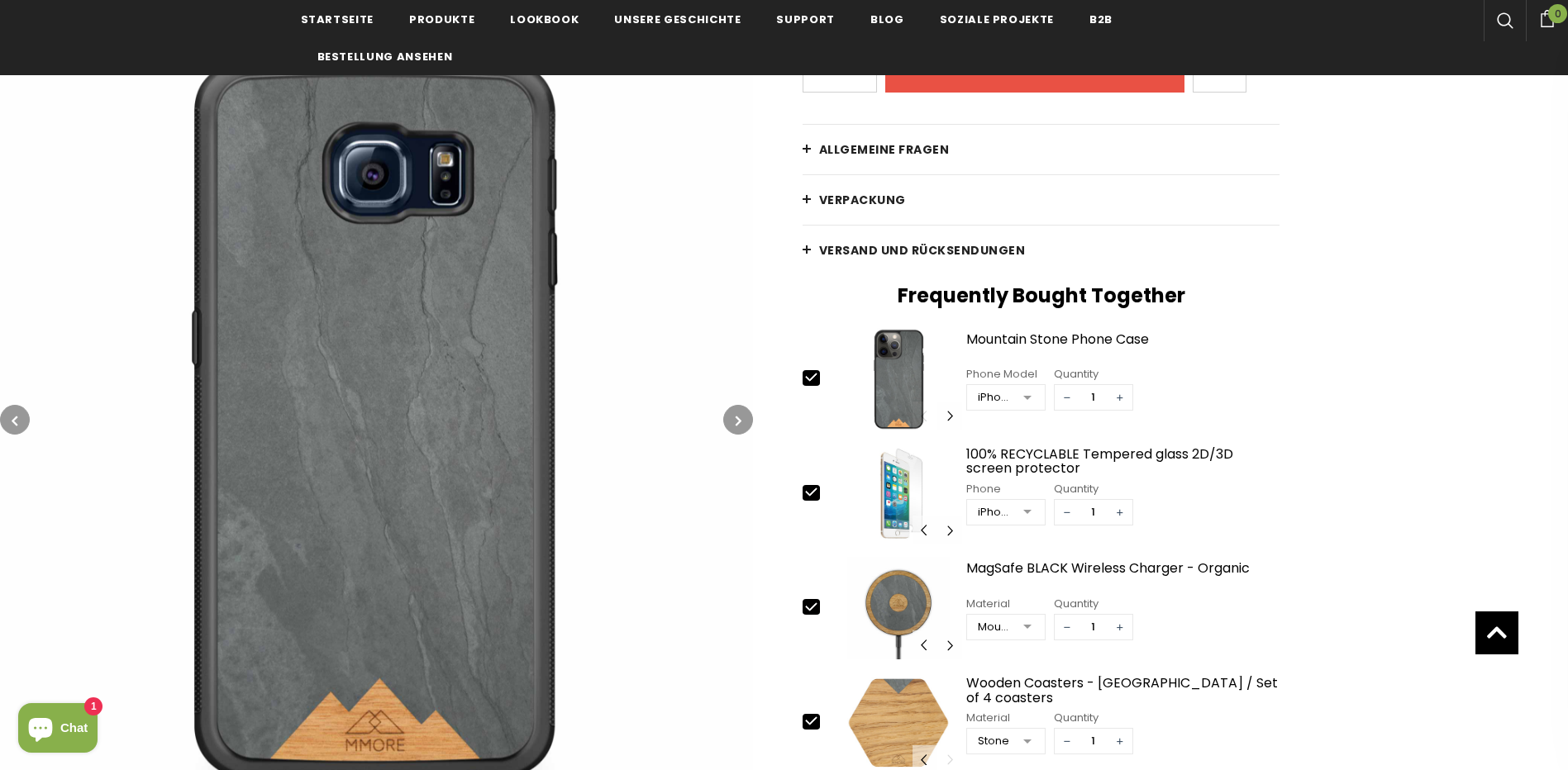
click at [738, 416] on icon "button" at bounding box center [738, 421] width 5 height 16
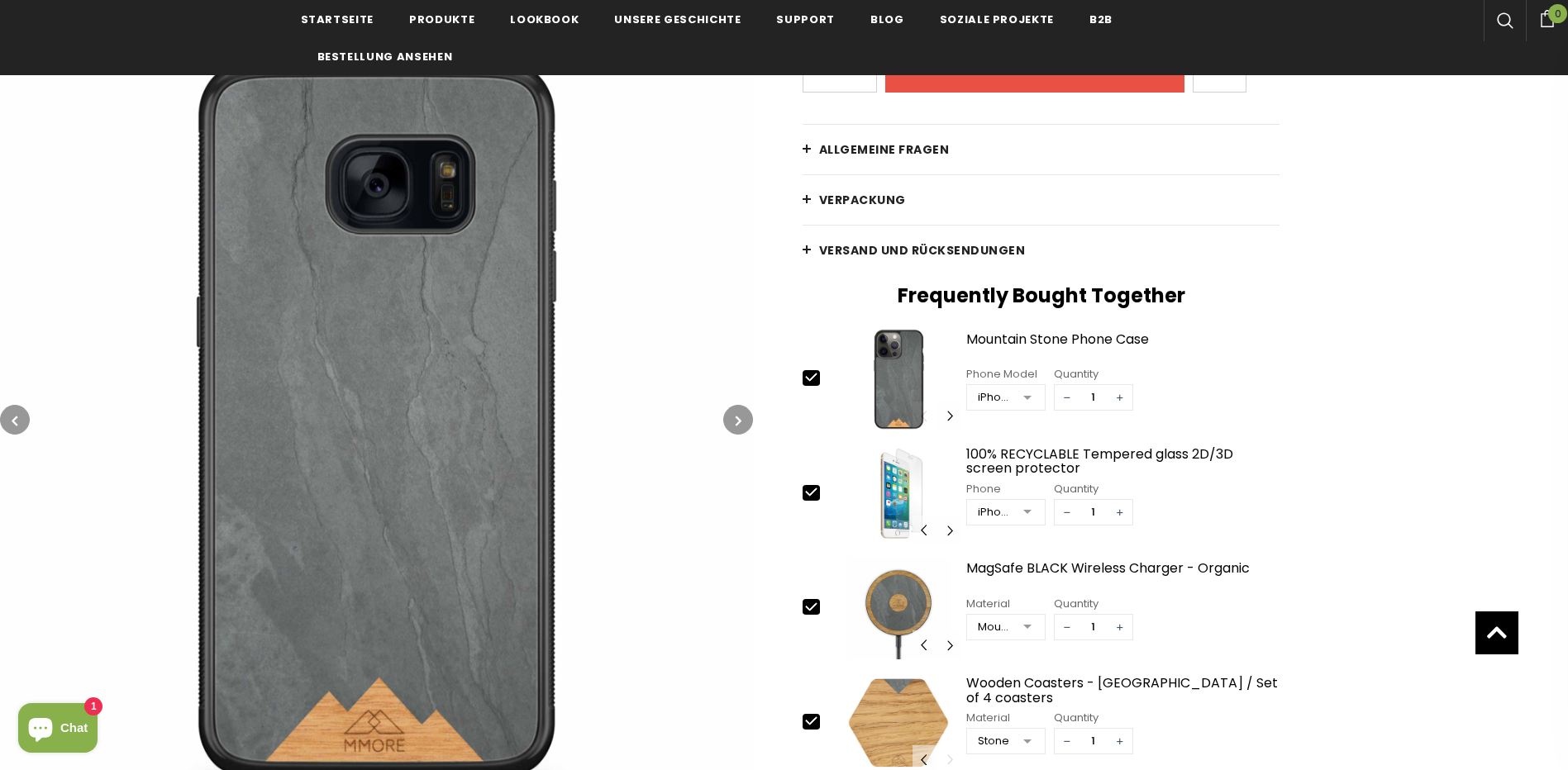
click at [738, 416] on icon "button" at bounding box center [738, 421] width 5 height 16
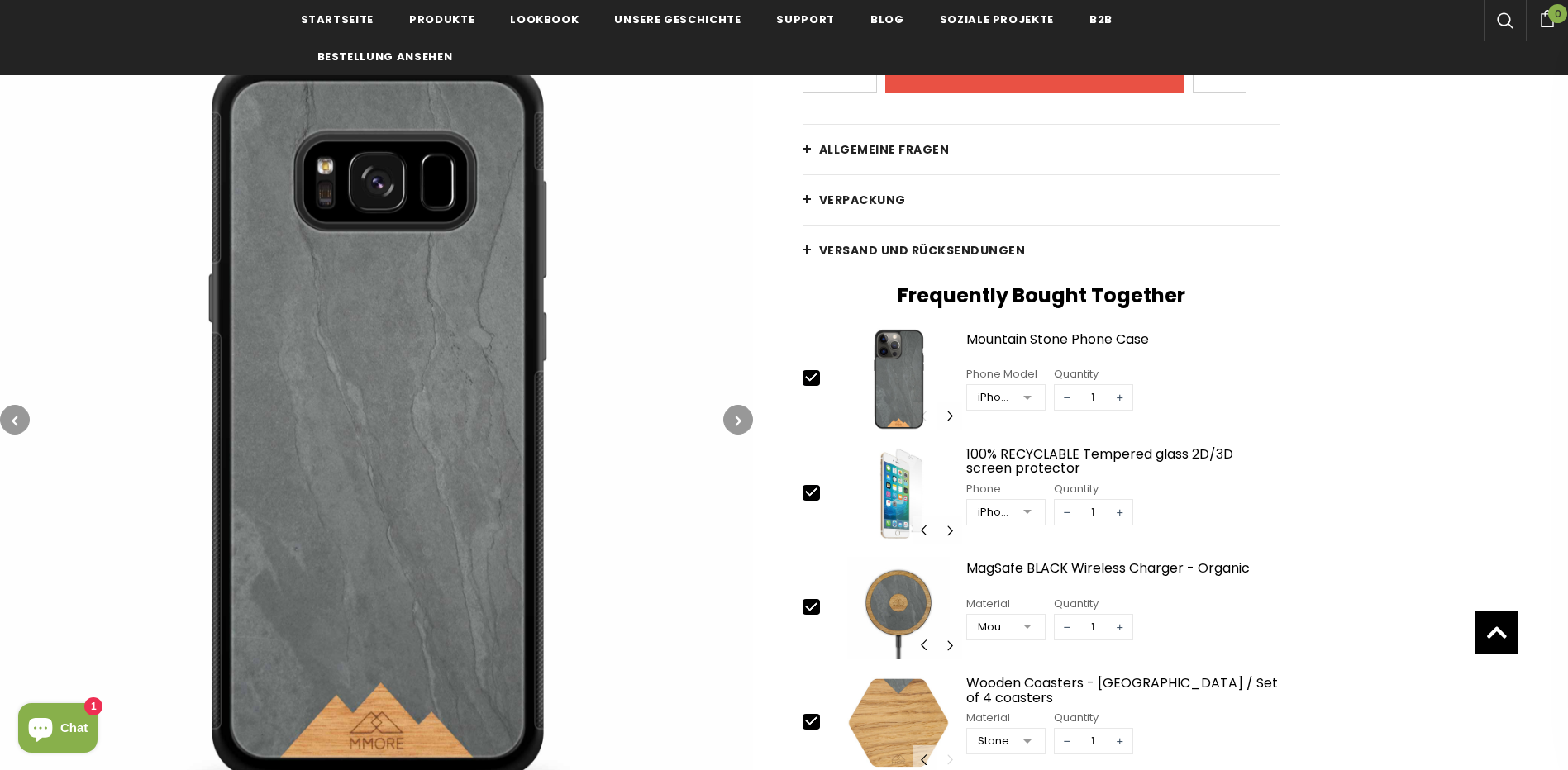
click at [738, 416] on icon "button" at bounding box center [738, 421] width 5 height 16
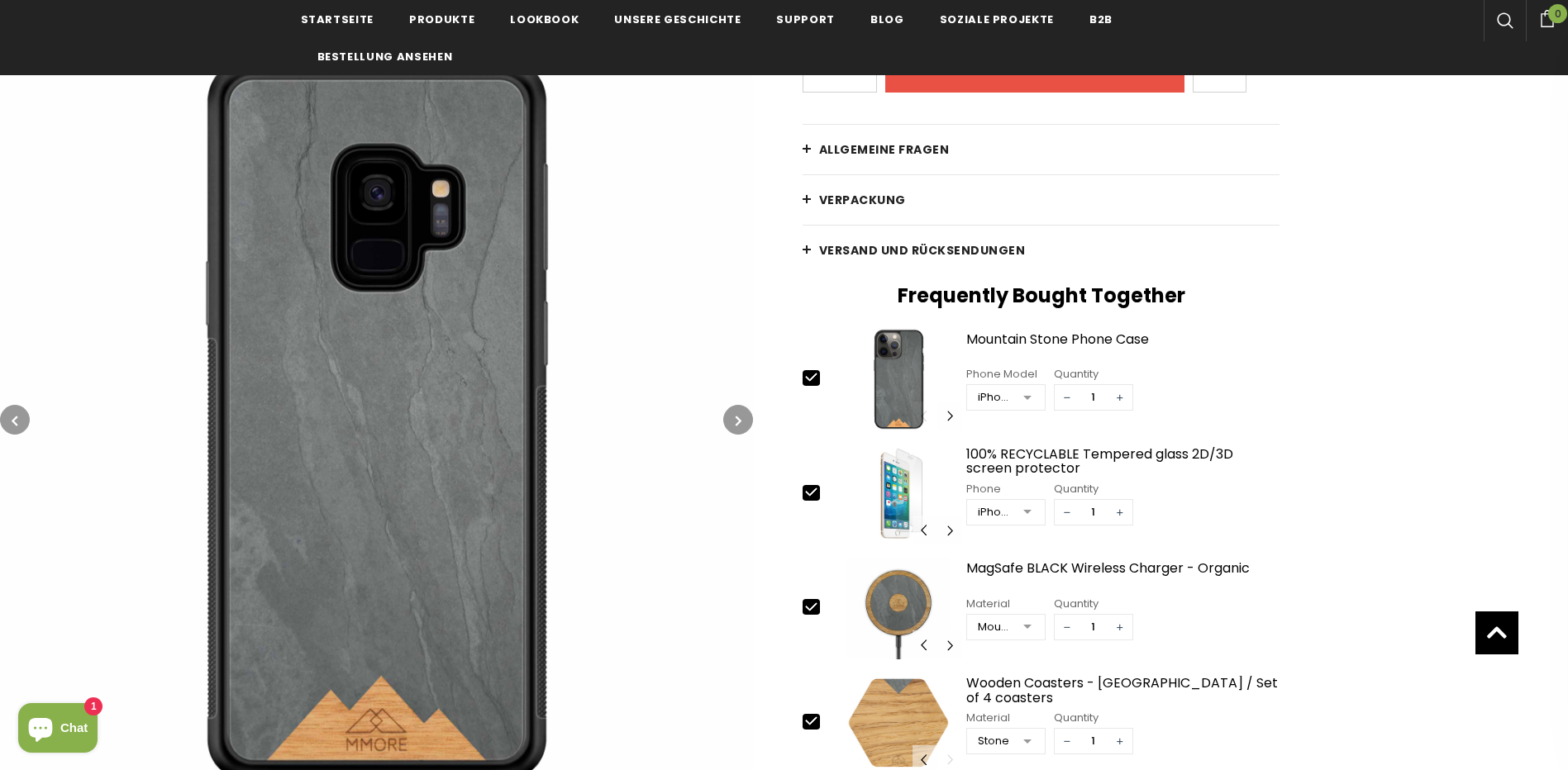
click at [738, 416] on icon "button" at bounding box center [738, 421] width 5 height 16
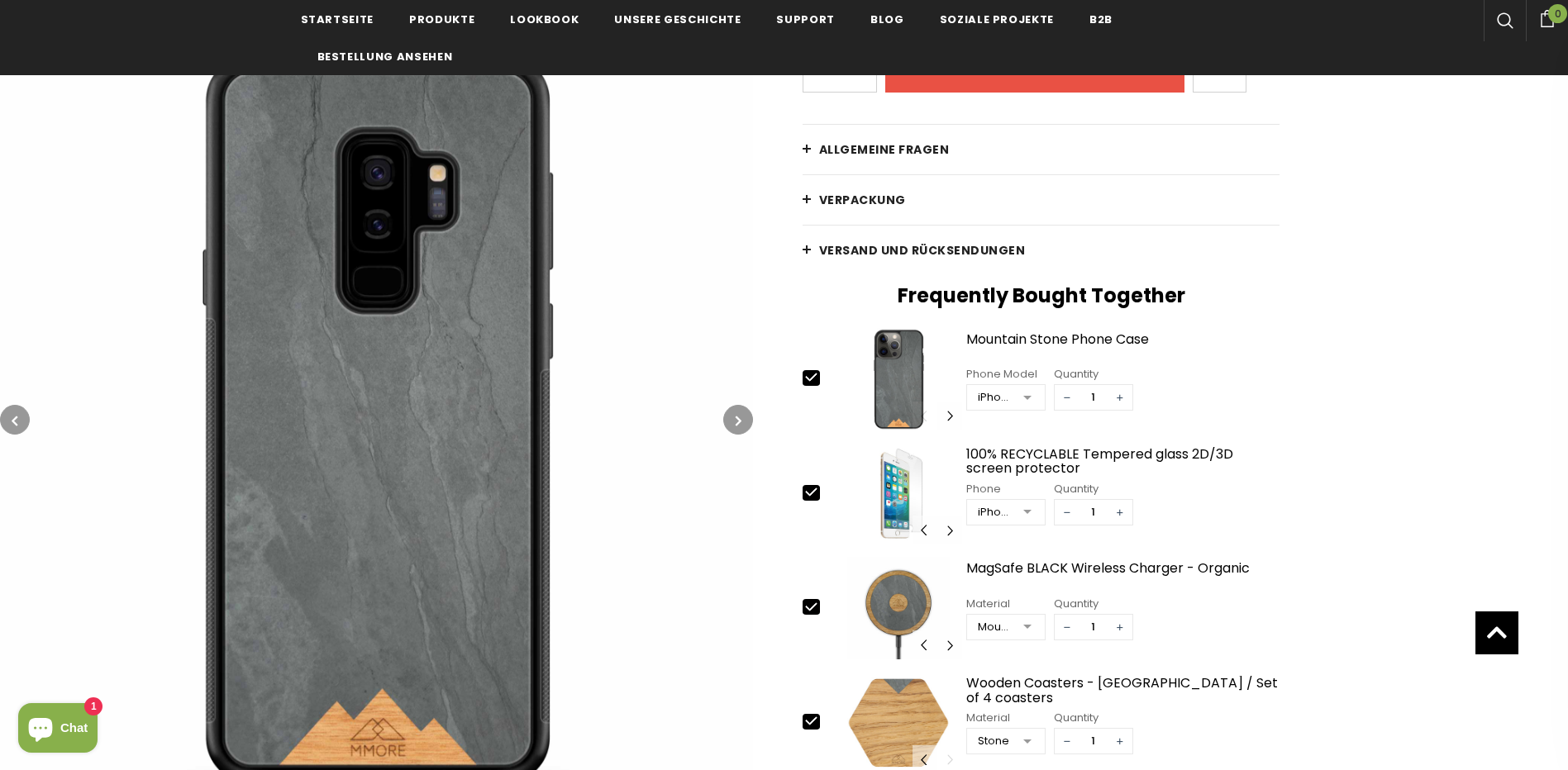
click at [738, 416] on icon "button" at bounding box center [738, 421] width 5 height 16
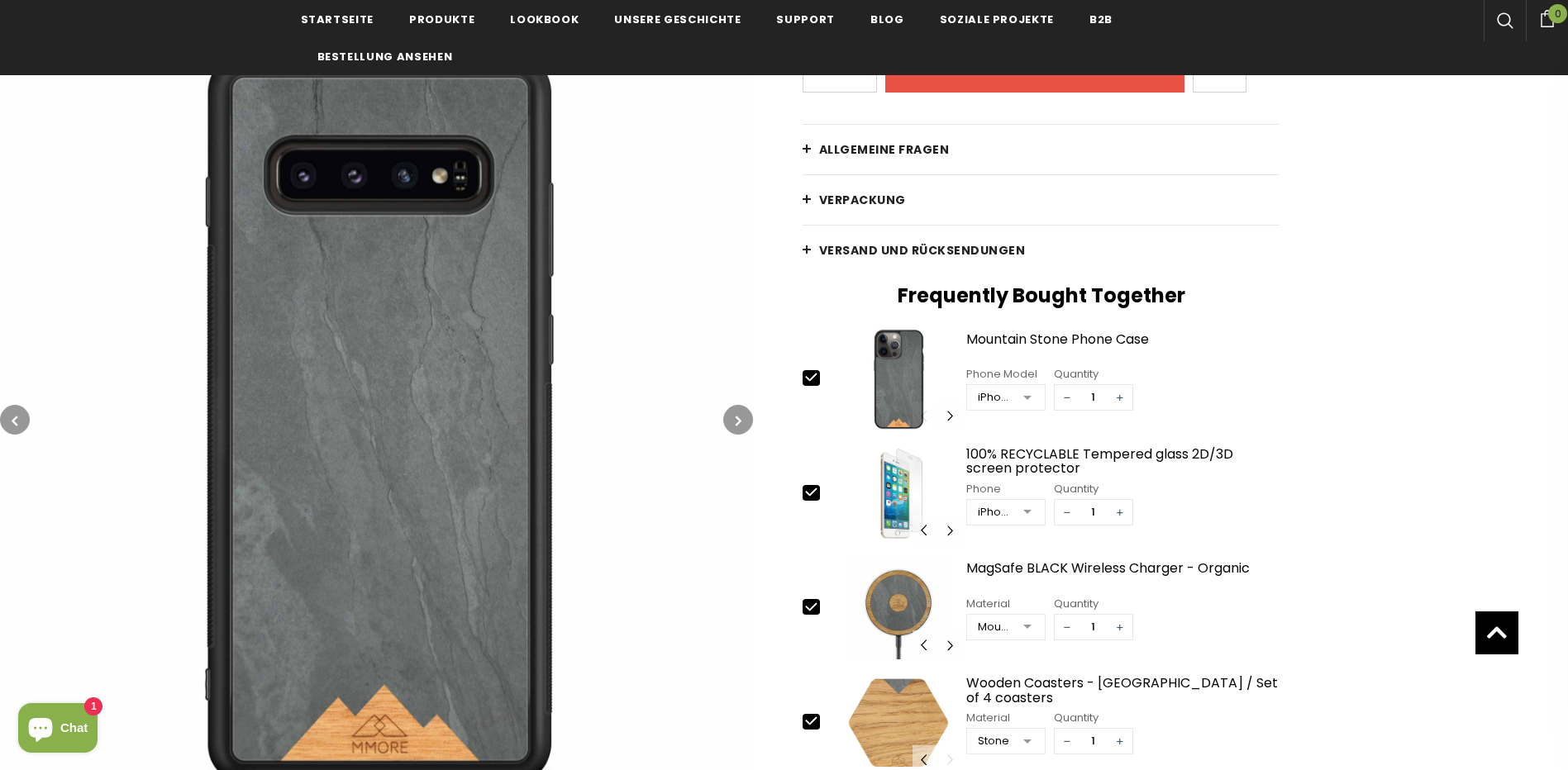
click at [738, 416] on icon "button" at bounding box center [738, 421] width 5 height 16
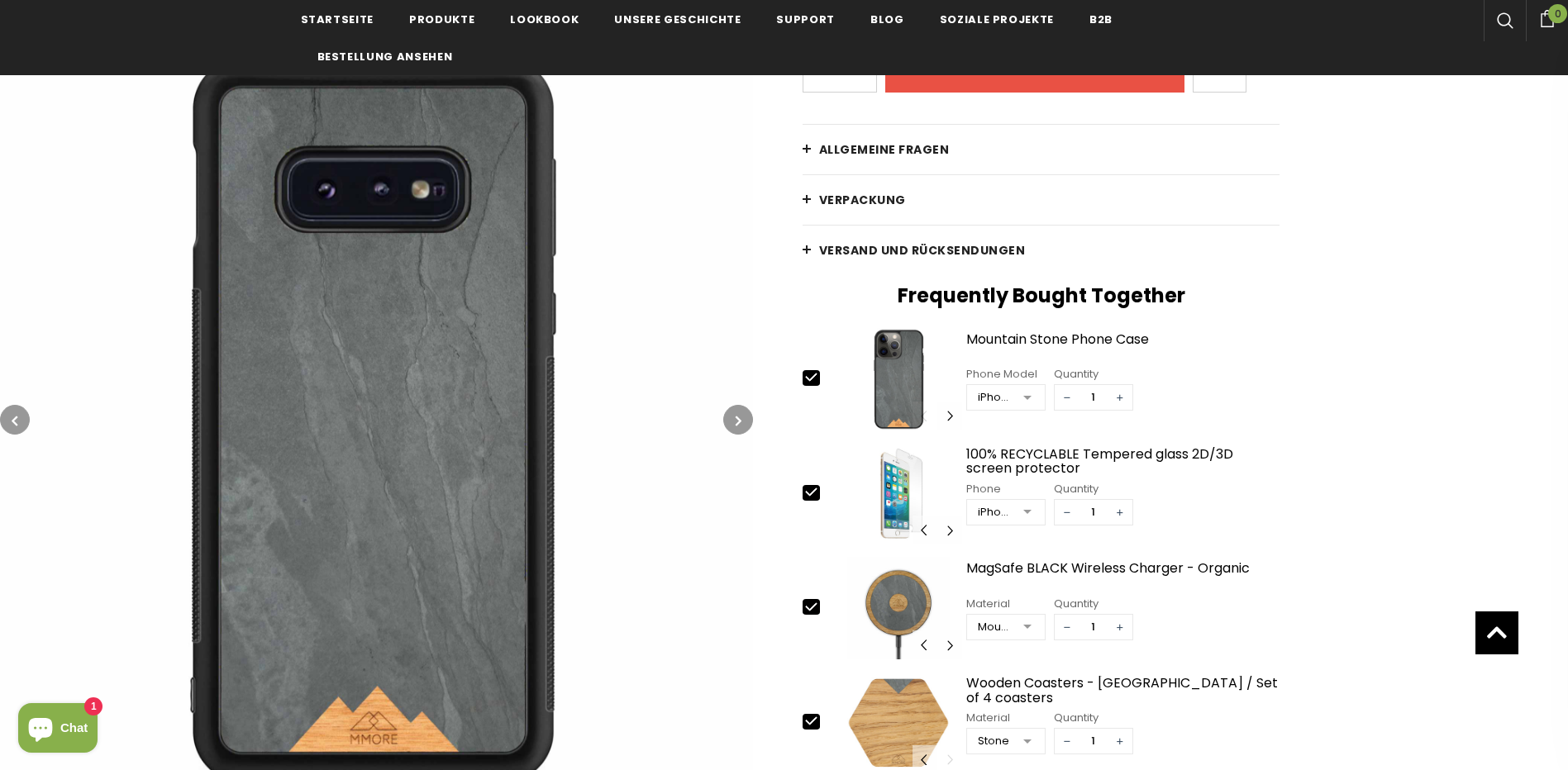
click at [737, 416] on icon "button" at bounding box center [738, 421] width 5 height 16
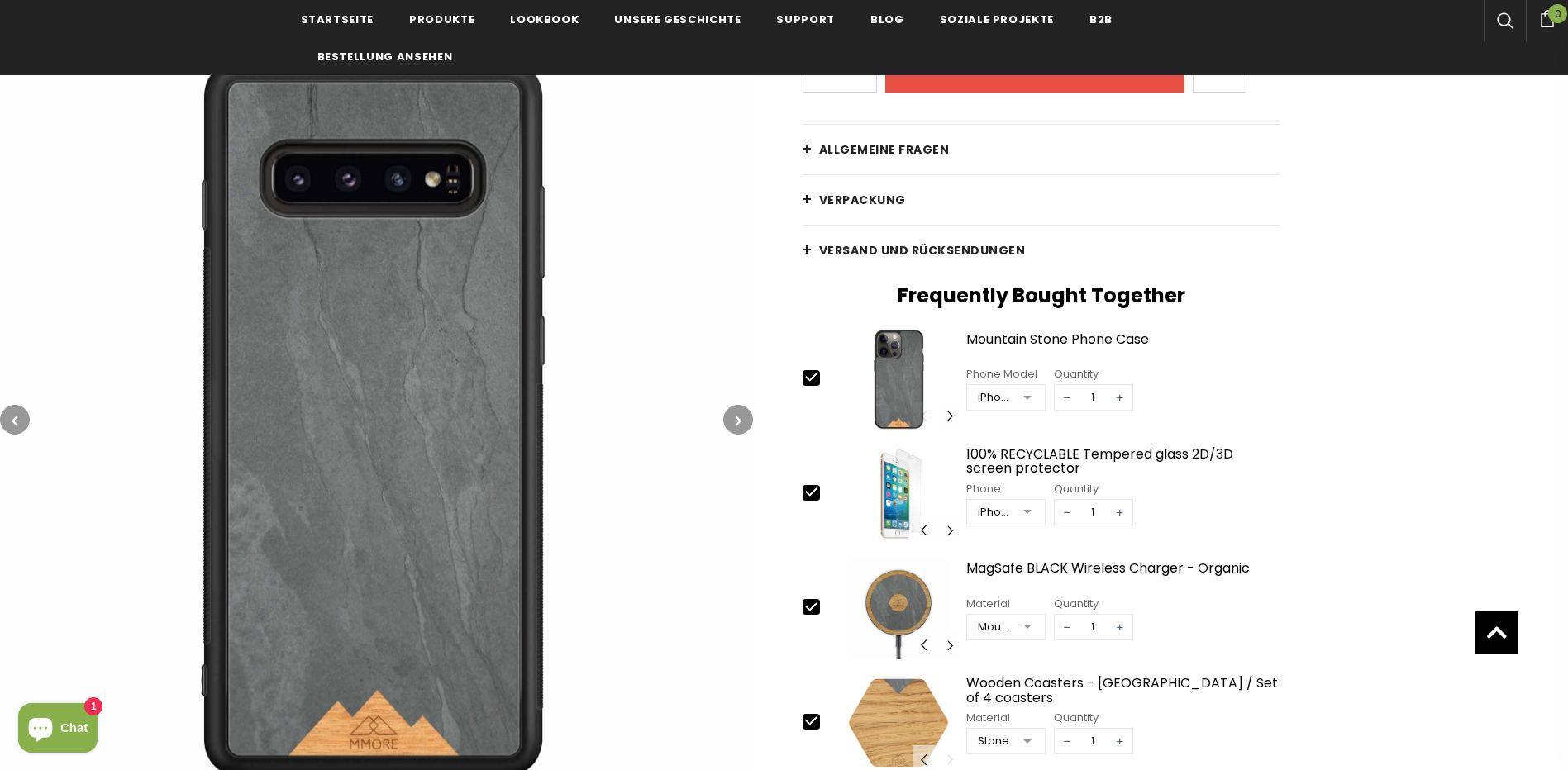
click at [736, 416] on icon "button" at bounding box center [738, 421] width 5 height 16
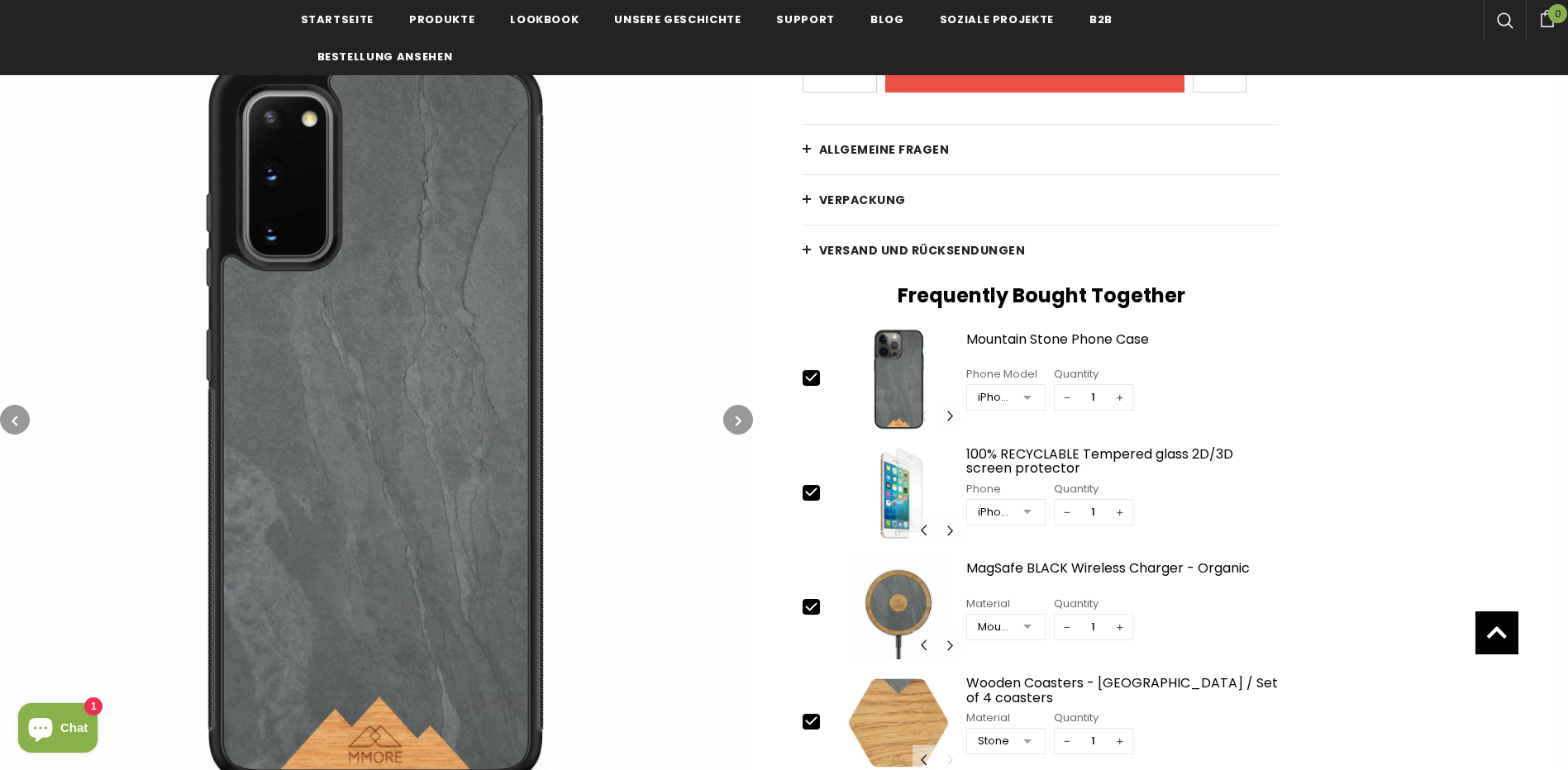
click at [736, 416] on icon "button" at bounding box center [738, 421] width 5 height 16
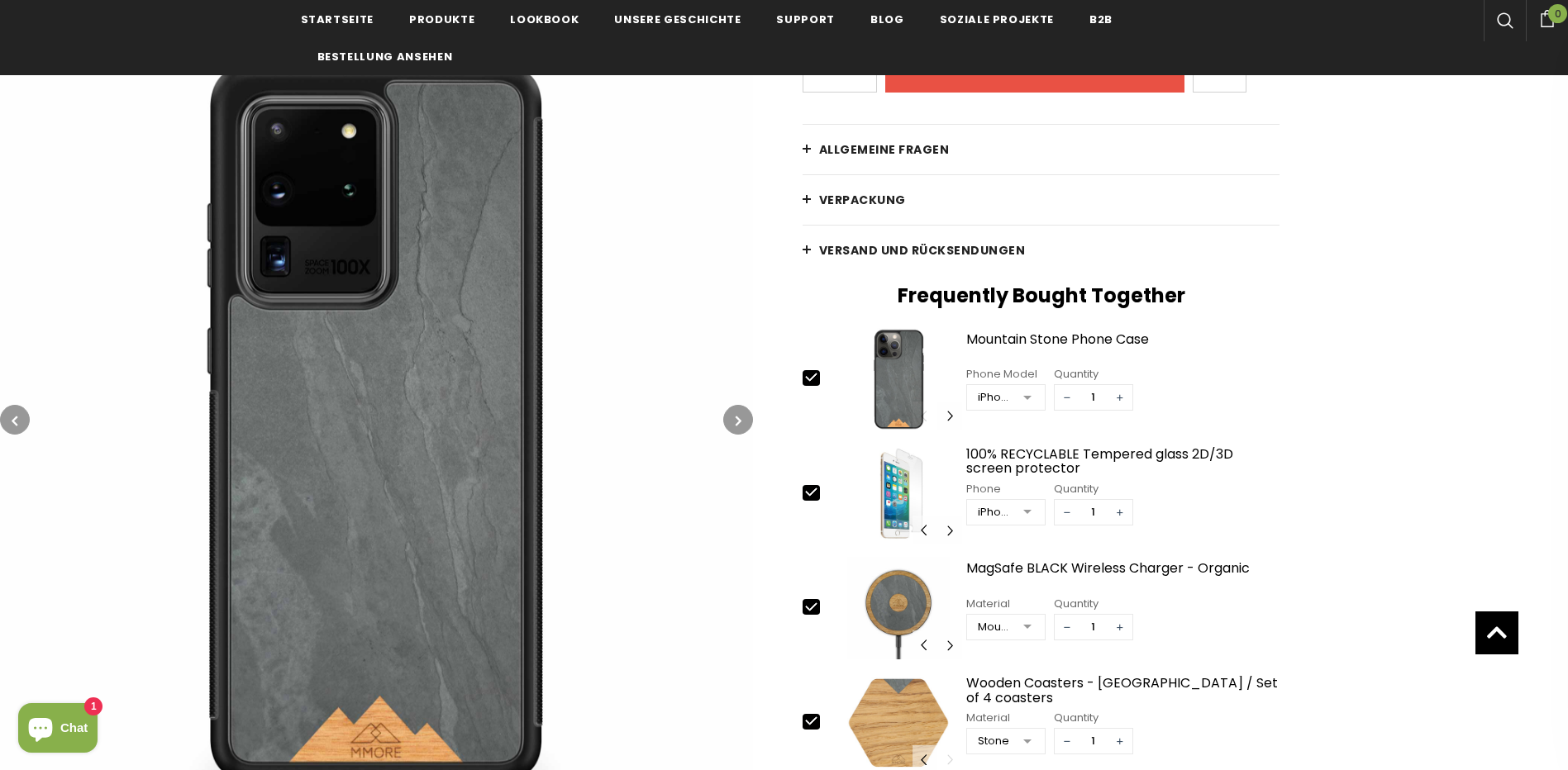
click at [736, 416] on icon "button" at bounding box center [738, 421] width 5 height 16
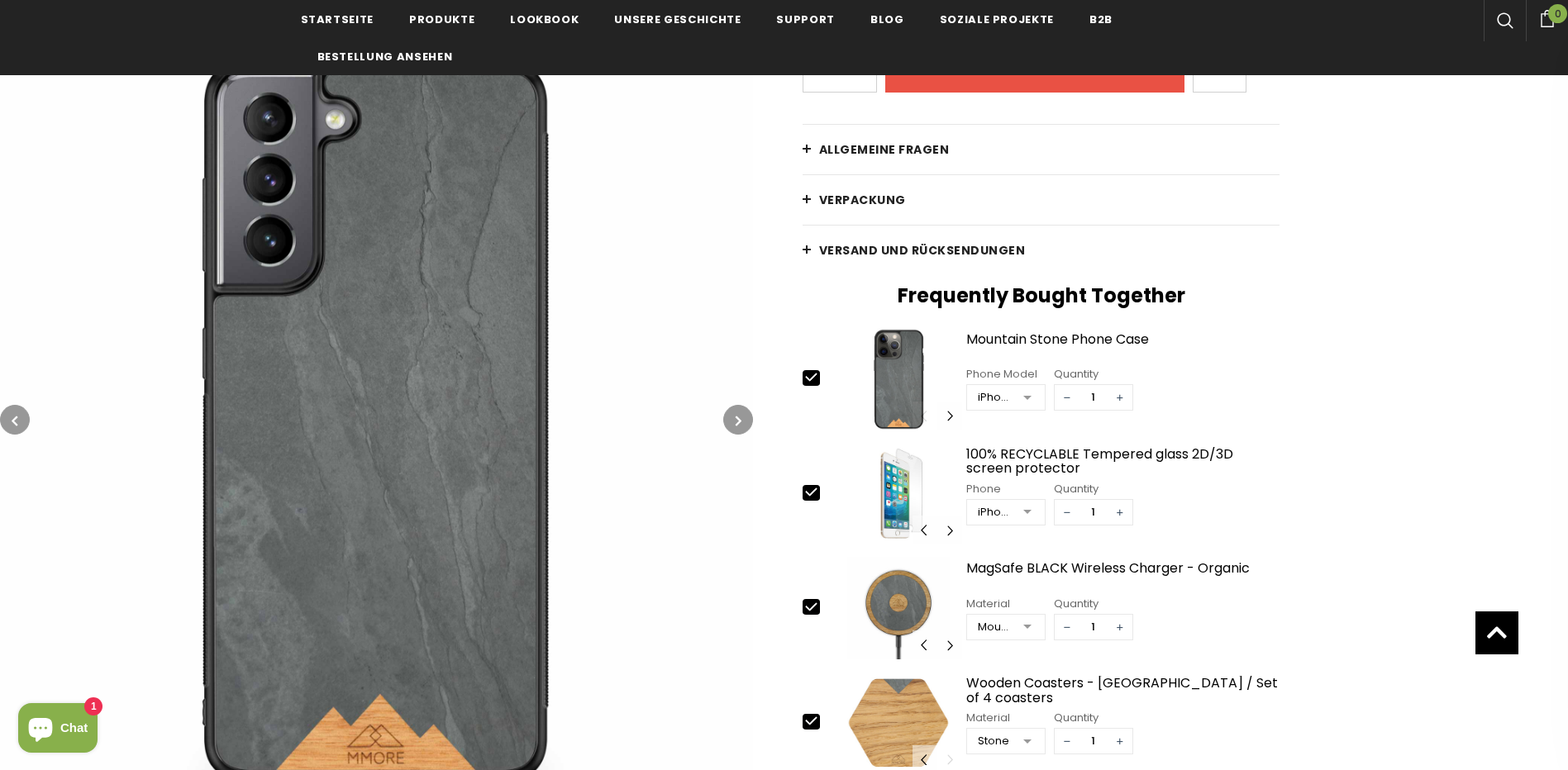
click at [736, 416] on icon "button" at bounding box center [738, 421] width 5 height 16
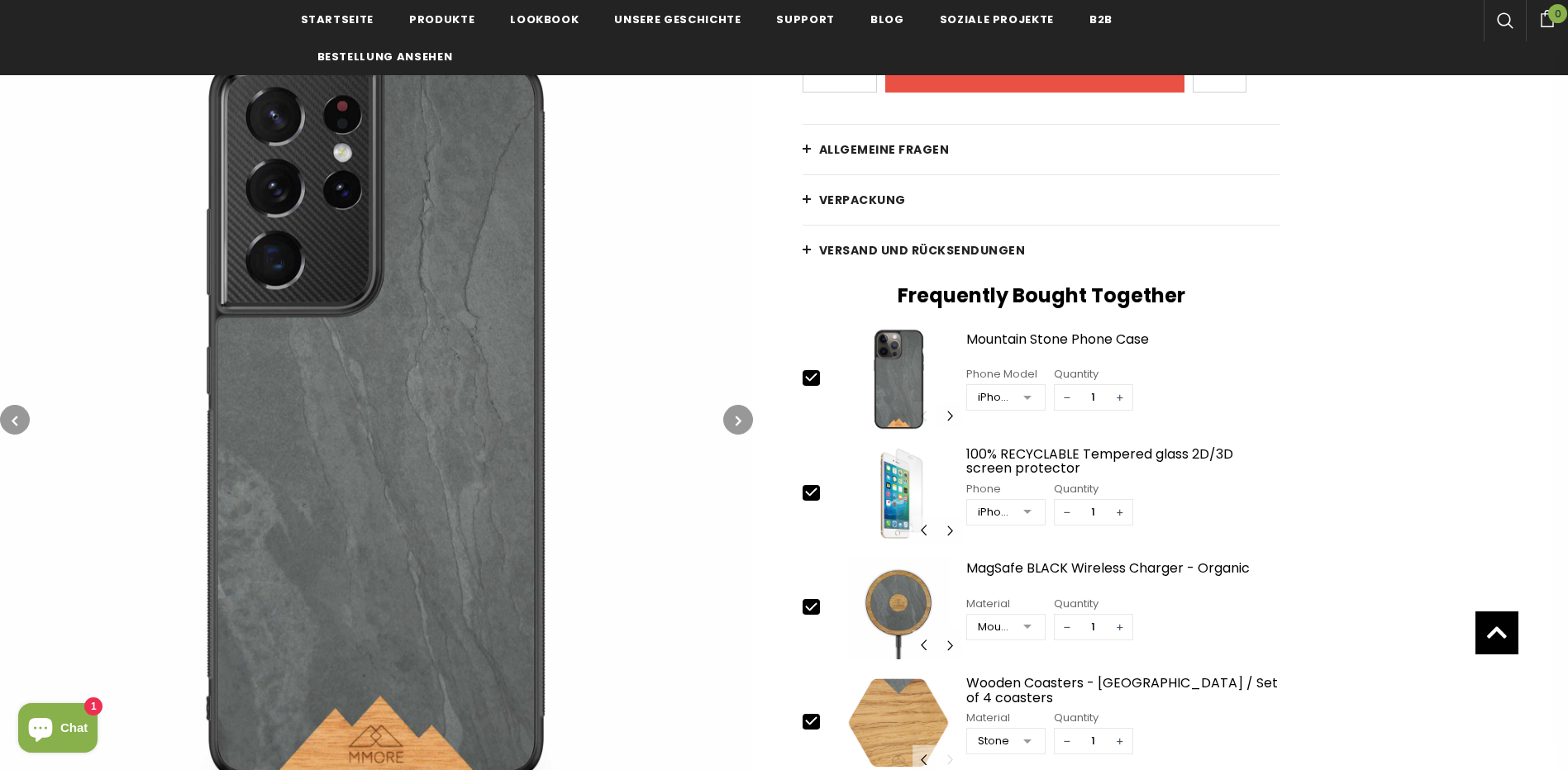
click at [736, 416] on icon "button" at bounding box center [738, 421] width 5 height 16
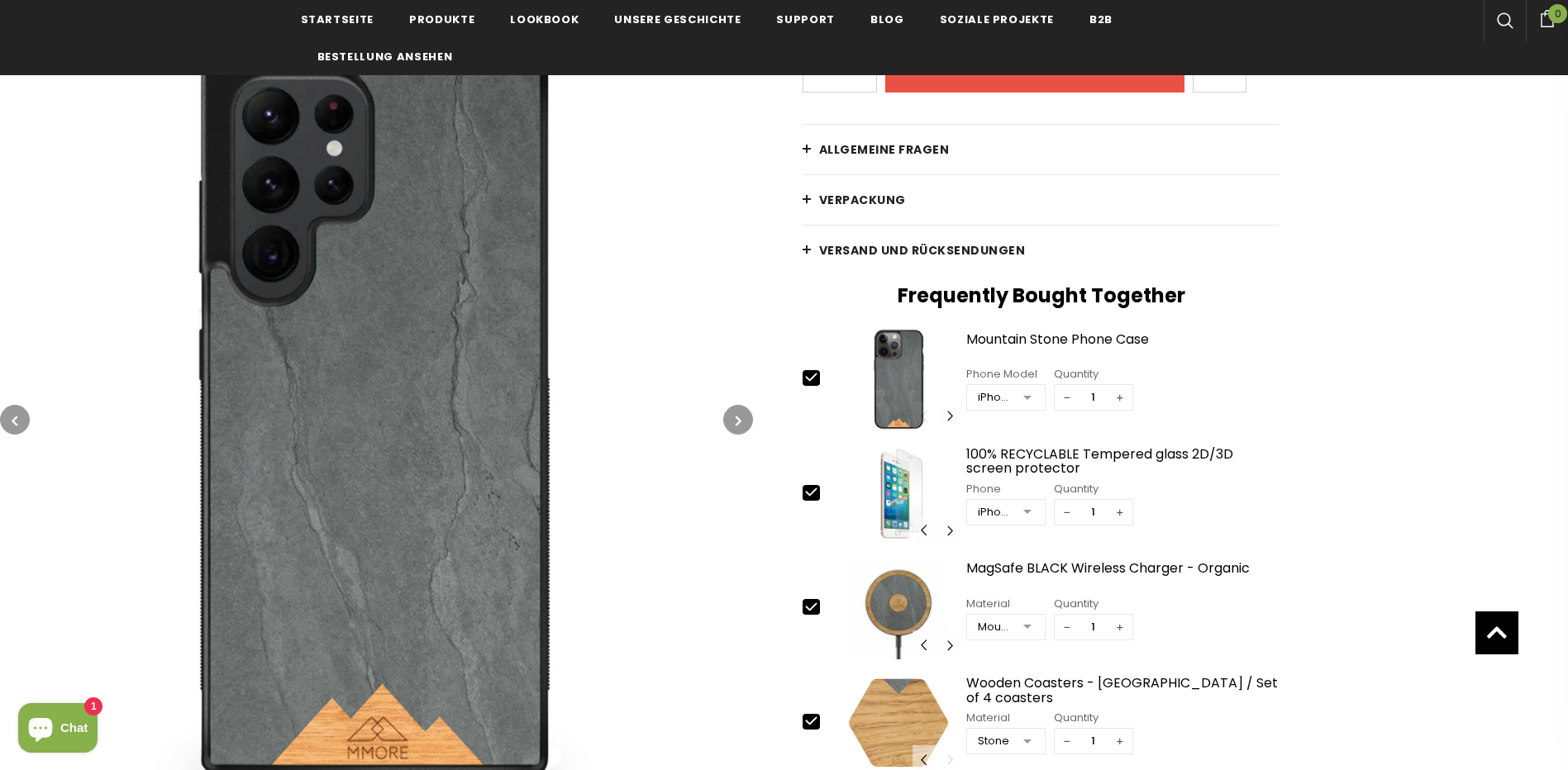
click at [736, 416] on icon "button" at bounding box center [738, 421] width 5 height 16
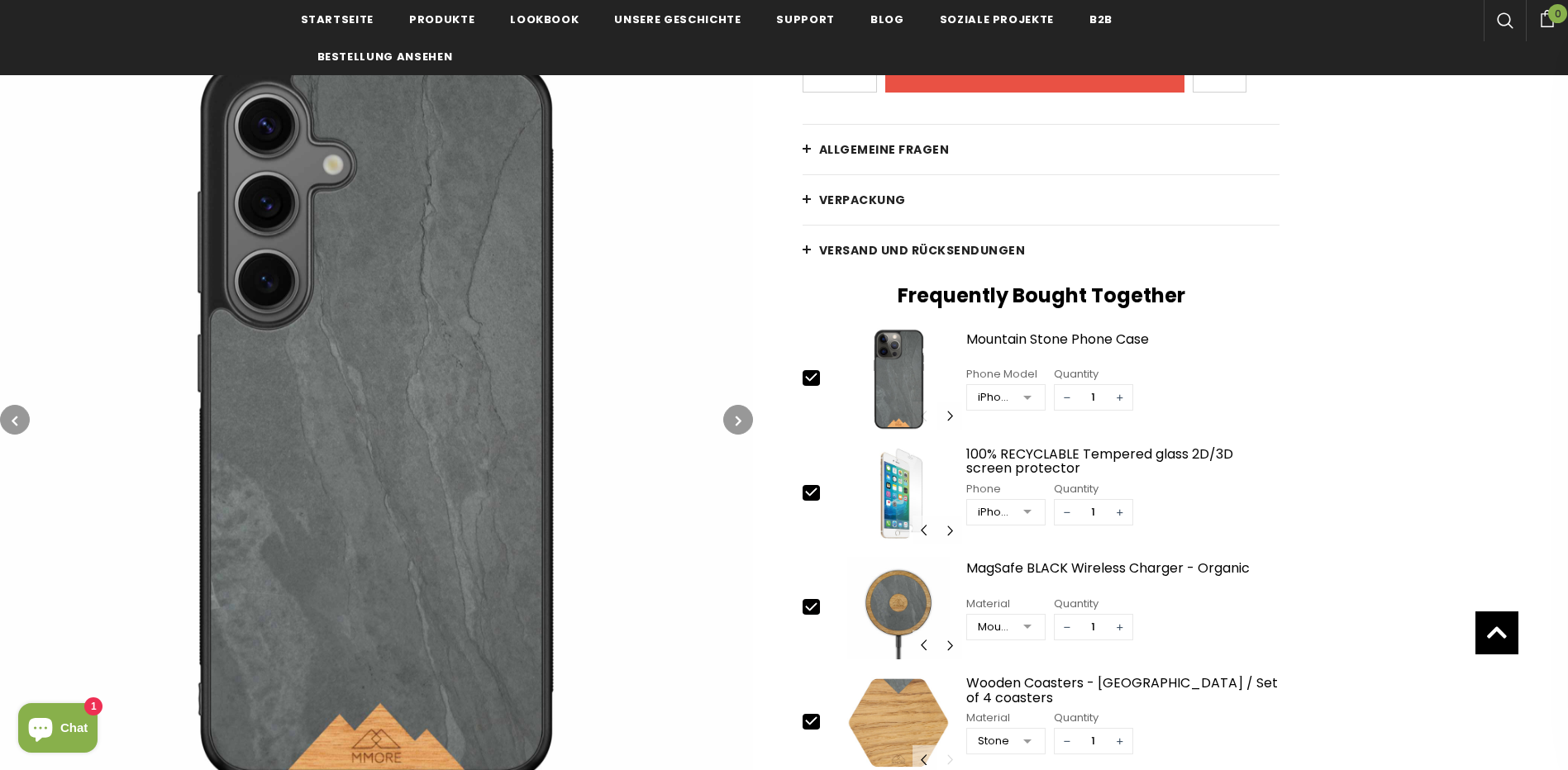
click at [736, 416] on icon "button" at bounding box center [738, 421] width 5 height 16
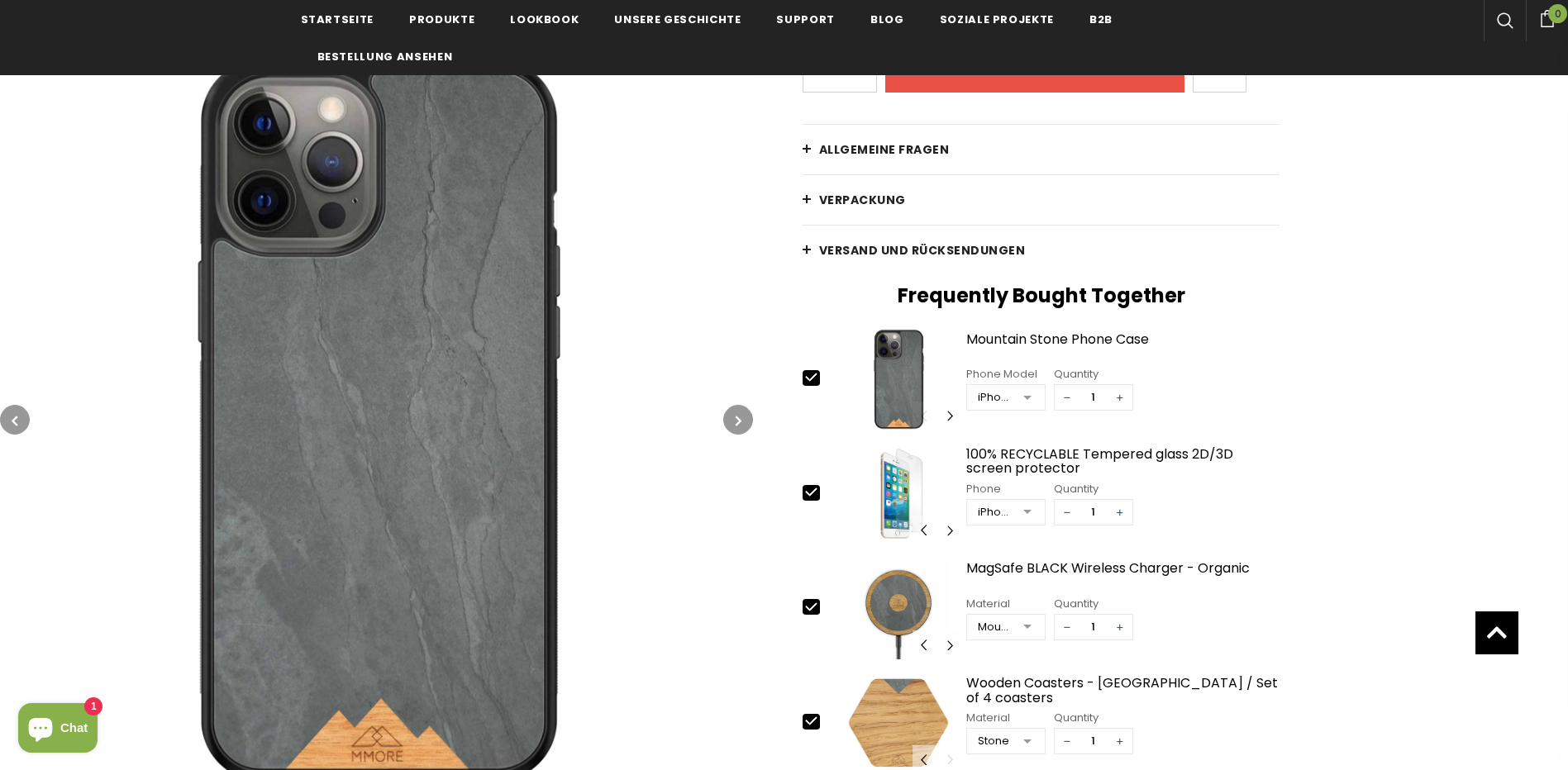
click at [736, 416] on icon "button" at bounding box center [738, 421] width 5 height 16
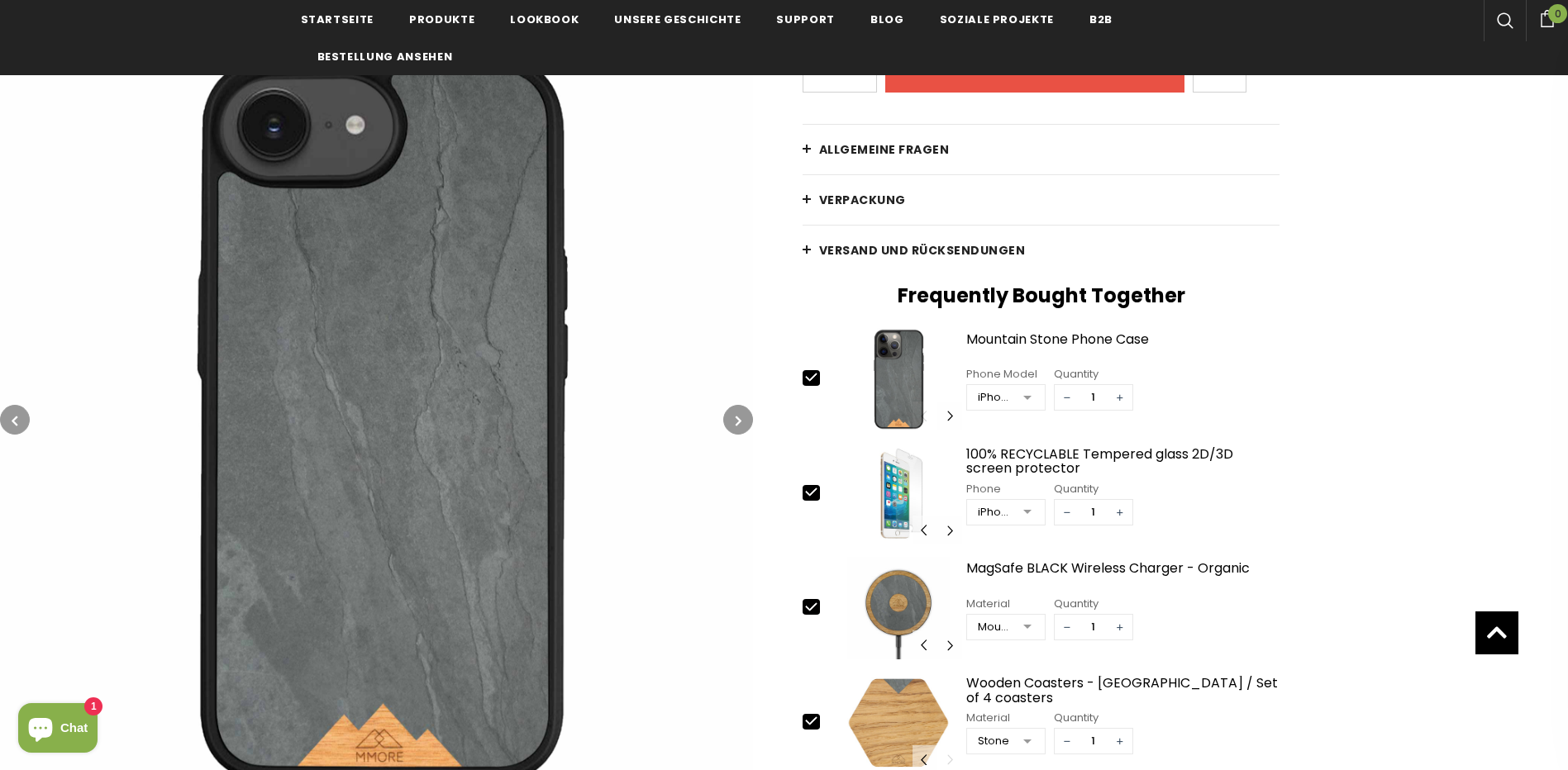
click at [736, 416] on icon "button" at bounding box center [738, 421] width 5 height 16
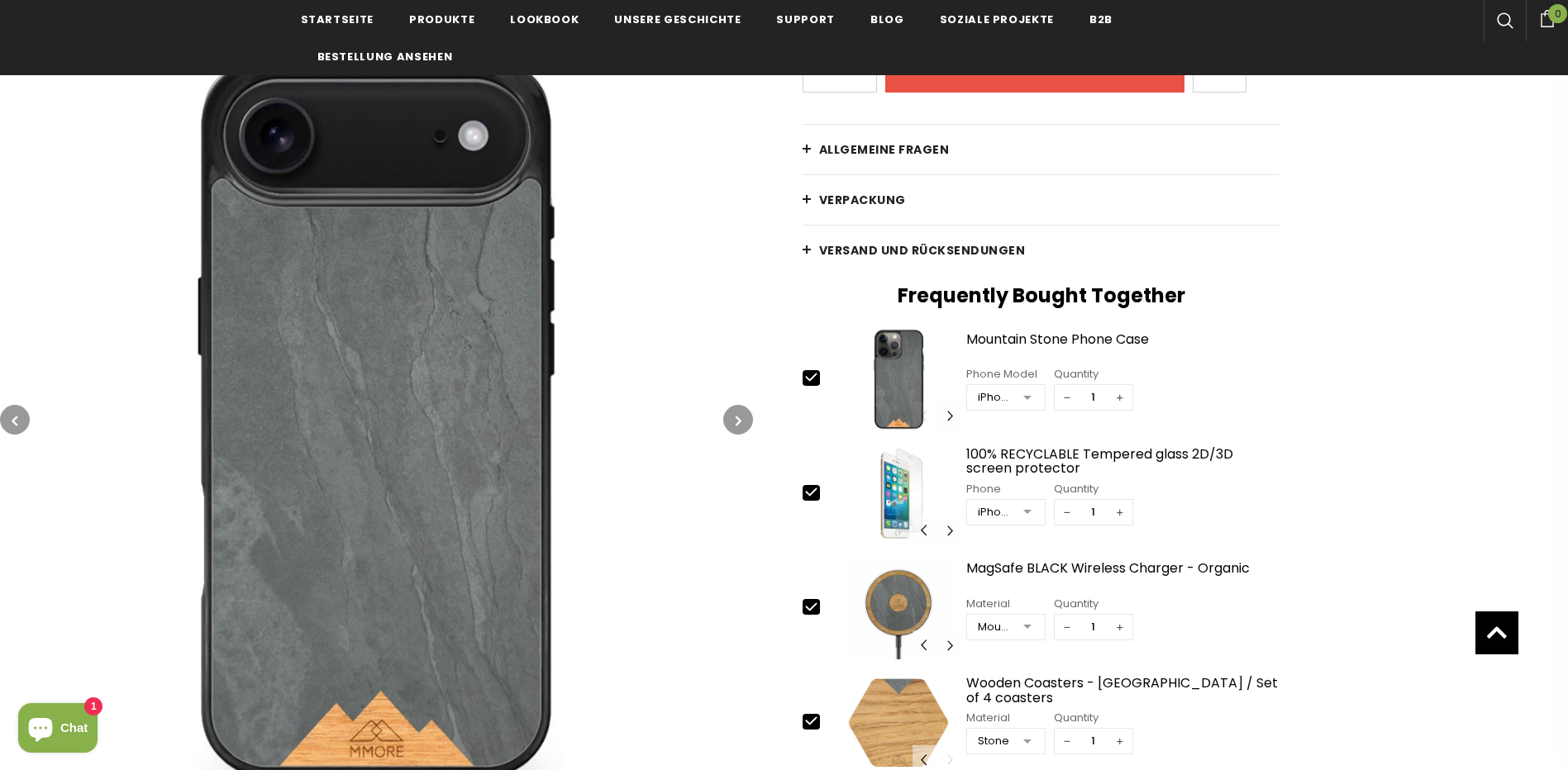
click at [736, 416] on icon "button" at bounding box center [738, 421] width 5 height 16
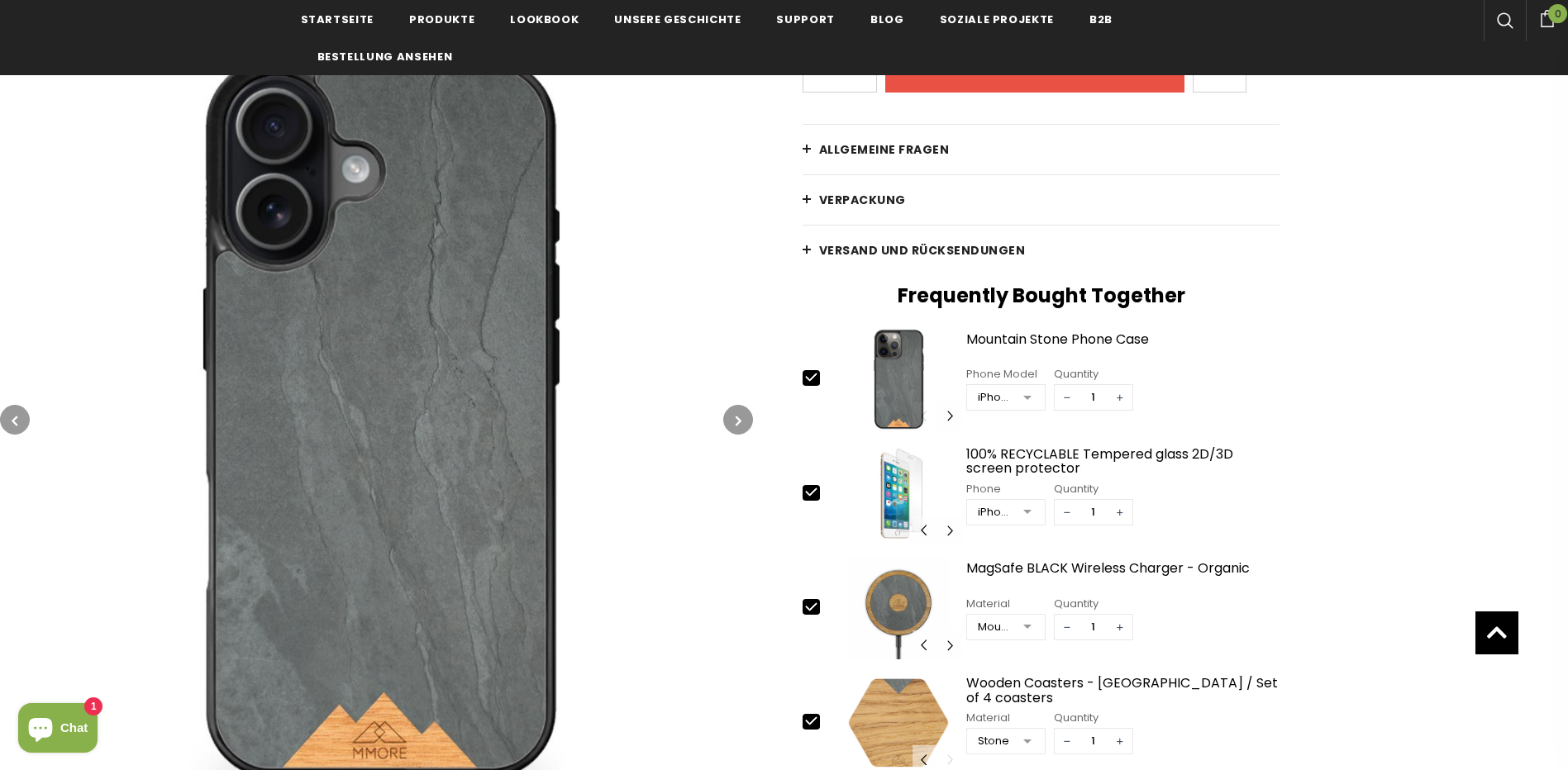
click at [736, 416] on icon "button" at bounding box center [738, 421] width 5 height 16
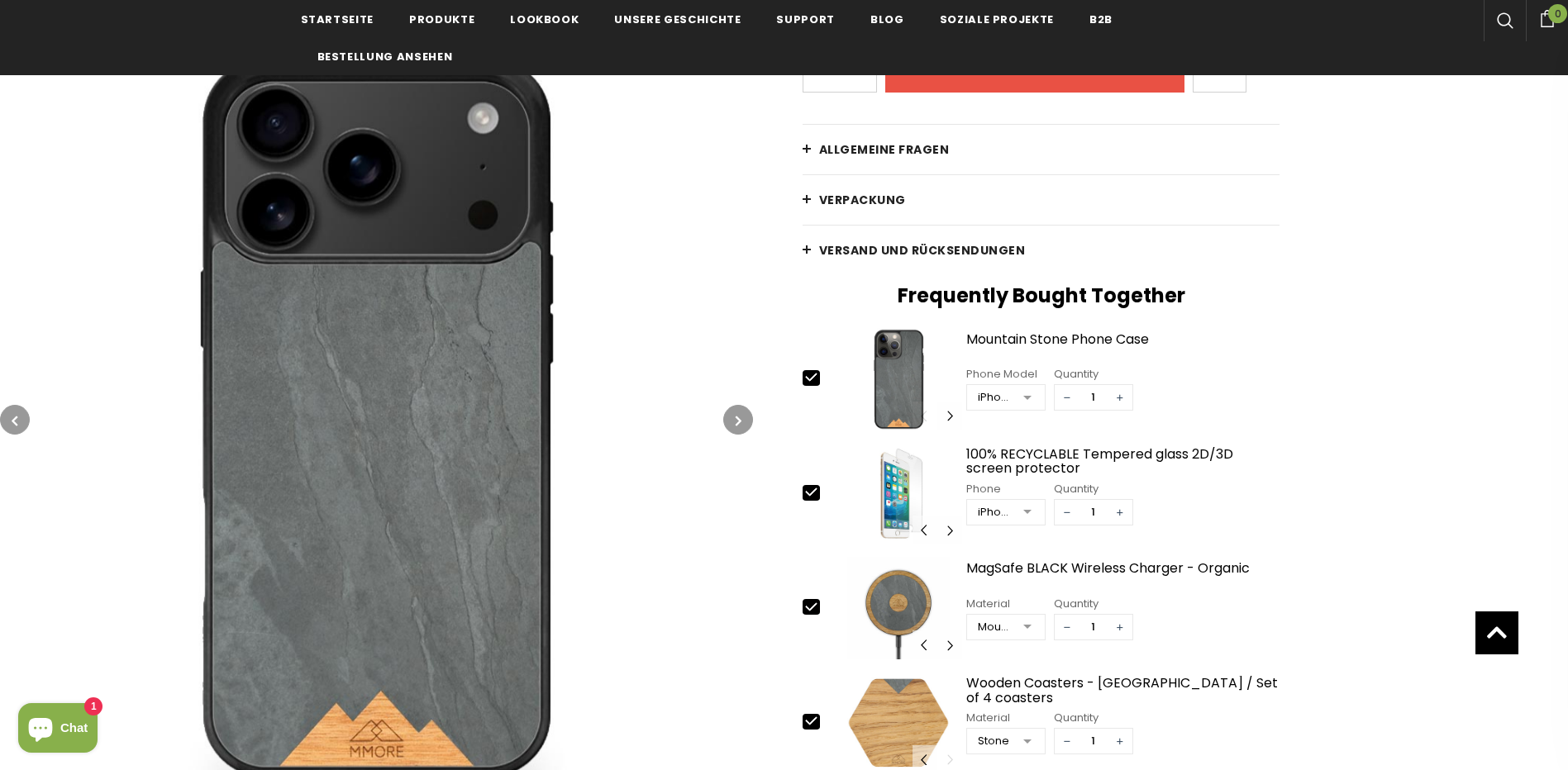
click at [736, 416] on icon "button" at bounding box center [738, 421] width 5 height 16
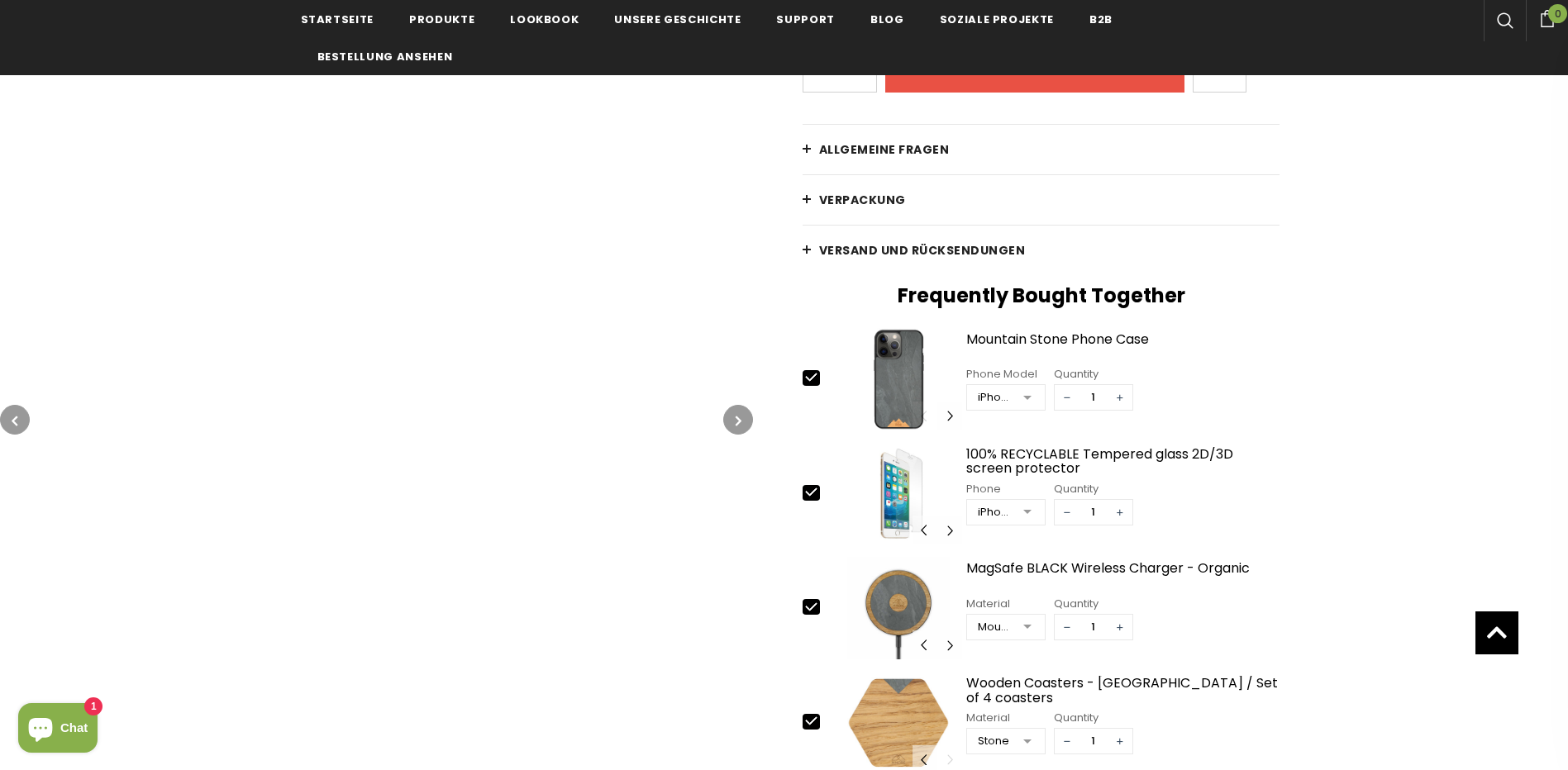
click at [736, 416] on icon "button" at bounding box center [738, 421] width 5 height 16
click at [18, 420] on button "button" at bounding box center [14, 420] width 30 height 30
click at [740, 414] on icon "button" at bounding box center [738, 421] width 5 height 16
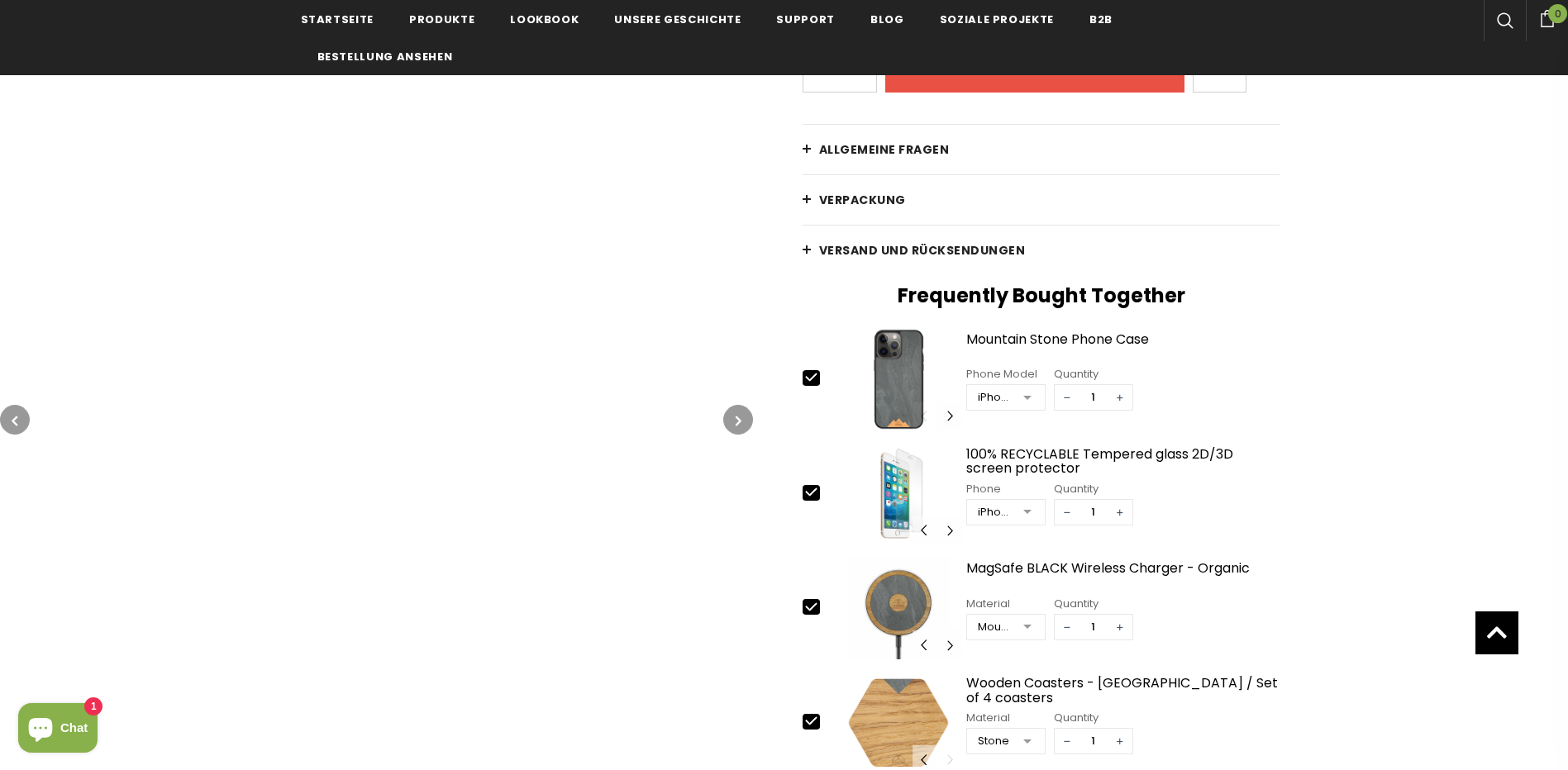
click at [740, 413] on icon "button" at bounding box center [738, 421] width 5 height 16
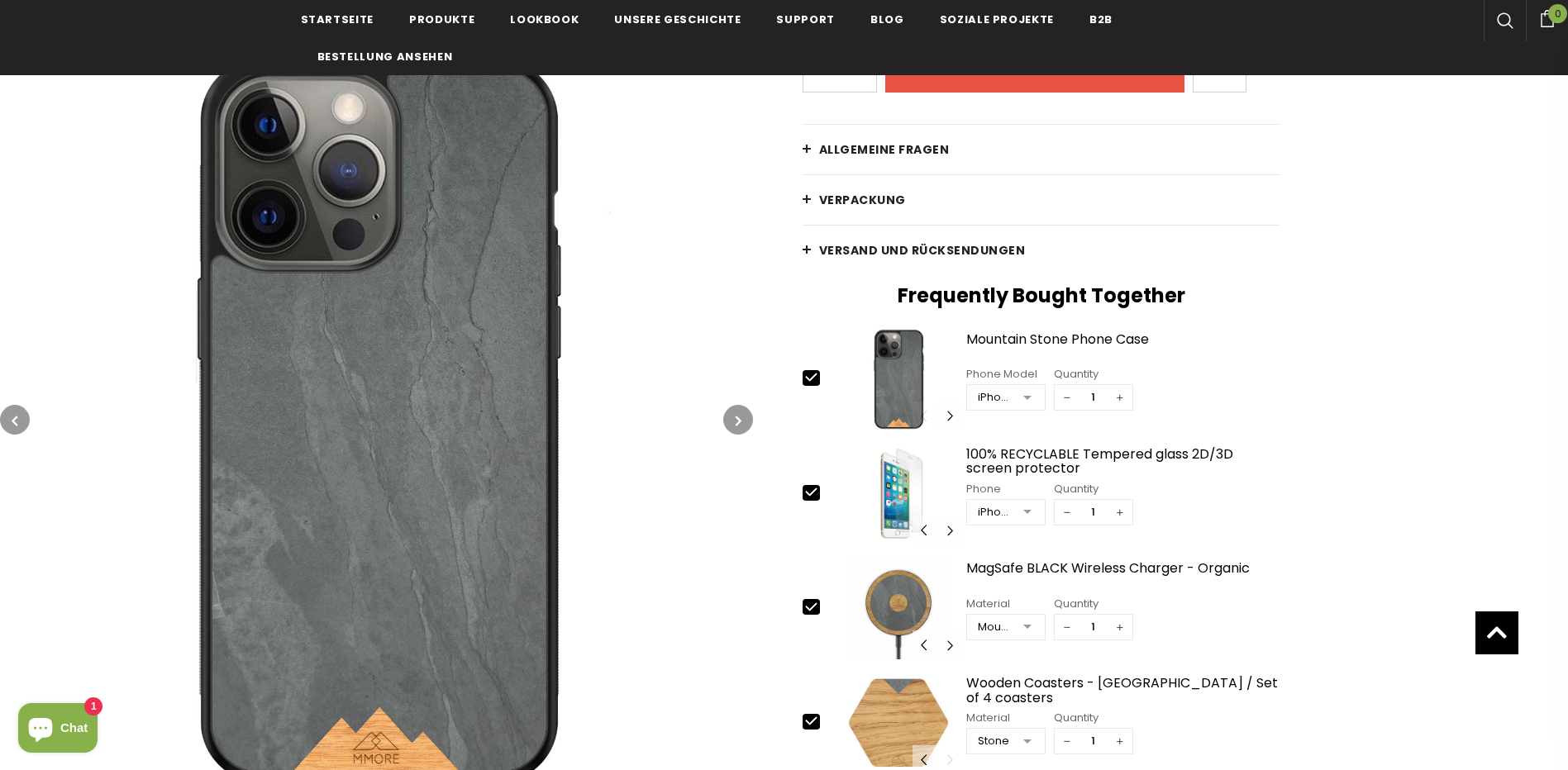
click at [740, 413] on icon "button" at bounding box center [738, 421] width 5 height 16
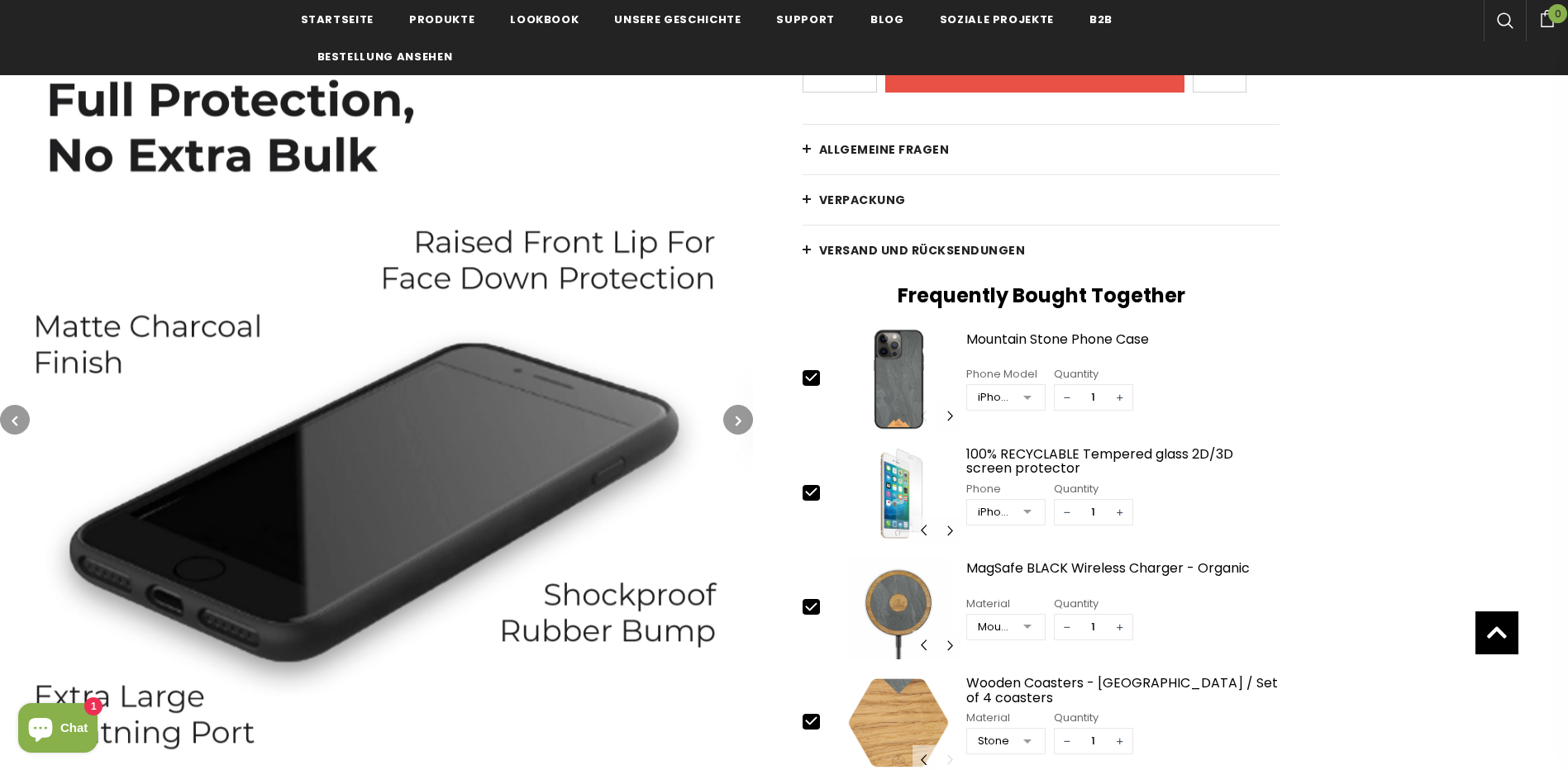
click at [740, 413] on icon "button" at bounding box center [738, 421] width 5 height 16
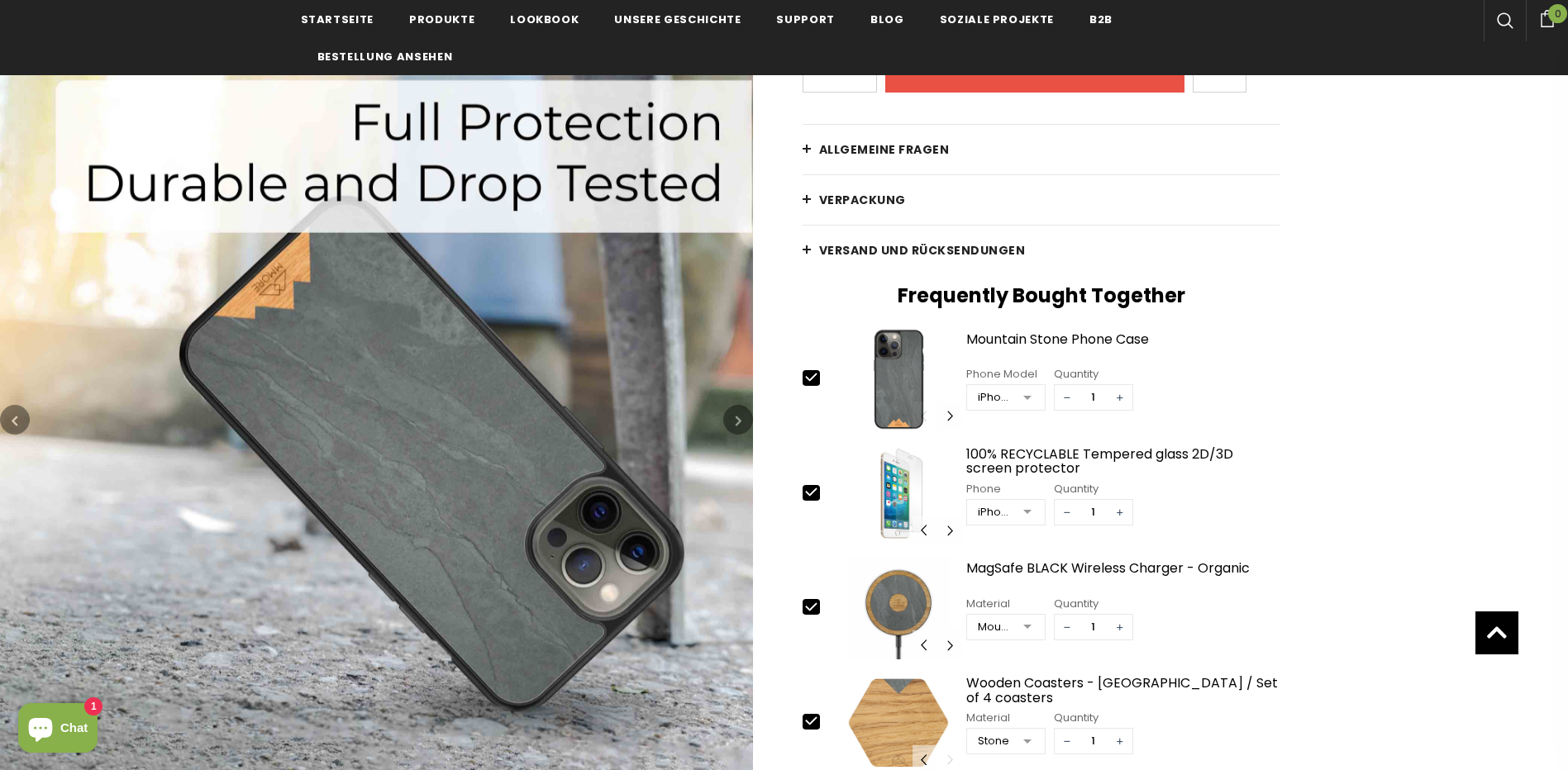
click at [739, 410] on button "button" at bounding box center [737, 420] width 30 height 30
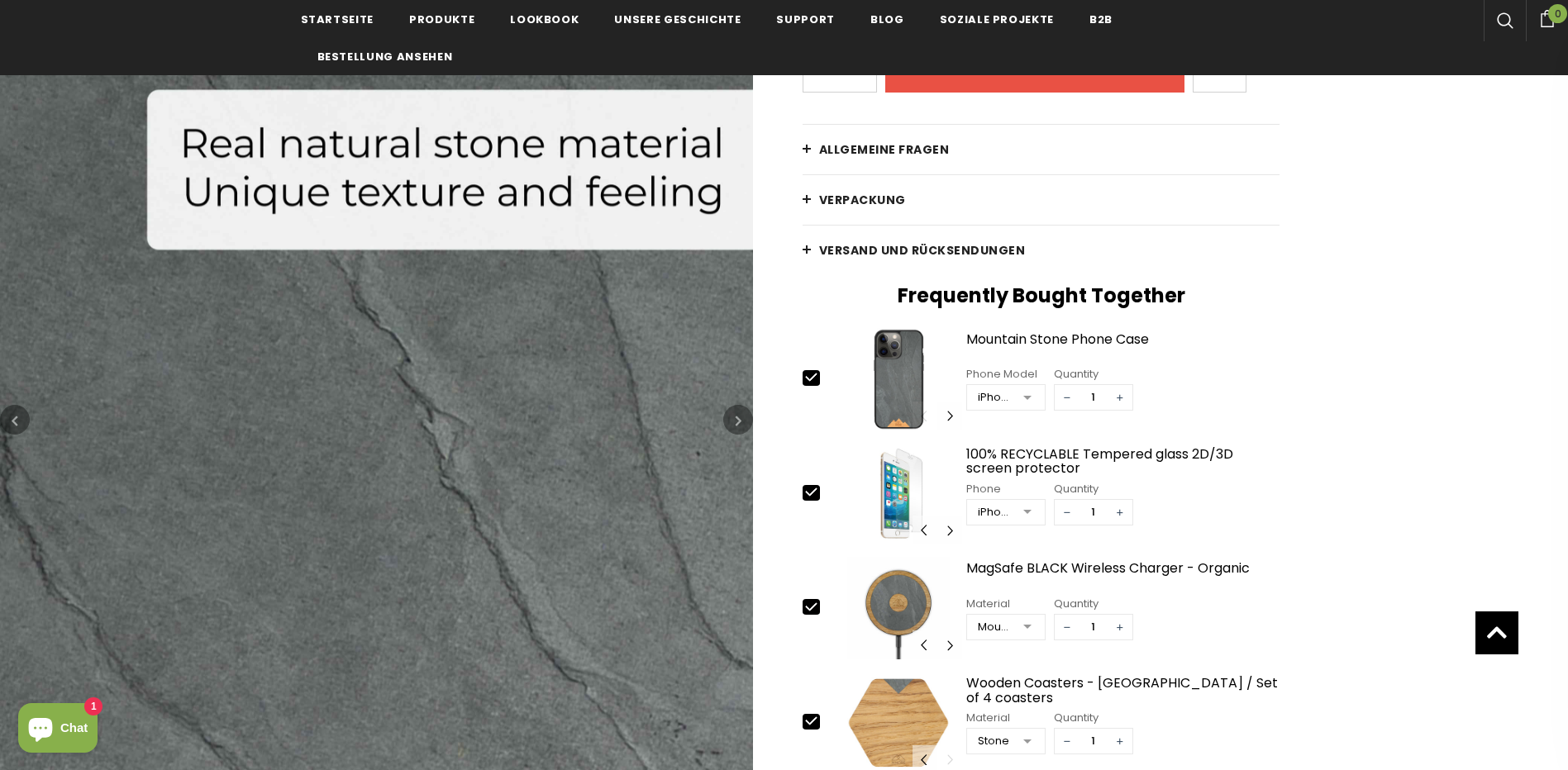
click at [13, 415] on icon "button" at bounding box center [14, 421] width 5 height 16
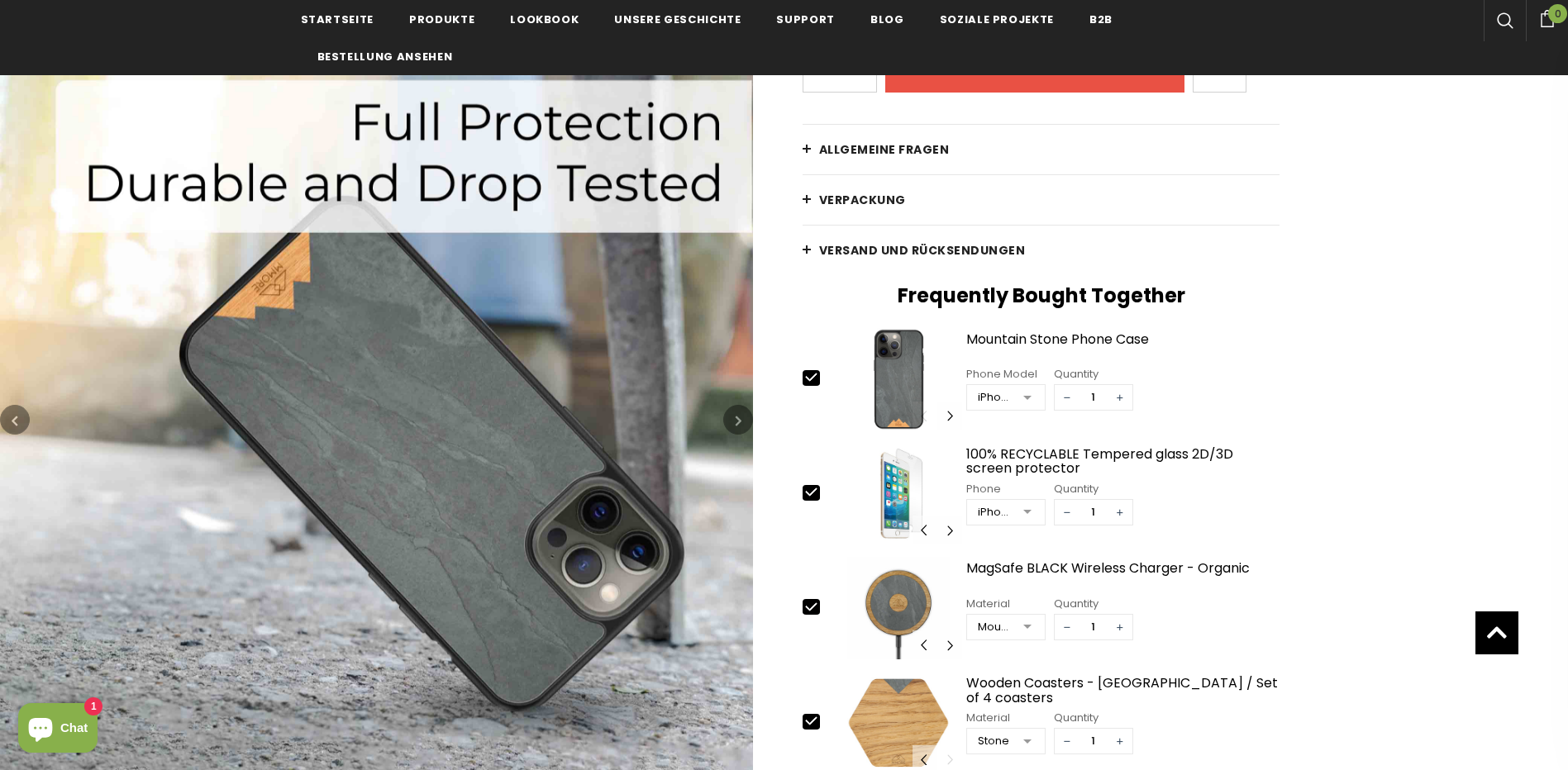
click at [13, 415] on icon "button" at bounding box center [14, 421] width 5 height 16
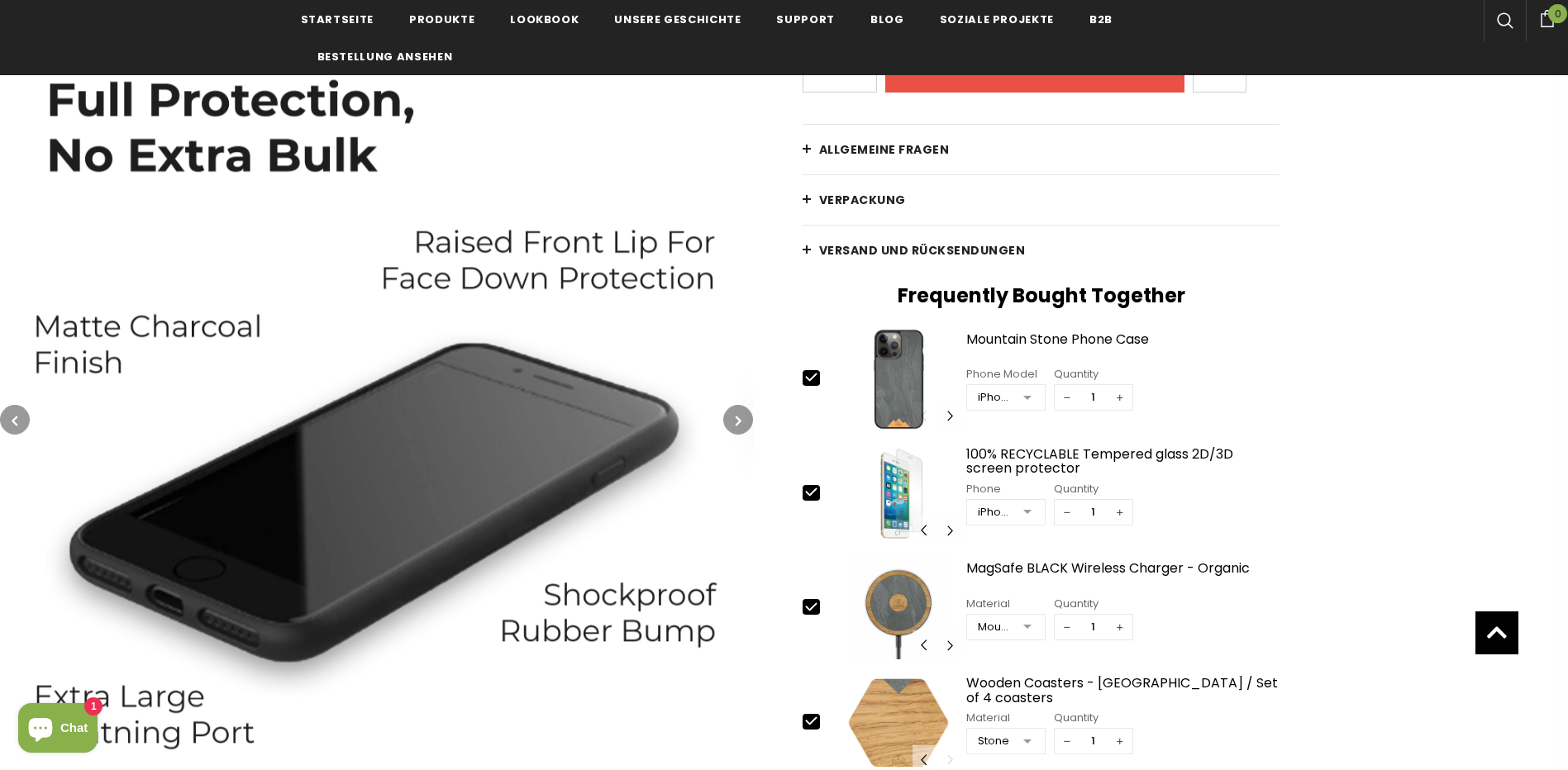
click at [13, 415] on icon "button" at bounding box center [14, 421] width 5 height 16
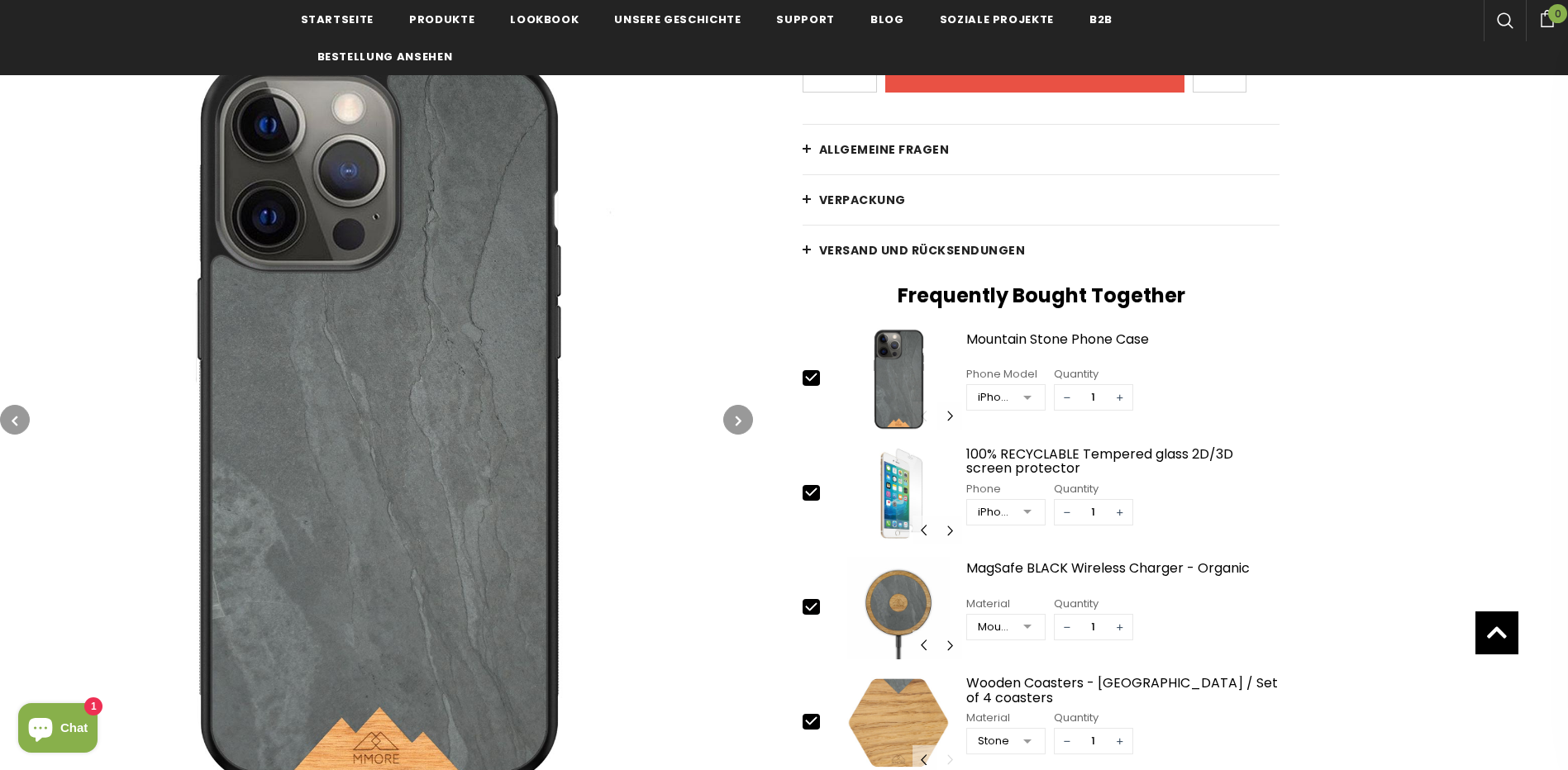
click at [13, 415] on icon "button" at bounding box center [14, 421] width 5 height 16
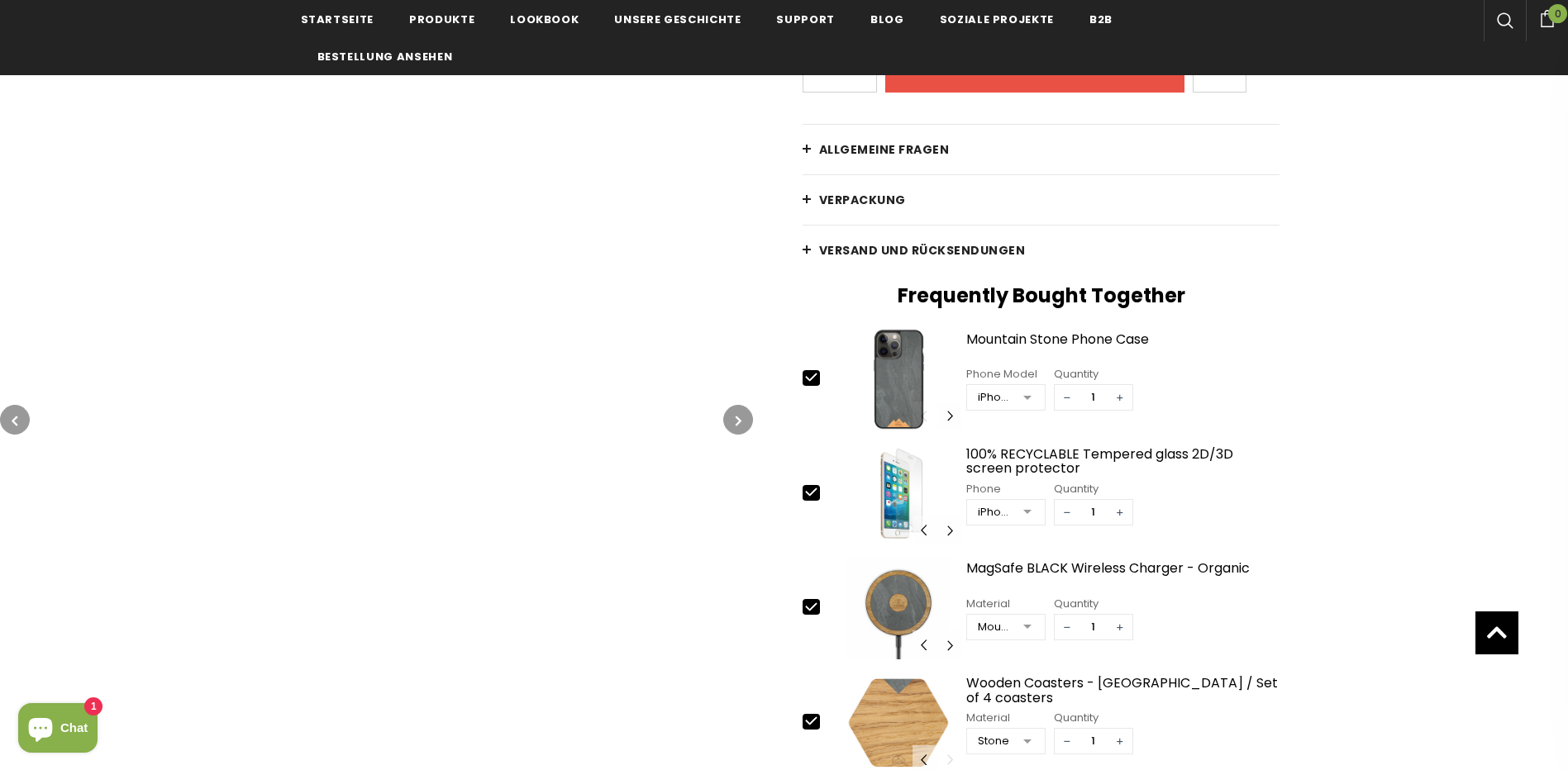
click at [13, 415] on icon "button" at bounding box center [14, 421] width 5 height 16
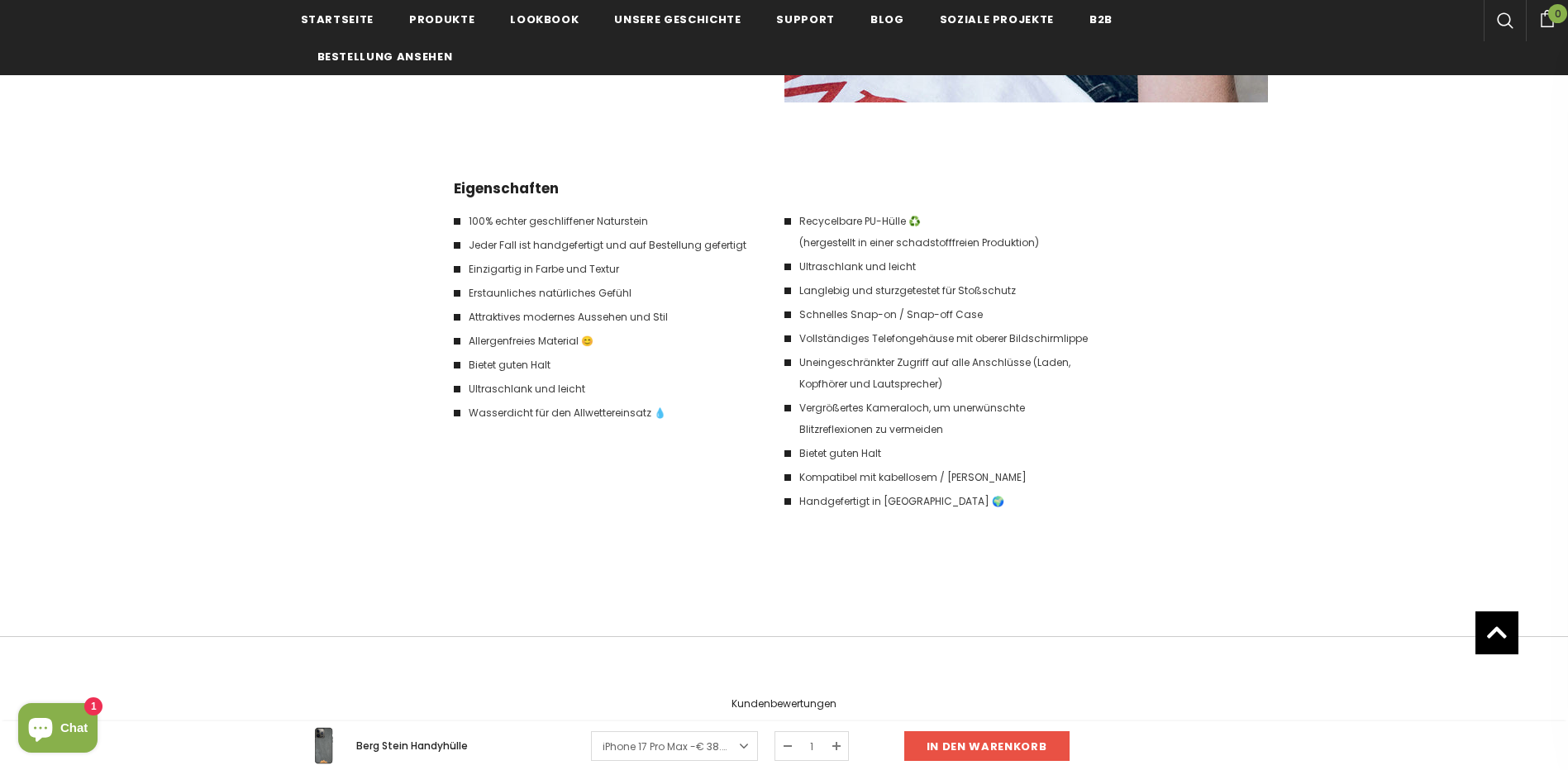
scroll to position [2893, 0]
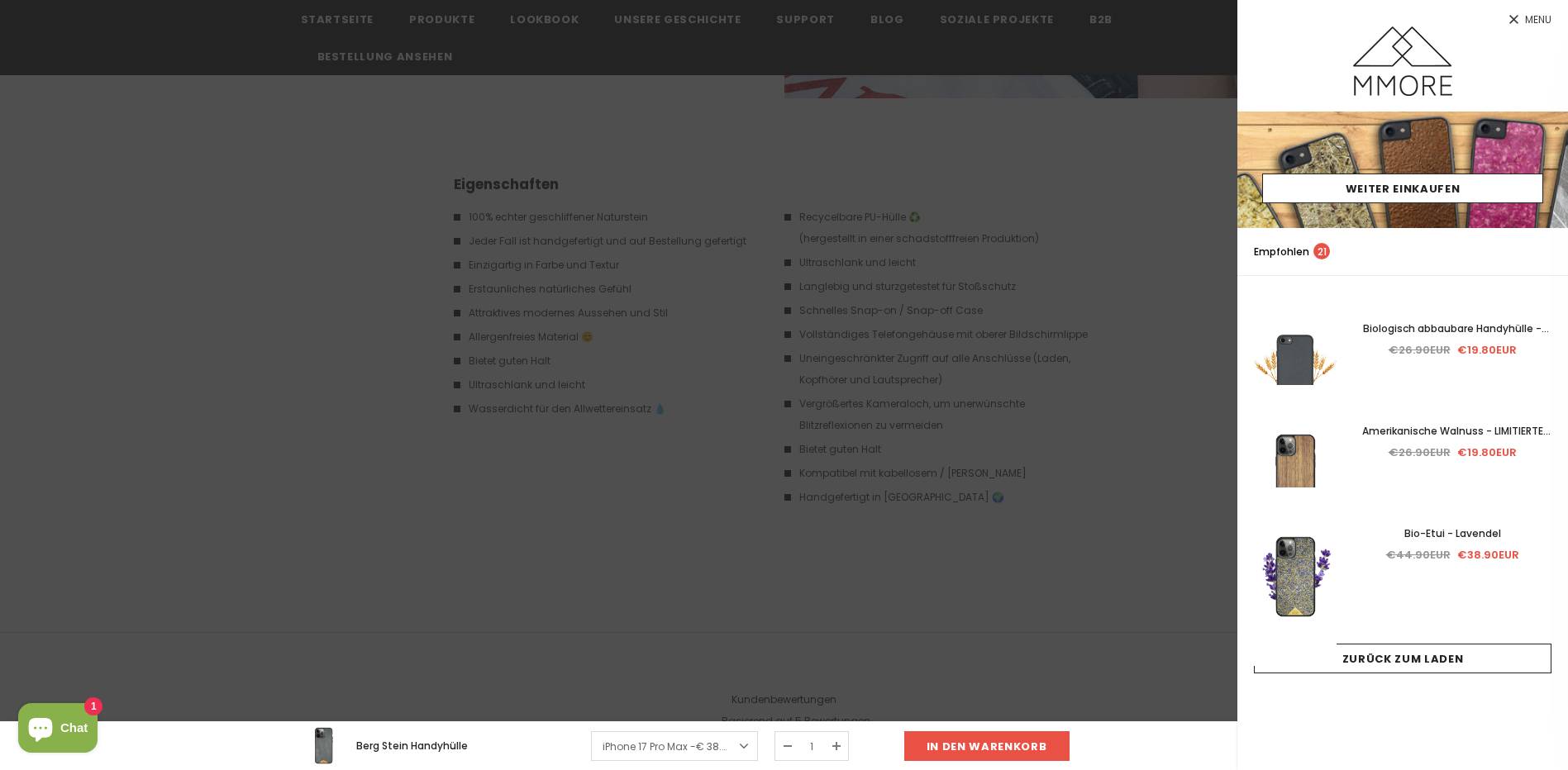
click at [1529, 22] on span "Menu" at bounding box center [1537, 19] width 26 height 10
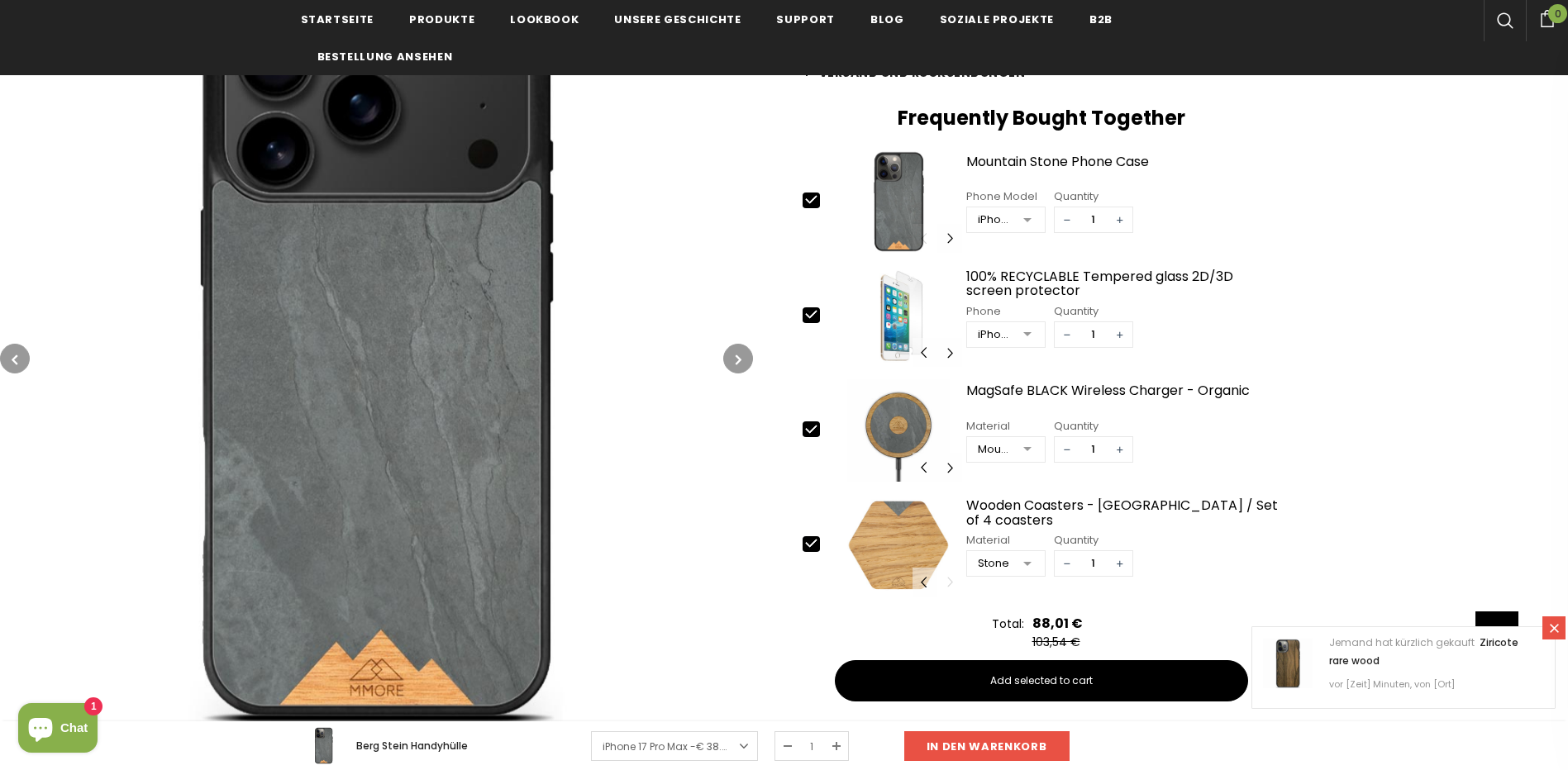
scroll to position [578, 0]
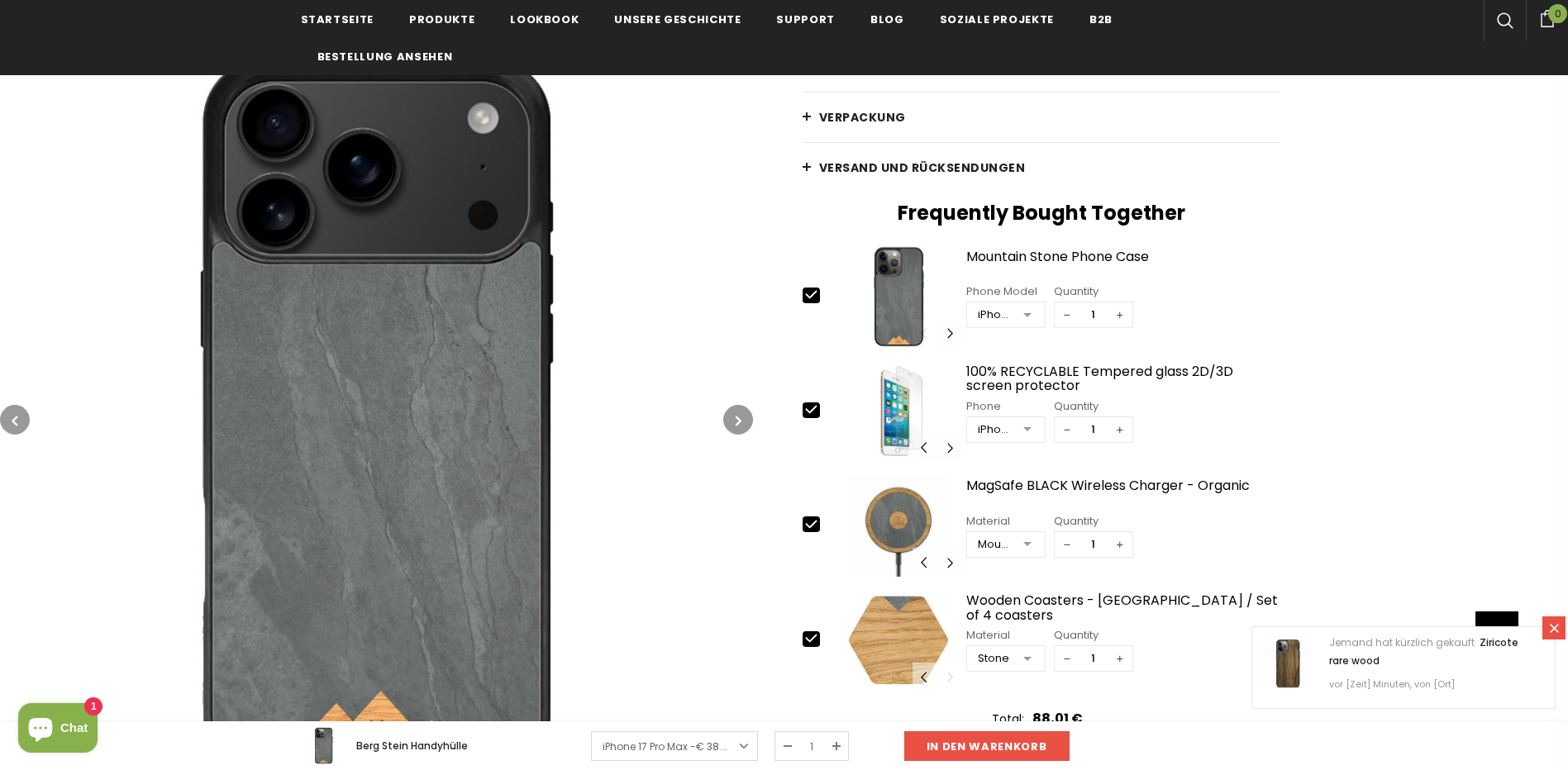
click at [738, 410] on button "button" at bounding box center [737, 420] width 30 height 30
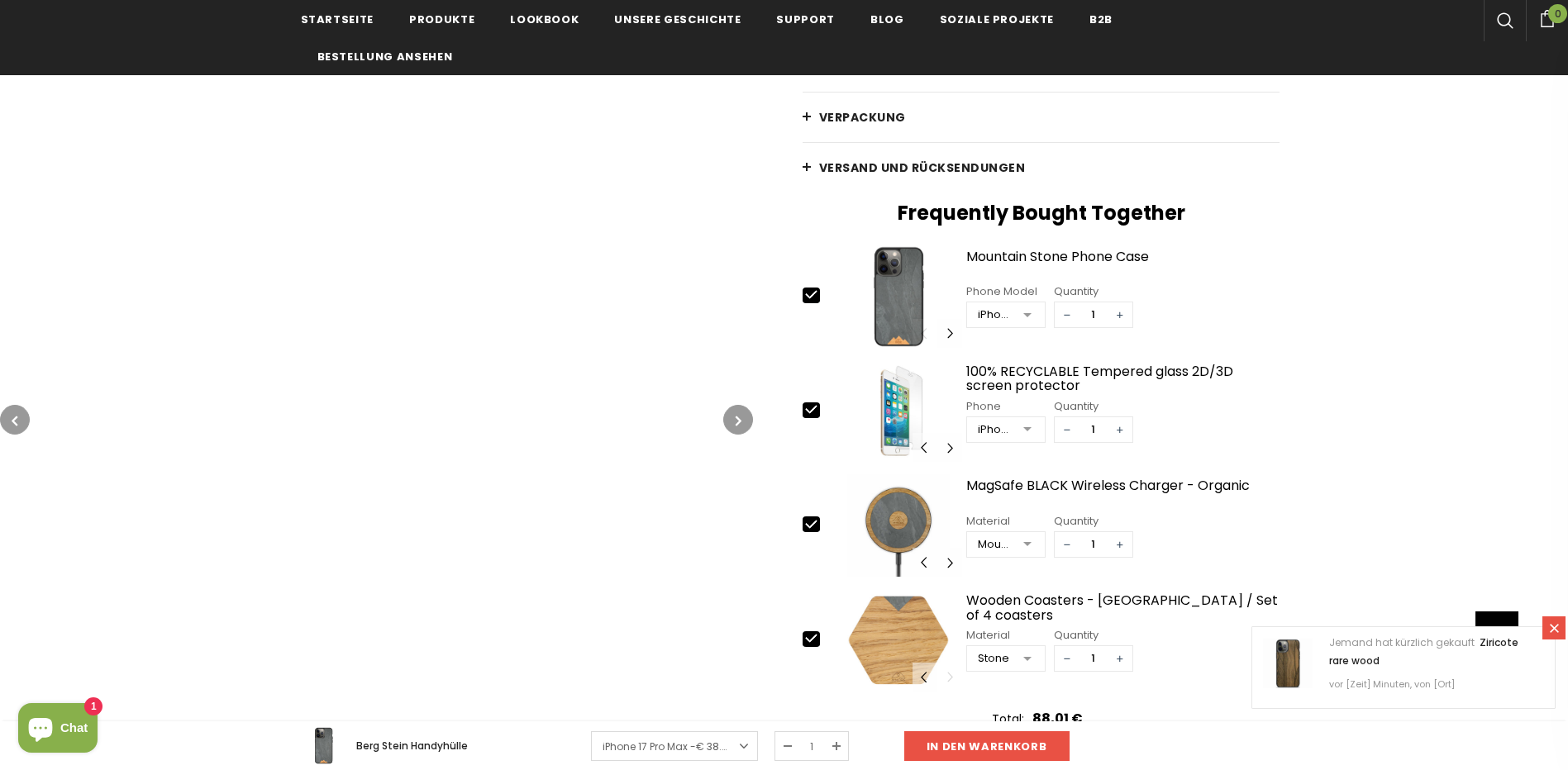
click at [749, 416] on button "button" at bounding box center [737, 420] width 30 height 30
click at [746, 415] on button "button" at bounding box center [737, 420] width 30 height 30
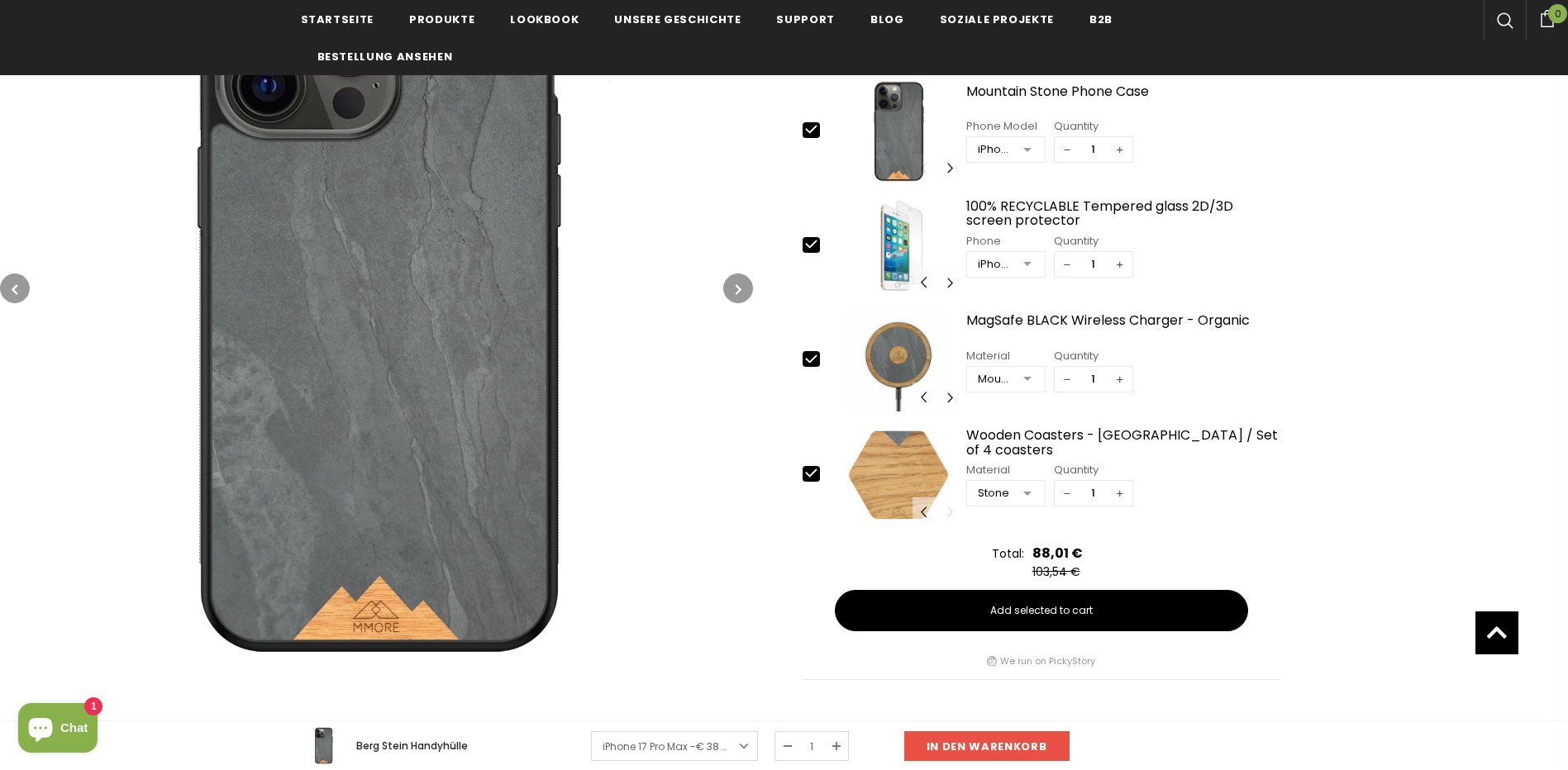
scroll to position [661, 0]
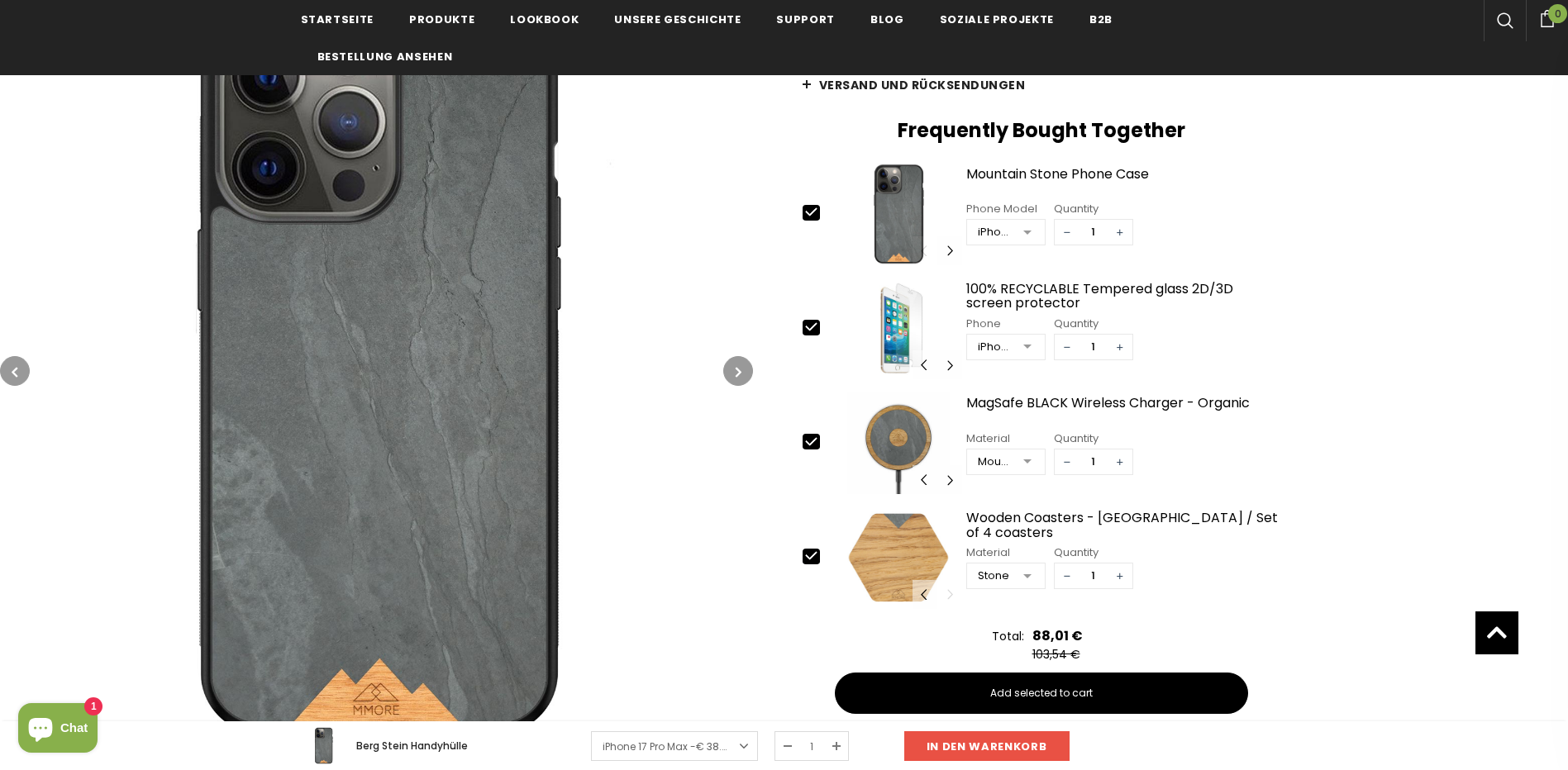
click at [23, 367] on button "button" at bounding box center [14, 372] width 30 height 30
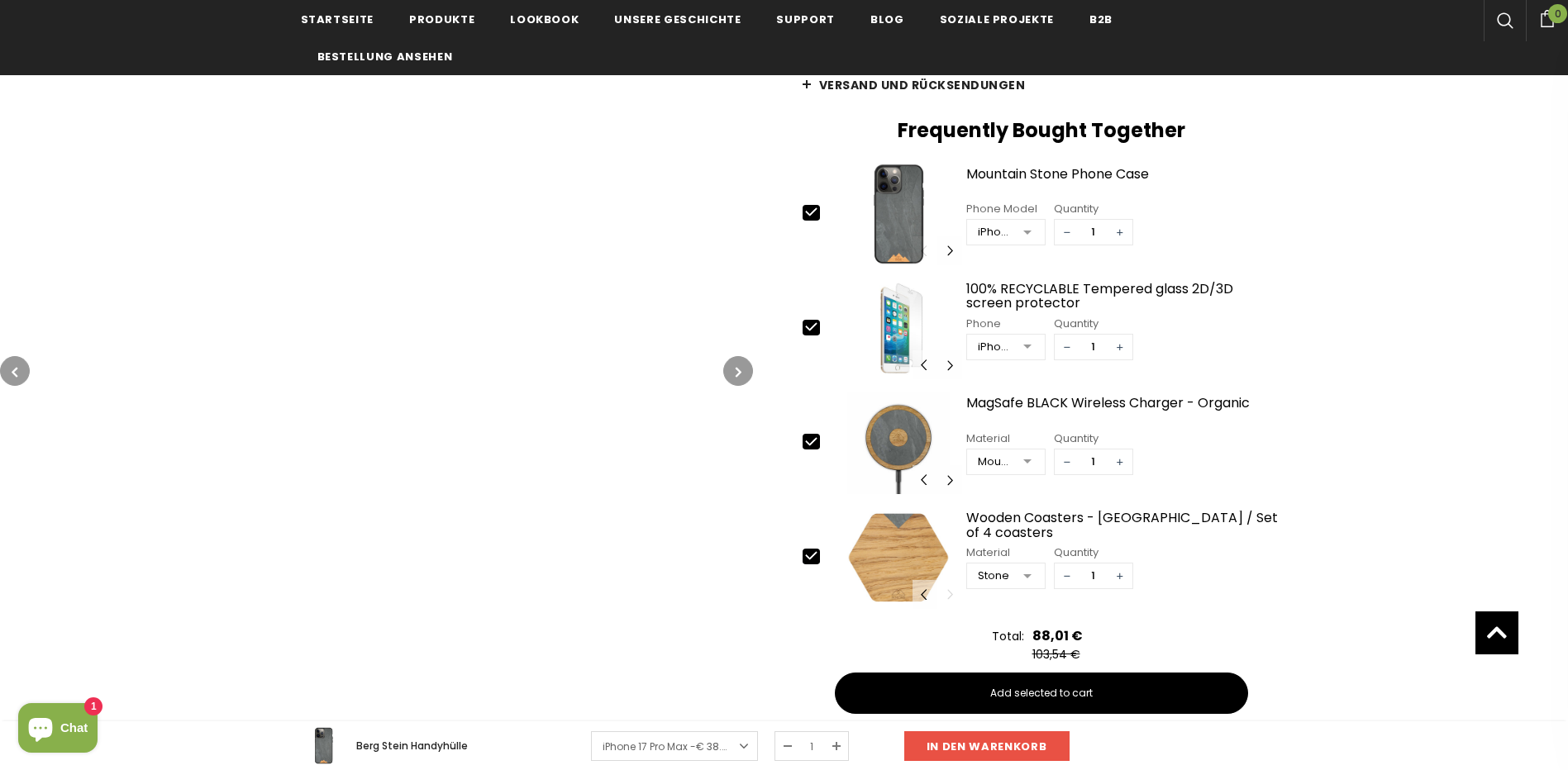
click at [22, 366] on button "button" at bounding box center [14, 372] width 30 height 30
click at [20, 366] on button "button" at bounding box center [14, 372] width 30 height 30
click at [19, 366] on button "button" at bounding box center [14, 372] width 30 height 30
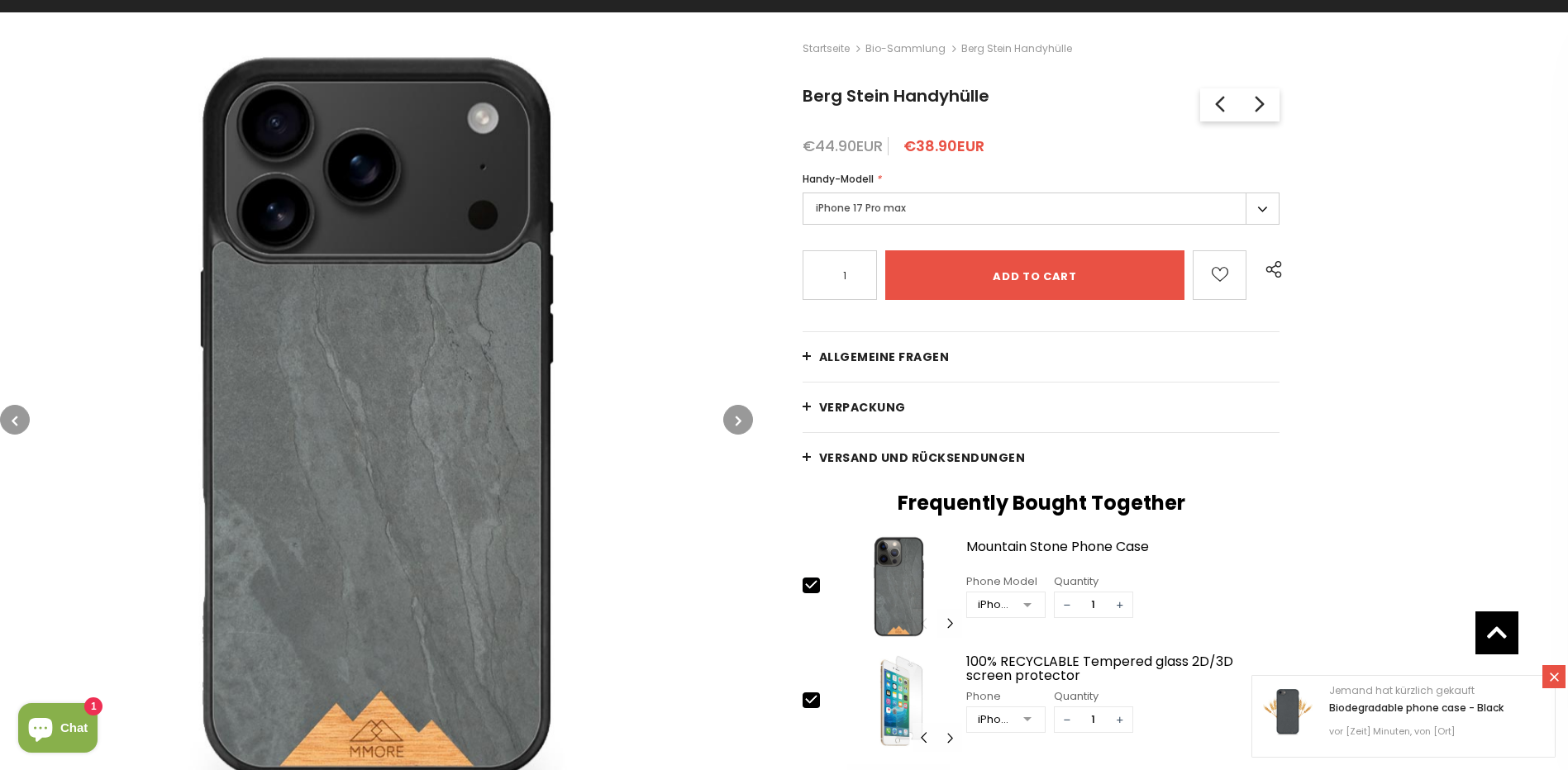
scroll to position [166, 0]
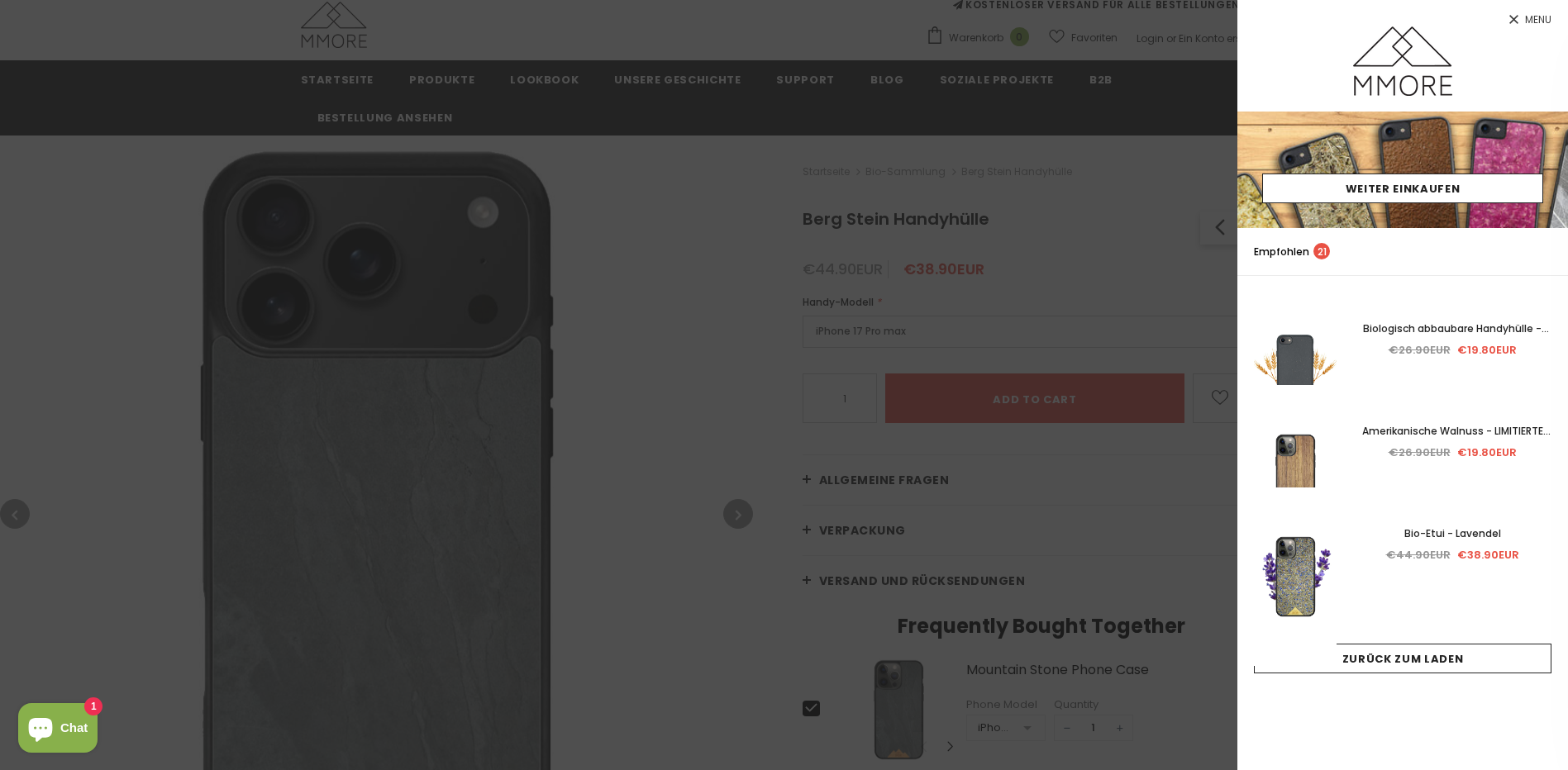
click at [1523, 7] on link "Menu" at bounding box center [1402, 13] width 330 height 26
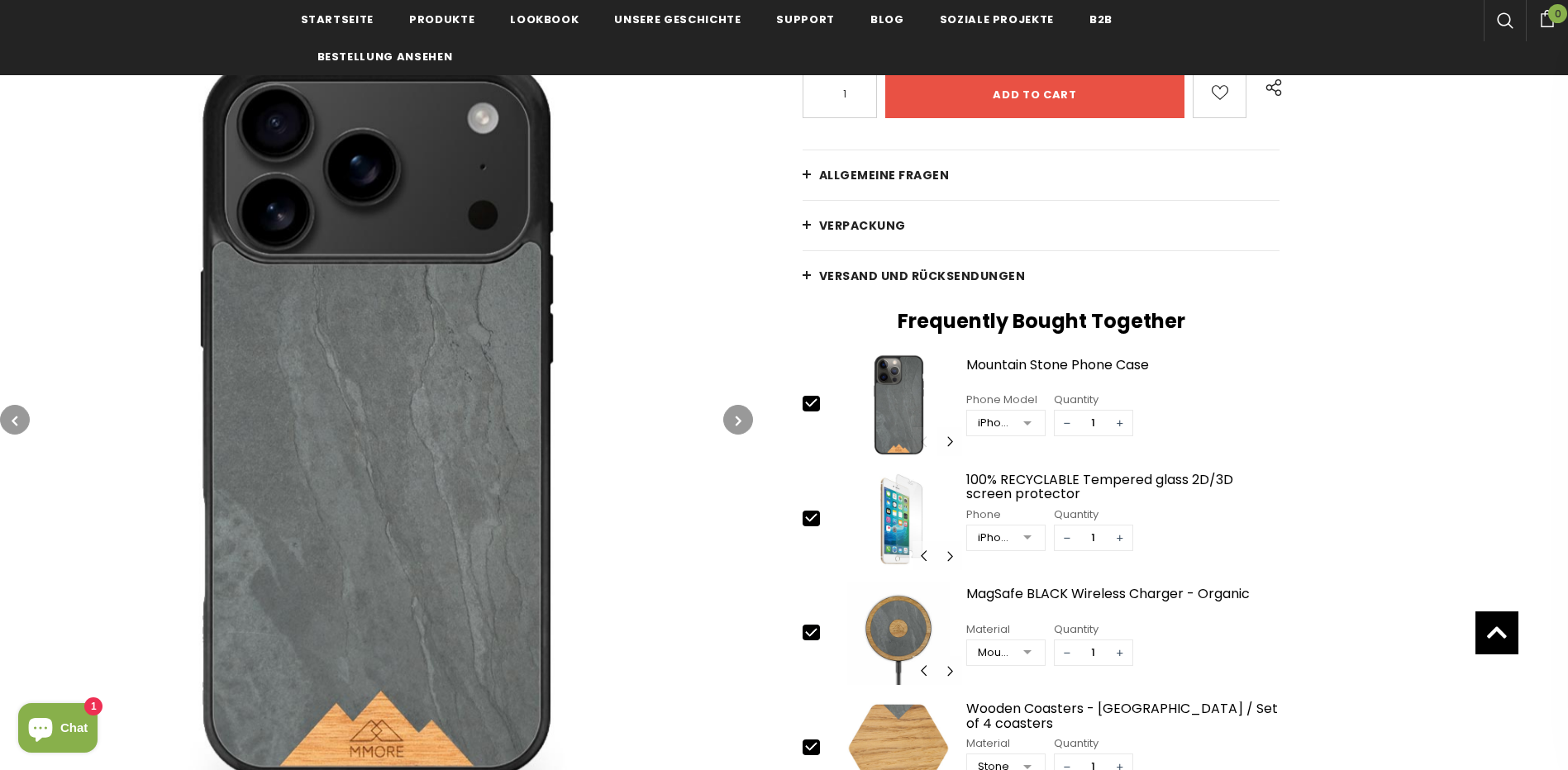
scroll to position [248, 0]
